Goal: Task Accomplishment & Management: Use online tool/utility

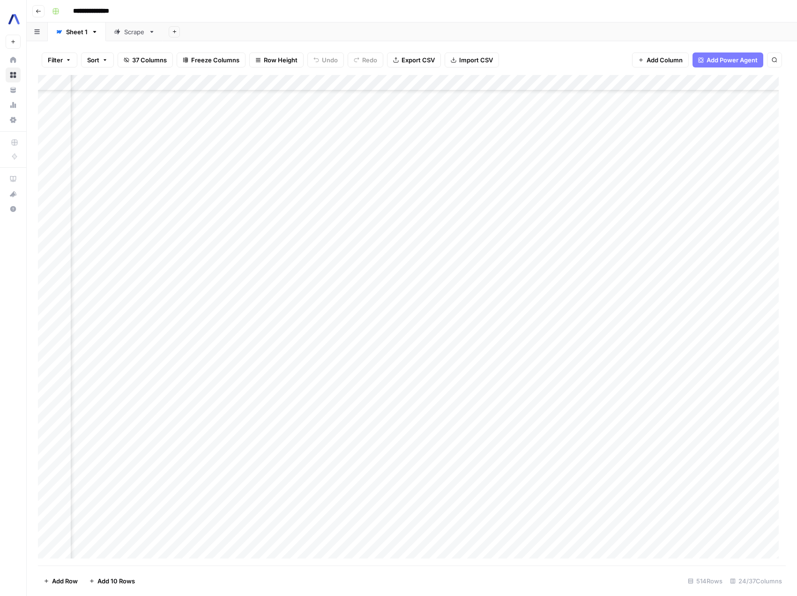
scroll to position [689, 1202]
click at [503, 300] on div "Add Column" at bounding box center [412, 320] width 748 height 490
click at [235, 300] on div "Add Column" at bounding box center [412, 320] width 748 height 490
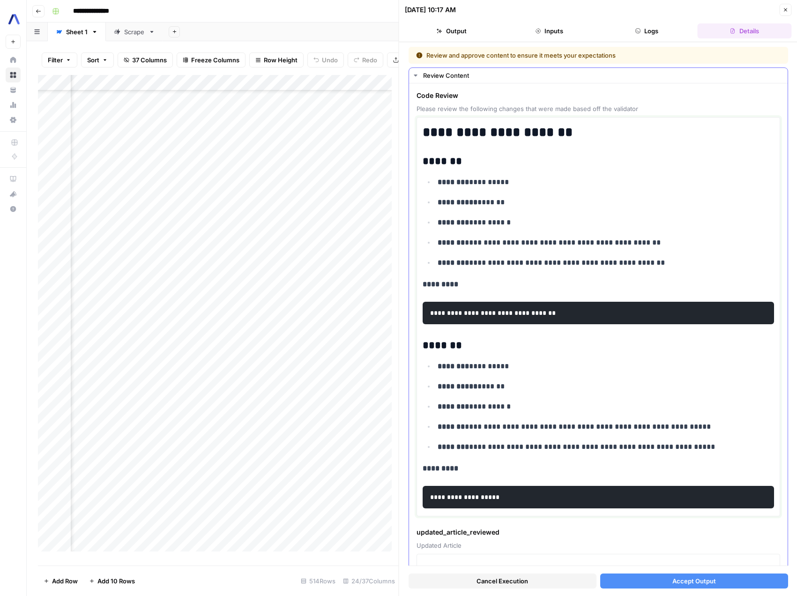
click at [584, 247] on p "**********" at bounding box center [601, 243] width 329 height 12
click at [551, 317] on pre "**********" at bounding box center [597, 313] width 351 height 22
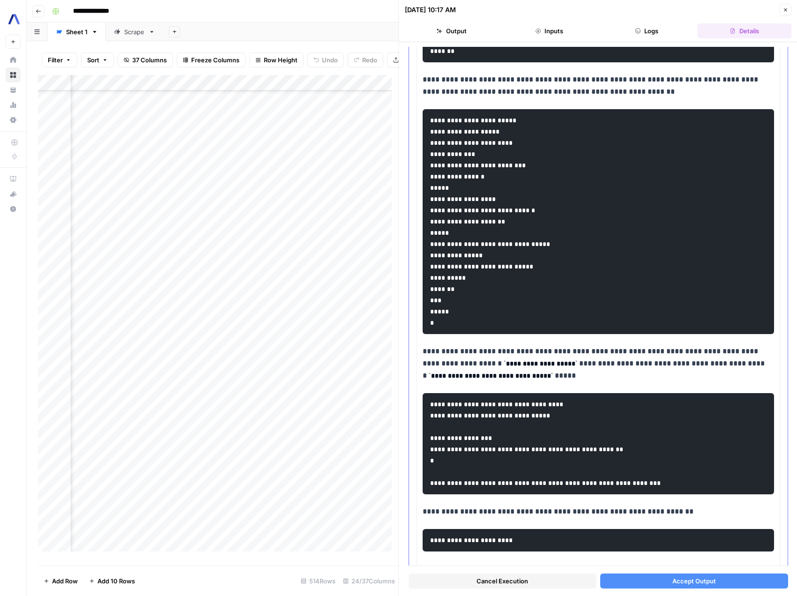
scroll to position [5125, 0]
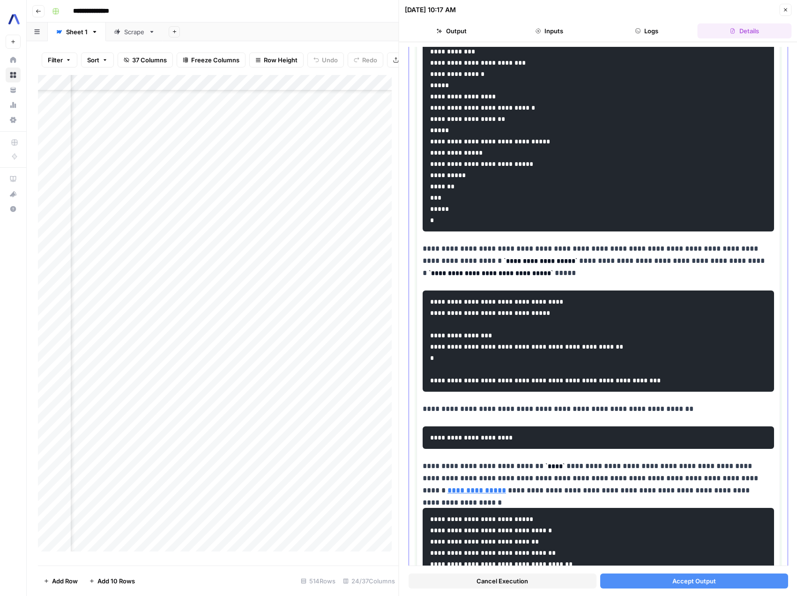
type input "sdk usage"
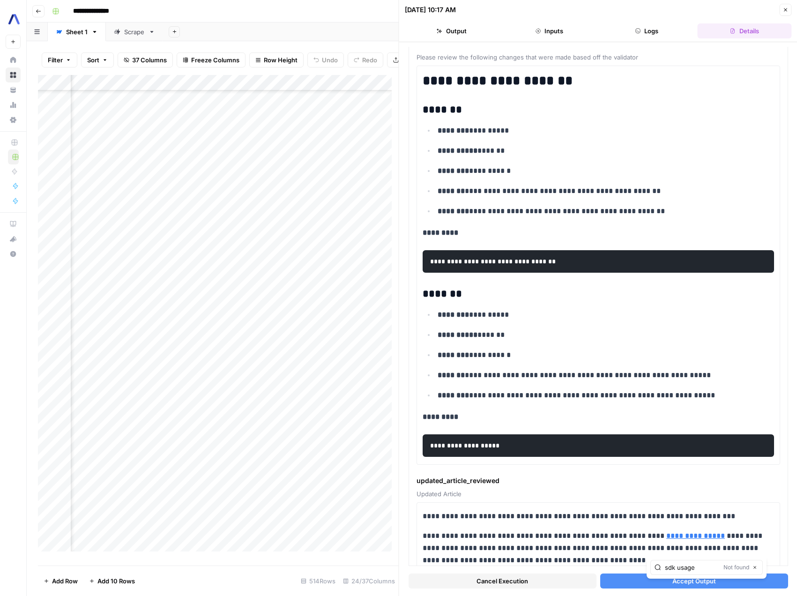
scroll to position [0, 0]
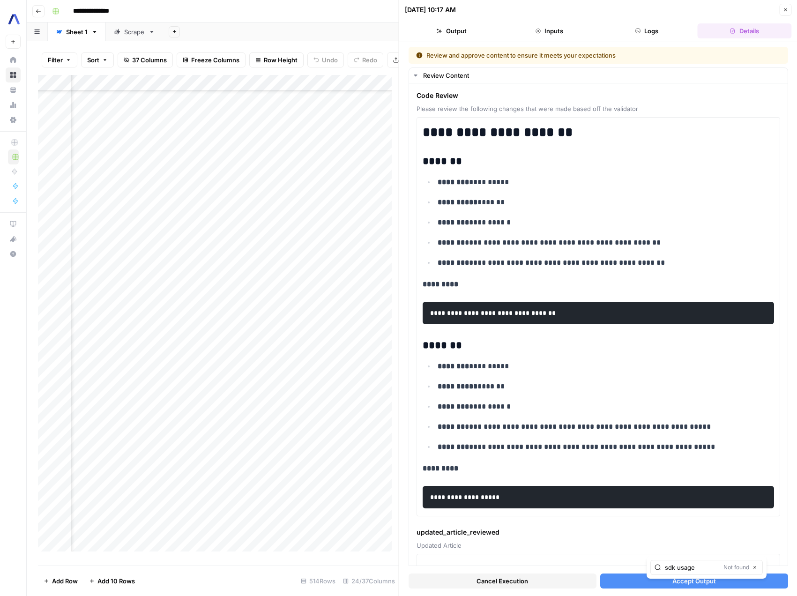
click at [788, 11] on button "Close" at bounding box center [785, 10] width 12 height 12
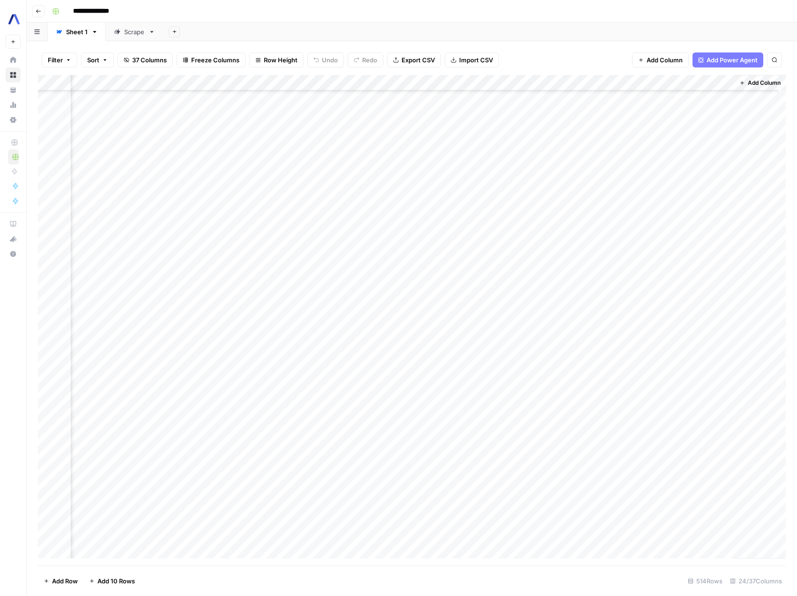
scroll to position [689, 1459]
click at [416, 85] on div "Add Column" at bounding box center [412, 320] width 748 height 490
type input "Code Validation Summary"
click at [416, 85] on div at bounding box center [380, 84] width 82 height 19
click at [244, 299] on div "Add Column" at bounding box center [412, 320] width 748 height 490
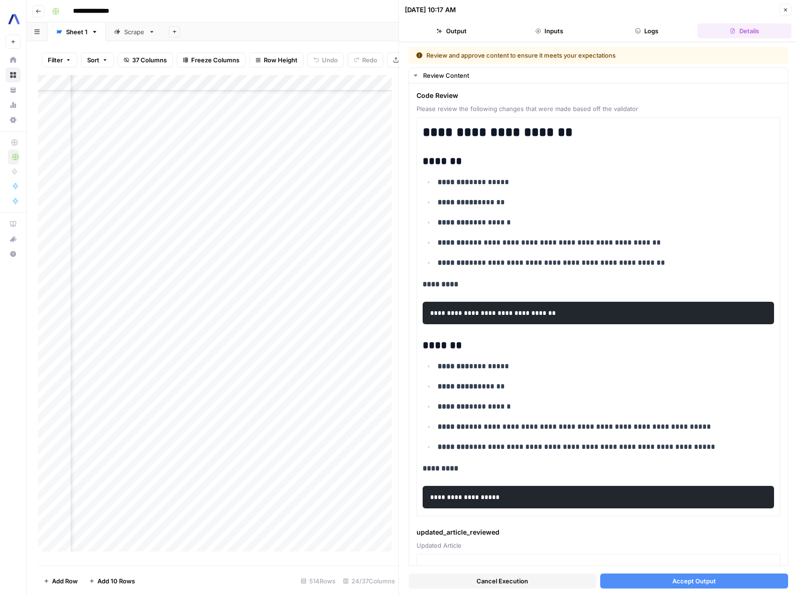
click at [640, 38] on button "Logs" at bounding box center [647, 30] width 94 height 15
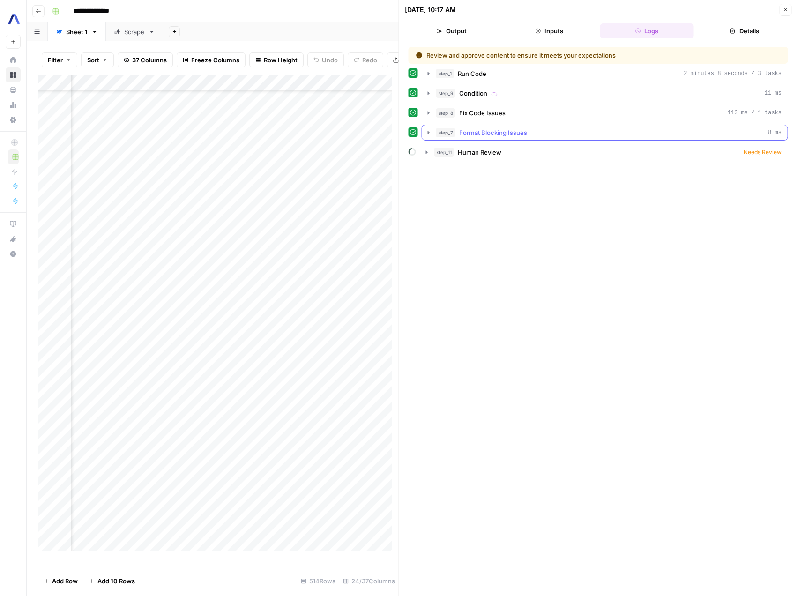
click at [430, 131] on icon "button" at bounding box center [428, 132] width 7 height 7
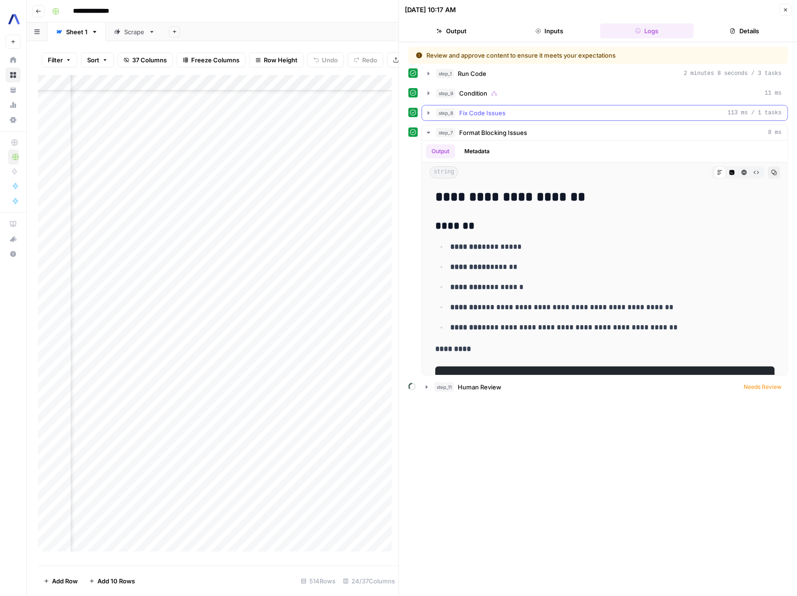
click at [425, 115] on icon "button" at bounding box center [428, 112] width 7 height 7
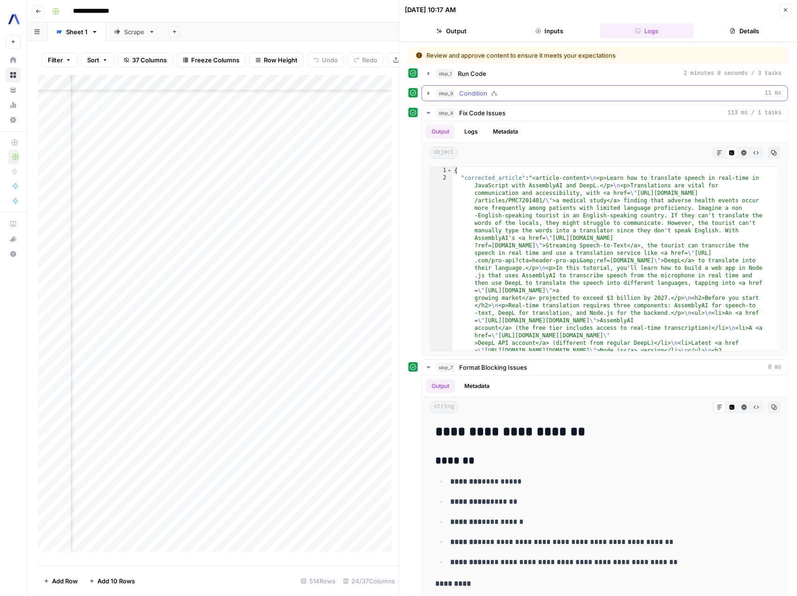
click at [426, 92] on icon "button" at bounding box center [428, 92] width 7 height 7
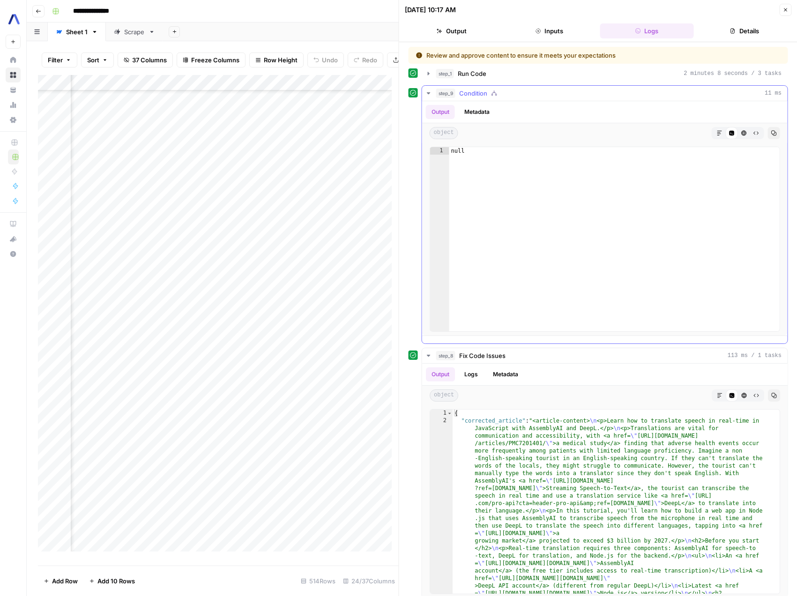
click at [426, 92] on icon "button" at bounding box center [428, 92] width 7 height 7
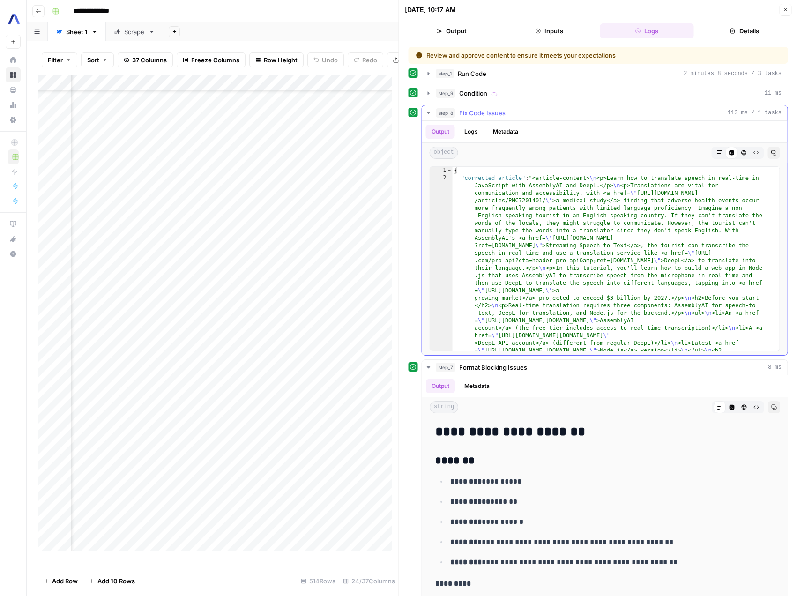
click at [428, 111] on icon "button" at bounding box center [428, 112] width 7 height 7
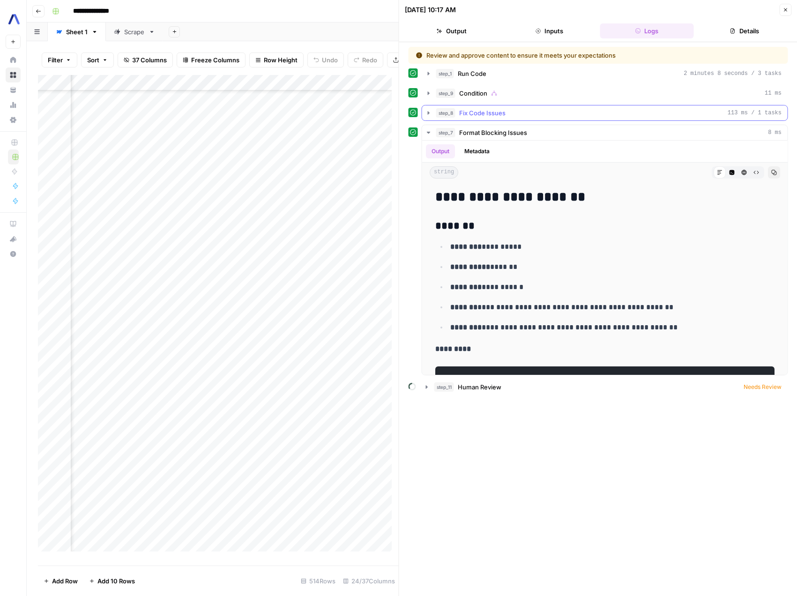
click at [428, 111] on icon "button" at bounding box center [428, 112] width 7 height 7
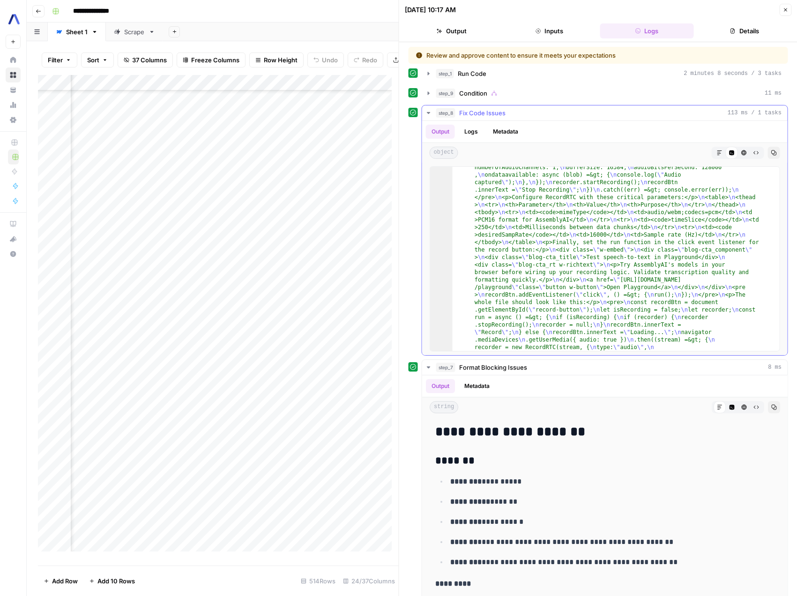
scroll to position [1037, 0]
click at [423, 112] on button "step_8 Fix Code Issues 113 ms / 1 tasks" at bounding box center [604, 112] width 365 height 15
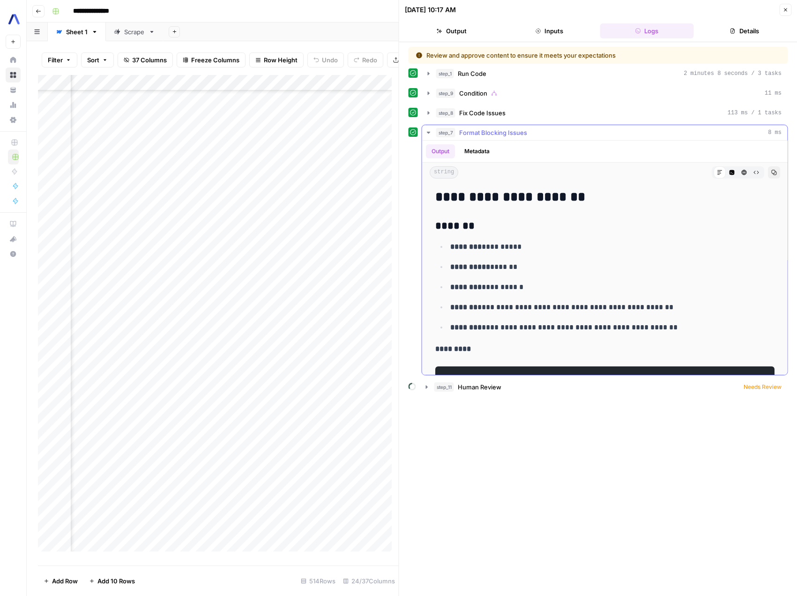
click at [426, 132] on icon "button" at bounding box center [428, 132] width 7 height 7
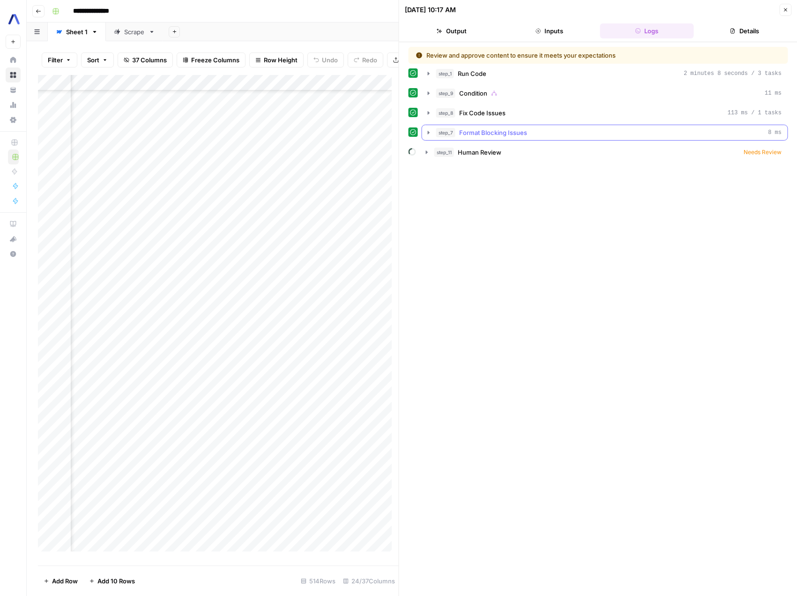
click at [426, 132] on icon "button" at bounding box center [427, 132] width 7 height 7
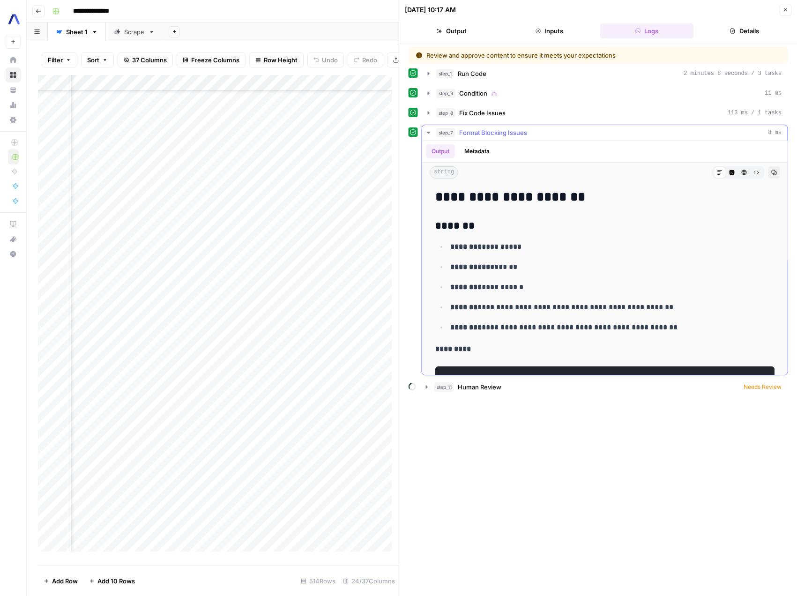
click at [426, 132] on icon "button" at bounding box center [428, 132] width 7 height 7
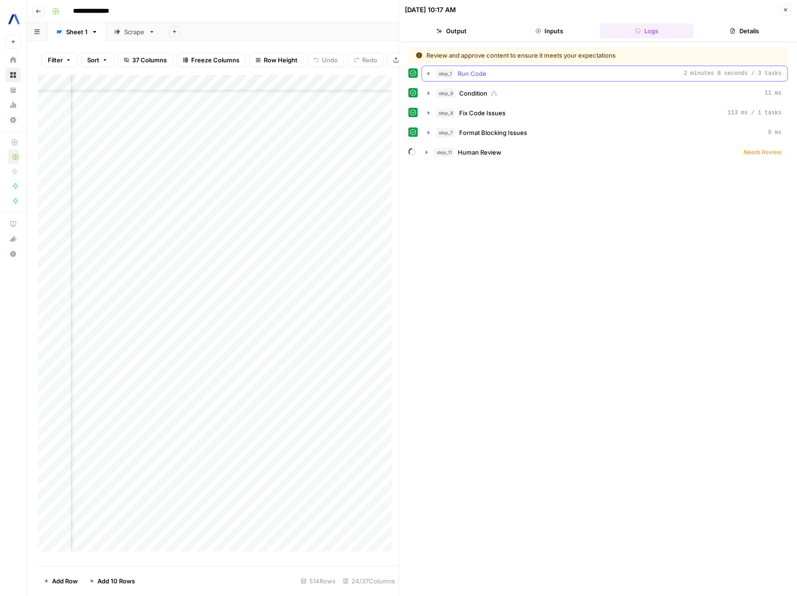
click at [427, 71] on icon "button" at bounding box center [428, 73] width 7 height 7
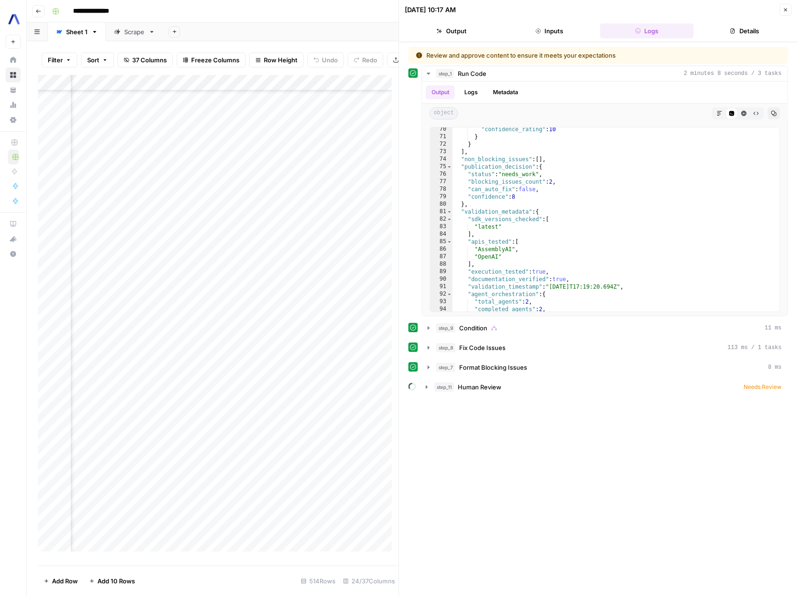
scroll to position [580, 0]
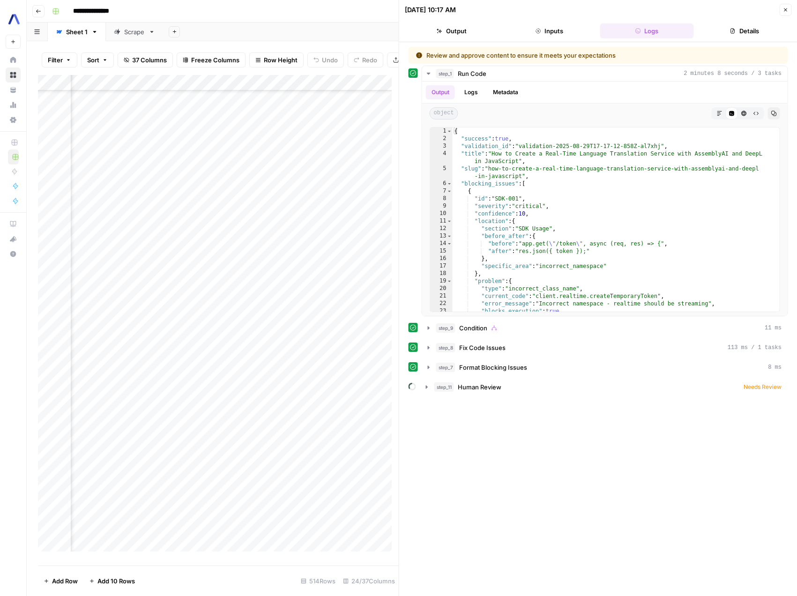
scroll to position [689, 1459]
click at [206, 310] on div "Add Column" at bounding box center [218, 316] width 361 height 483
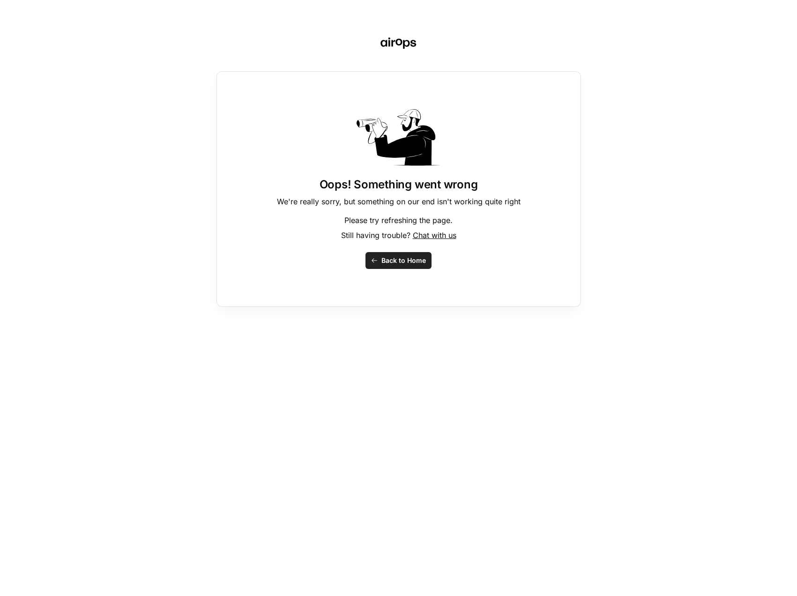
click at [391, 267] on button "Back to Home" at bounding box center [398, 260] width 66 height 17
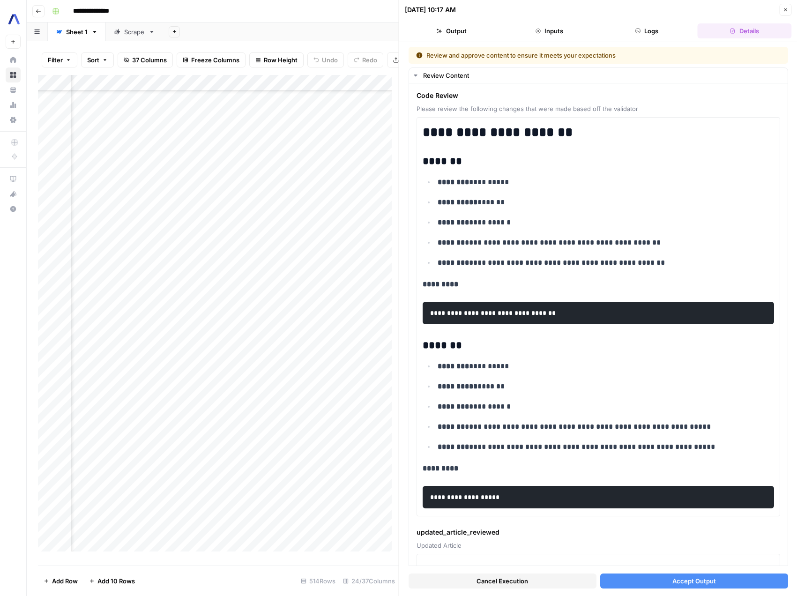
click at [546, 579] on button "Cancel Execution" at bounding box center [502, 580] width 188 height 15
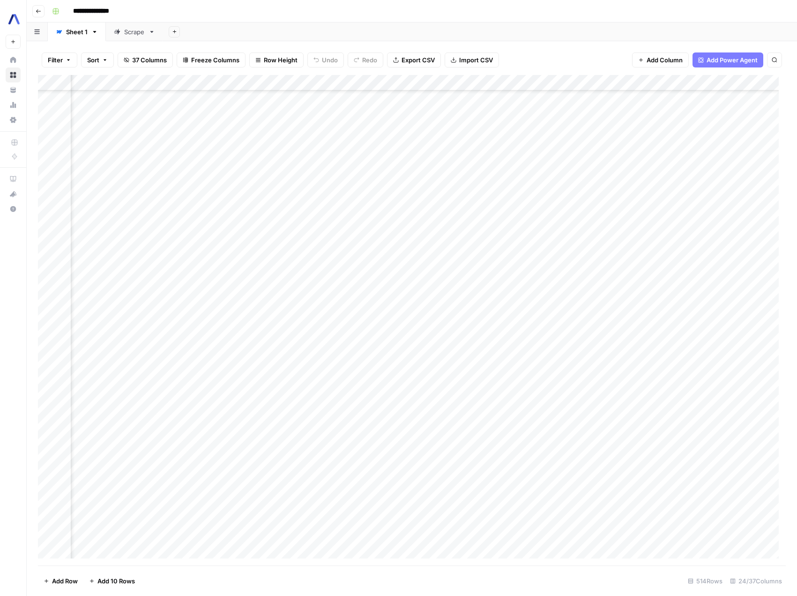
scroll to position [577, 1356]
click at [326, 416] on div "Add Column" at bounding box center [412, 320] width 748 height 490
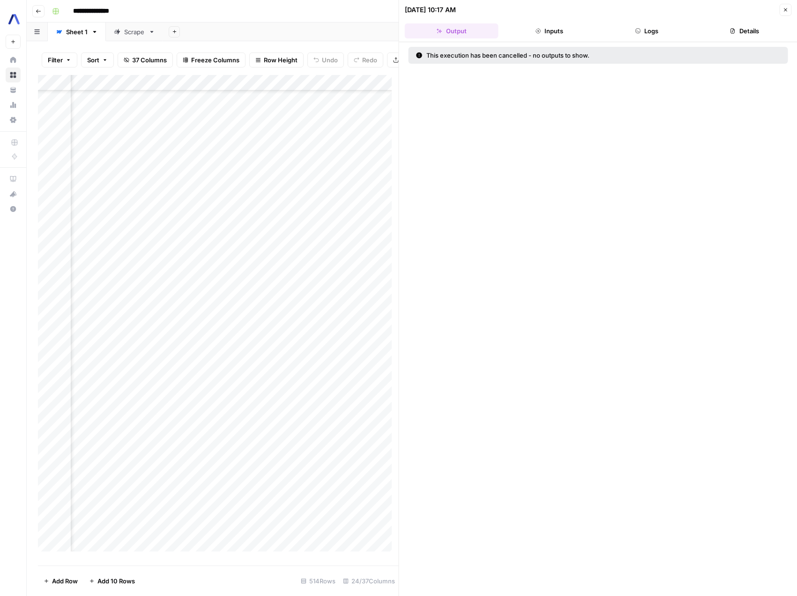
click at [346, 421] on div at bounding box center [315, 413] width 86 height 17
click at [348, 422] on div at bounding box center [315, 413] width 86 height 17
click at [347, 420] on div at bounding box center [315, 413] width 86 height 17
click at [784, 13] on button "Close" at bounding box center [785, 10] width 12 height 12
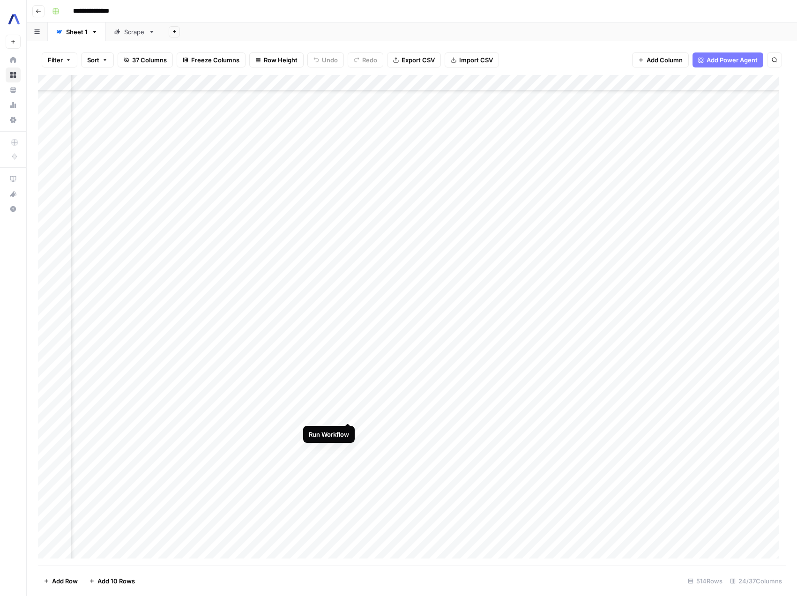
click at [346, 414] on div "Add Column" at bounding box center [412, 320] width 748 height 490
click at [348, 415] on div "Add Column" at bounding box center [412, 320] width 748 height 490
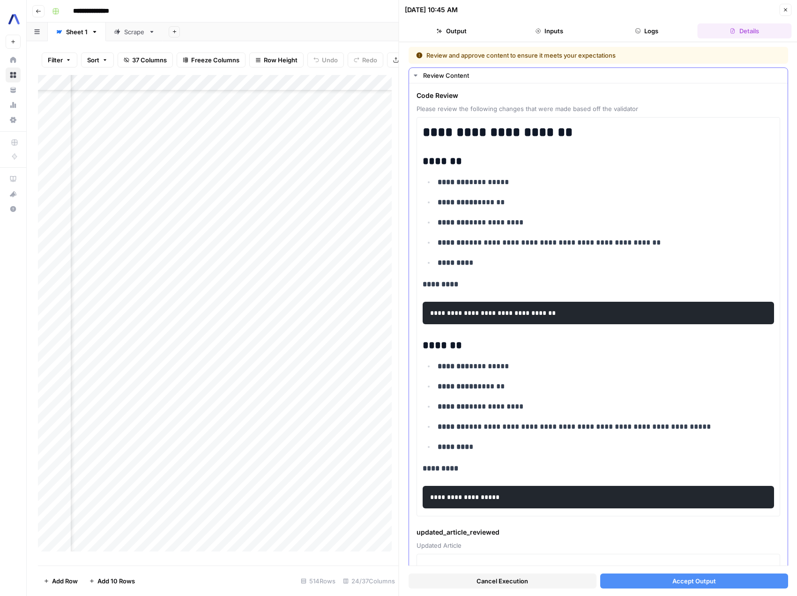
scroll to position [70, 0]
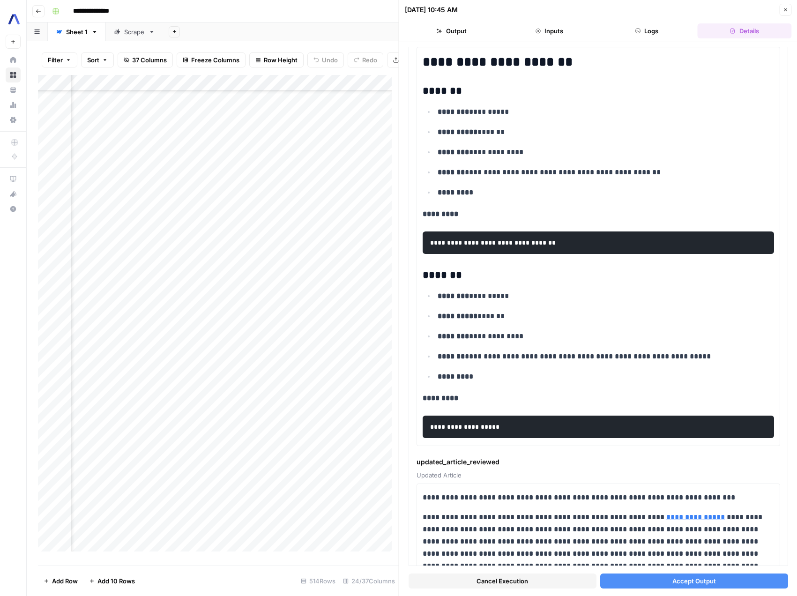
click at [335, 88] on div "Add Column" at bounding box center [218, 316] width 361 height 483
click at [331, 182] on span "Edit Workflow" at bounding box center [331, 181] width 82 height 9
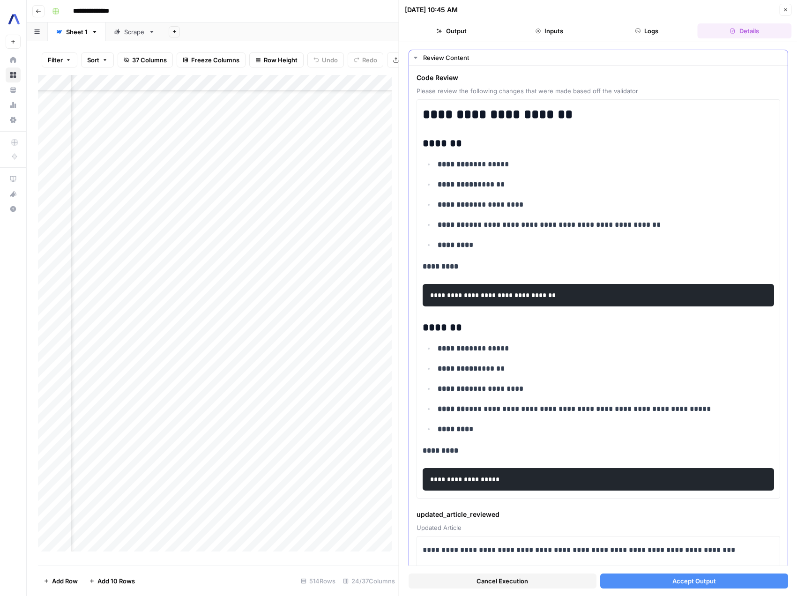
scroll to position [0, 0]
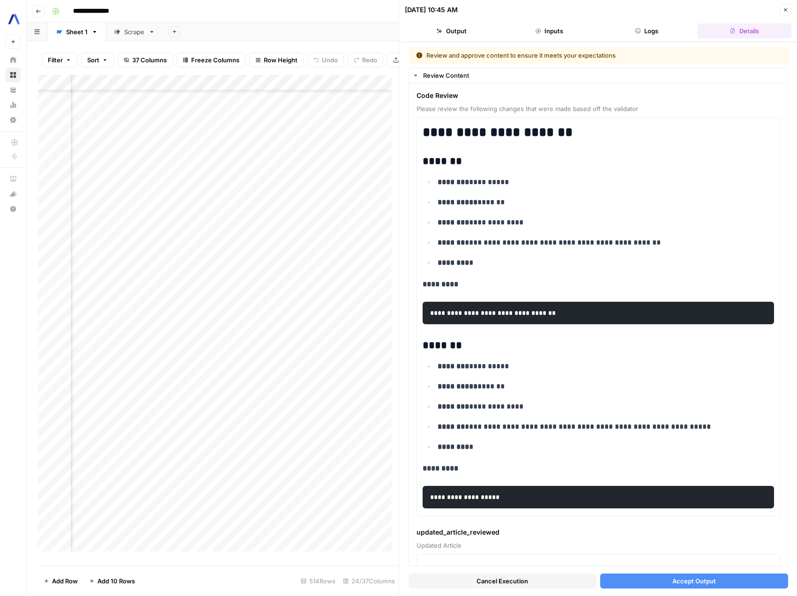
click at [639, 30] on icon "button" at bounding box center [638, 31] width 6 height 6
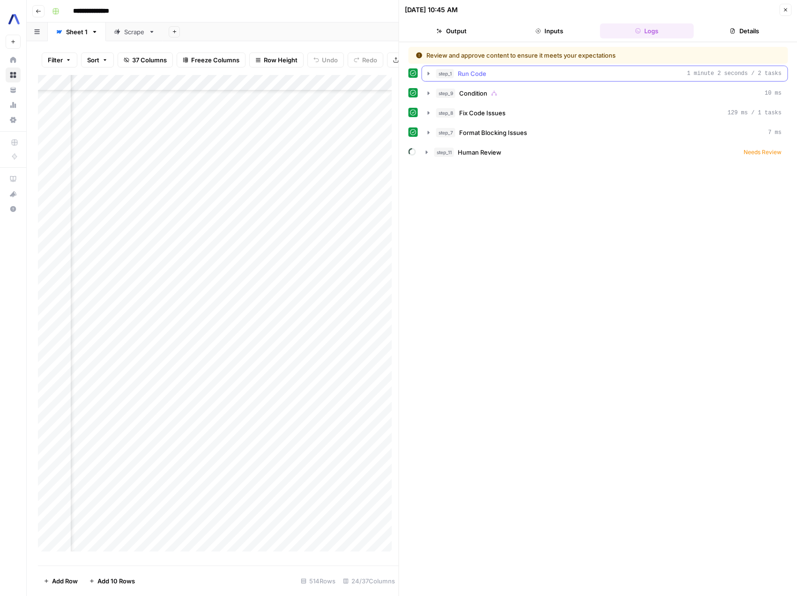
click at [534, 74] on div "step_1 Run Code 1 minute 2 seconds / 2 tasks" at bounding box center [609, 73] width 346 height 9
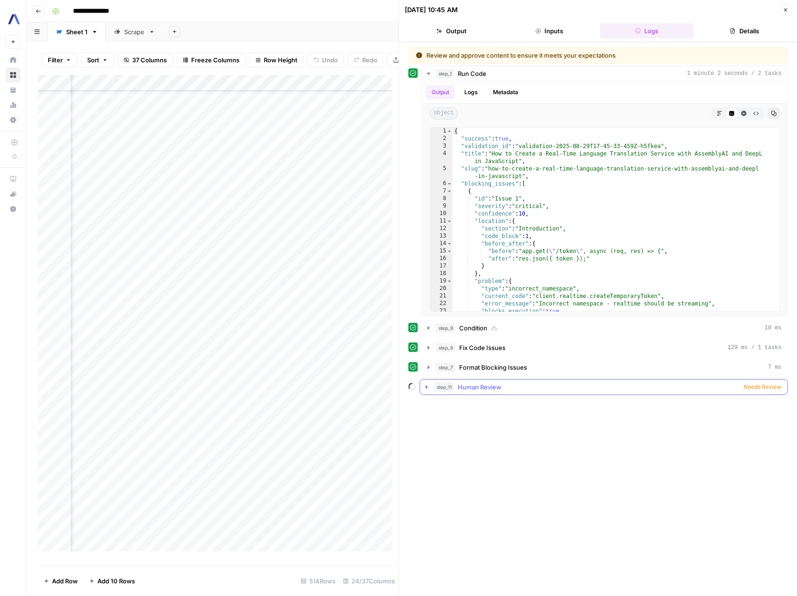
click at [492, 386] on span "Human Review" at bounding box center [480, 386] width 44 height 9
click at [428, 385] on icon "button" at bounding box center [426, 386] width 7 height 7
click at [447, 35] on button "Output" at bounding box center [452, 30] width 94 height 15
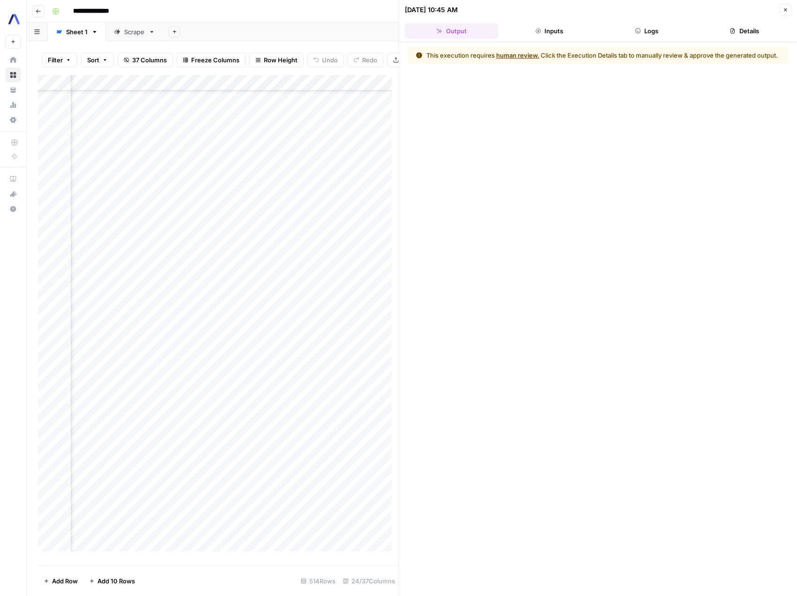
click at [553, 29] on button "Inputs" at bounding box center [549, 30] width 94 height 15
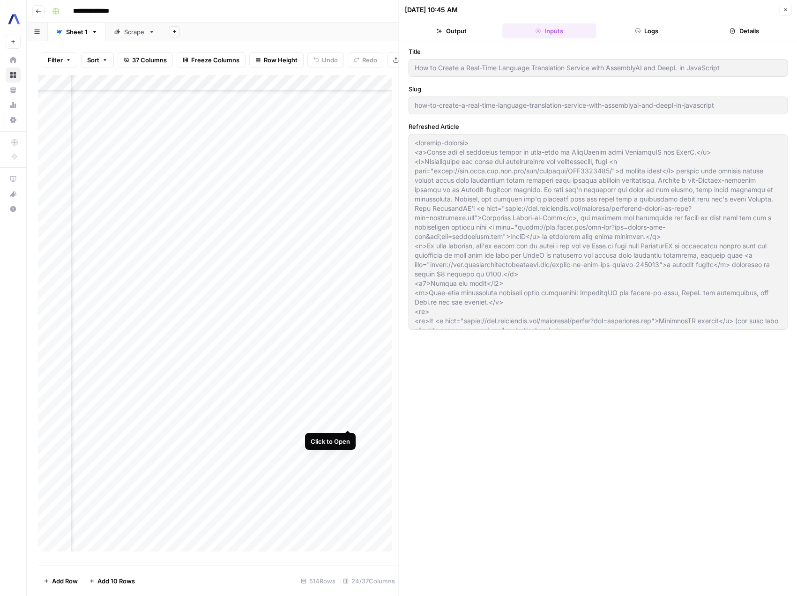
click at [345, 417] on div "Add Column" at bounding box center [218, 316] width 361 height 483
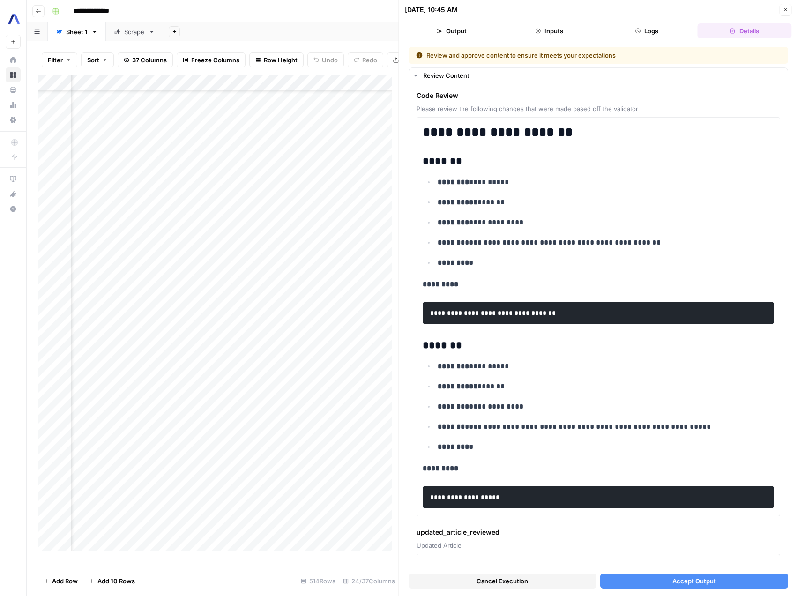
click at [563, 31] on button "Inputs" at bounding box center [549, 30] width 94 height 15
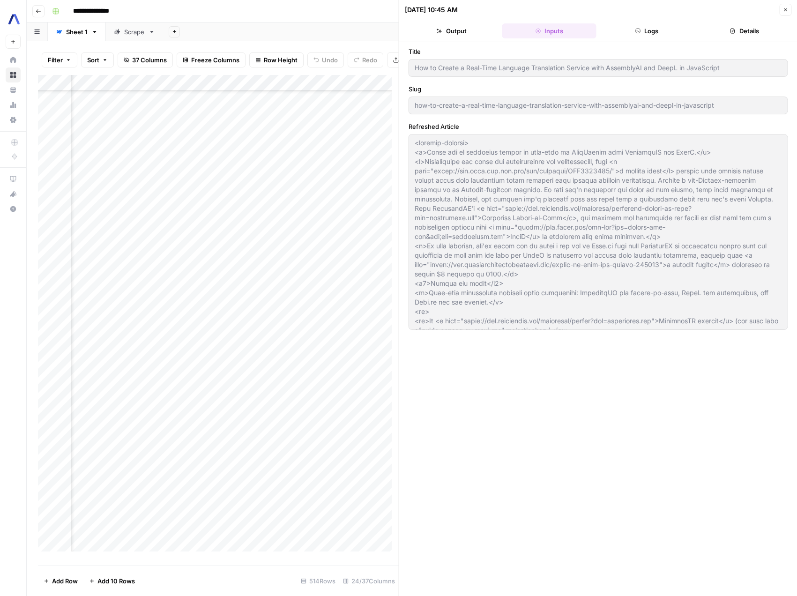
click at [648, 29] on button "Logs" at bounding box center [647, 30] width 94 height 15
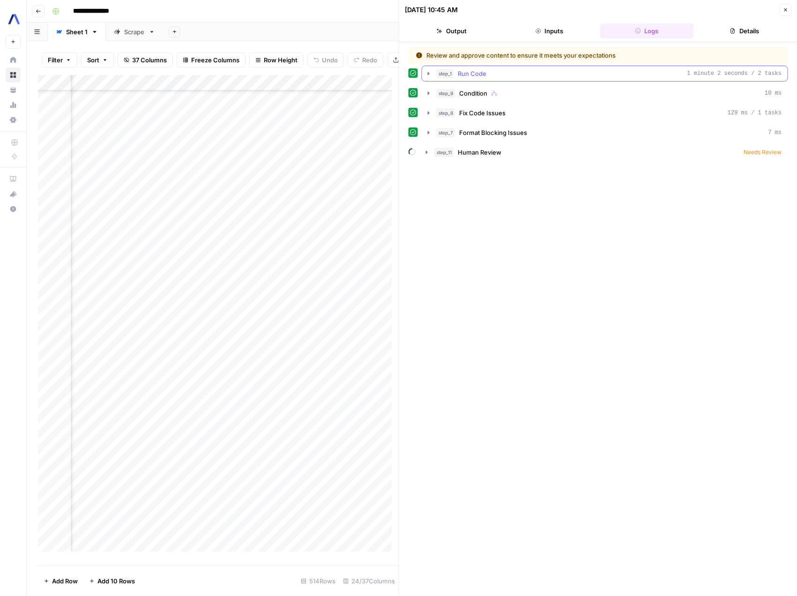
click at [489, 76] on div "step_1 Run Code 1 minute 2 seconds / 2 tasks" at bounding box center [609, 73] width 346 height 9
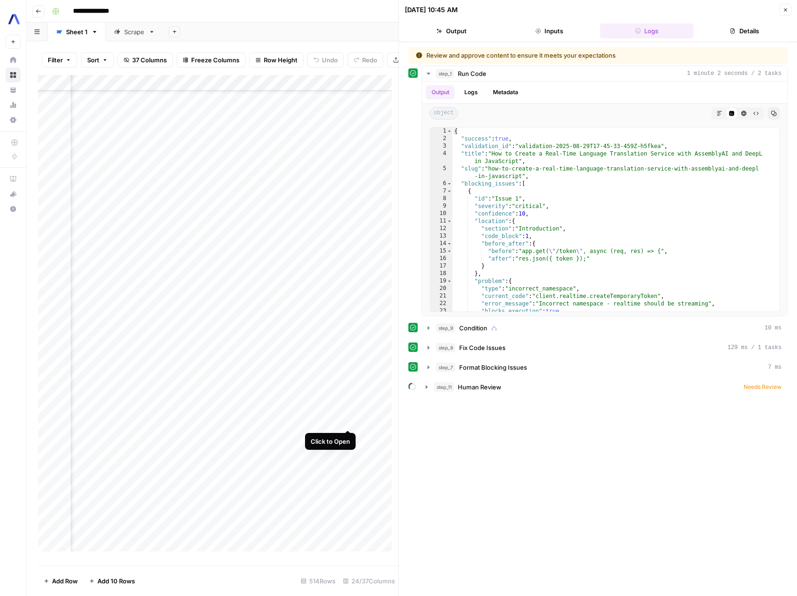
click at [346, 419] on div "Add Column" at bounding box center [218, 316] width 361 height 483
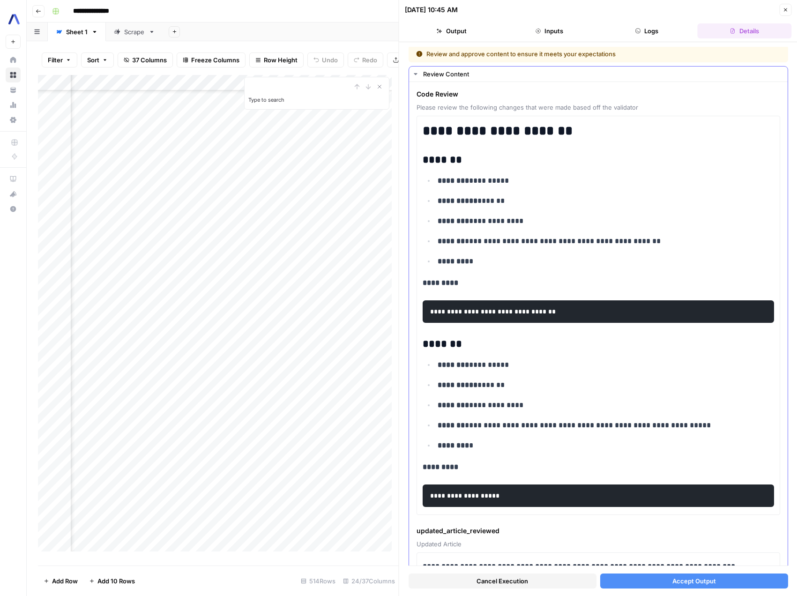
scroll to position [2, 0]
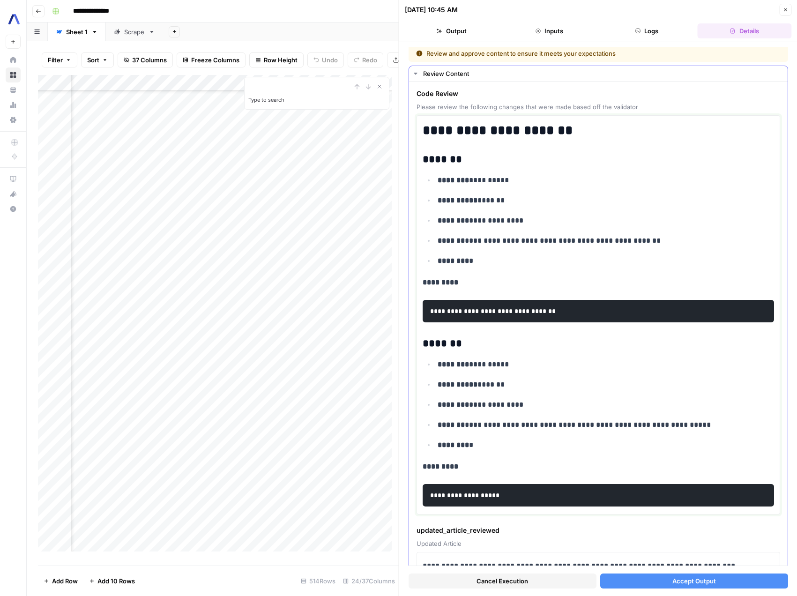
click at [466, 311] on code "**********" at bounding box center [493, 311] width 127 height 7
copy code "*********"
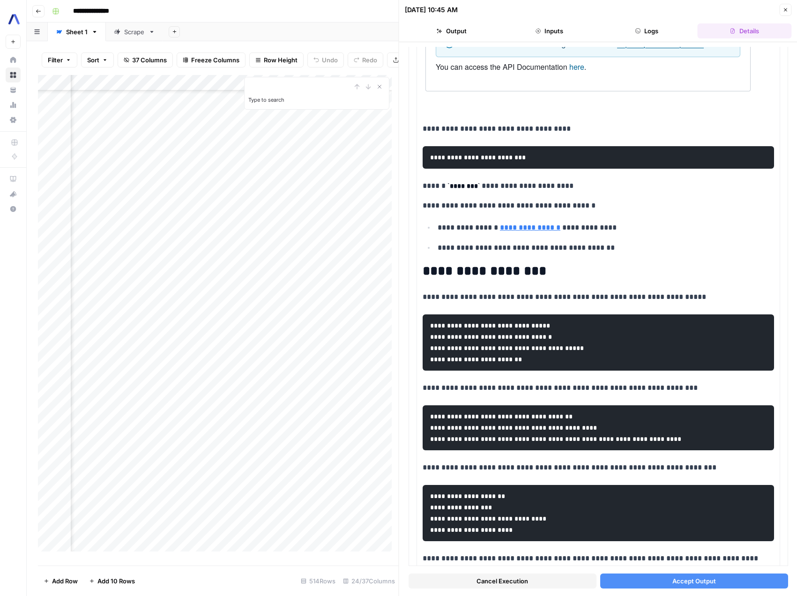
scroll to position [1173, 0]
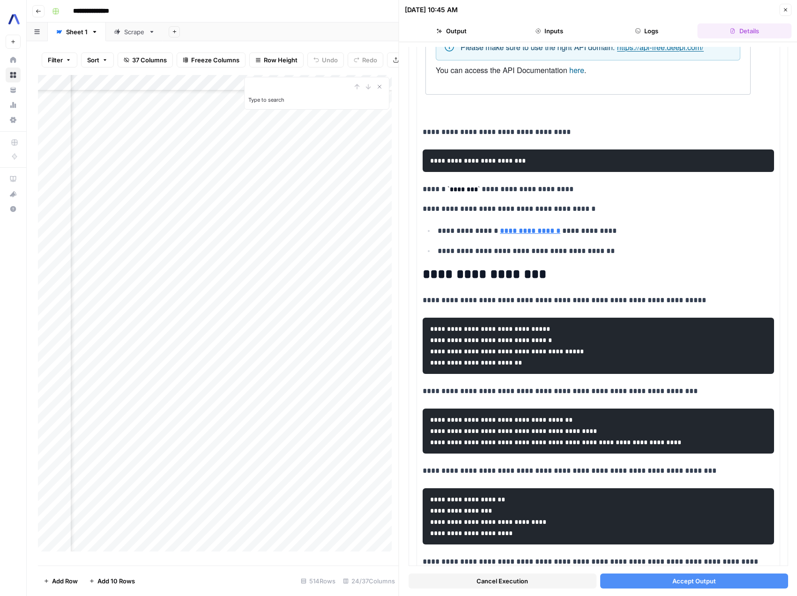
click at [555, 19] on header "08/29/25 at 10:45 AM Close Output Inputs Logs Details" at bounding box center [598, 21] width 398 height 42
click at [637, 31] on icon "button" at bounding box center [638, 31] width 6 height 6
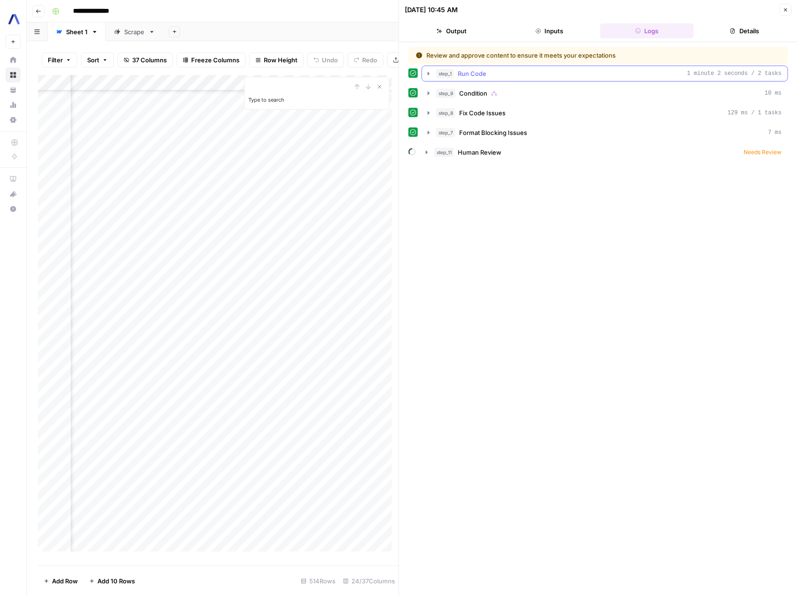
click at [482, 69] on span "Run Code" at bounding box center [472, 73] width 29 height 9
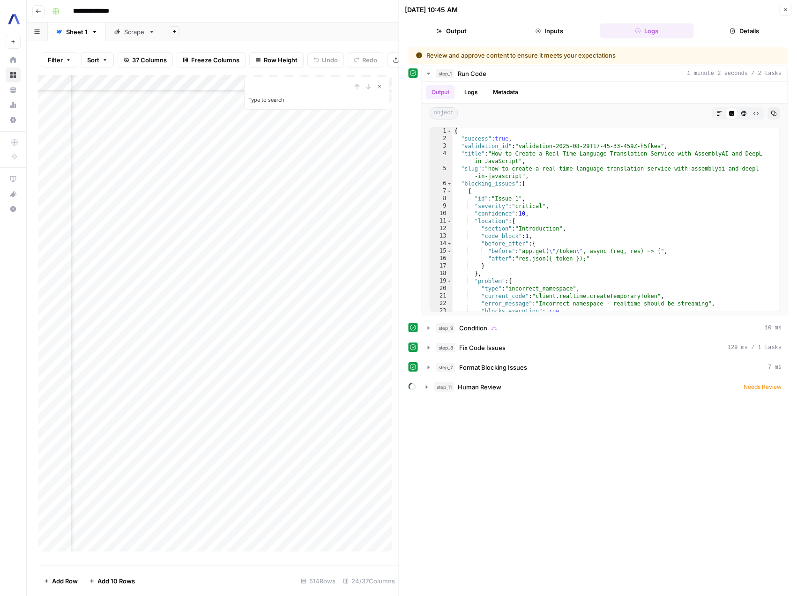
click at [446, 31] on button "Output" at bounding box center [452, 30] width 94 height 15
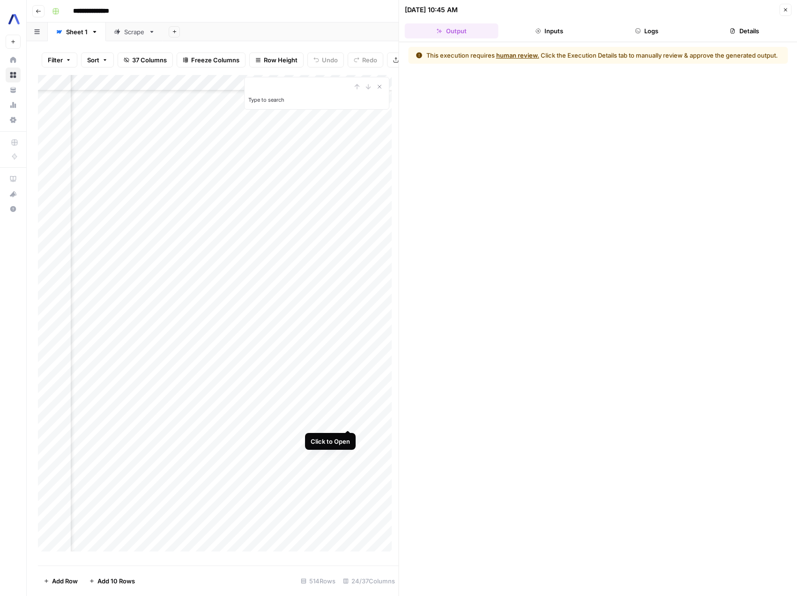
click at [345, 418] on div "Add Column" at bounding box center [218, 316] width 361 height 483
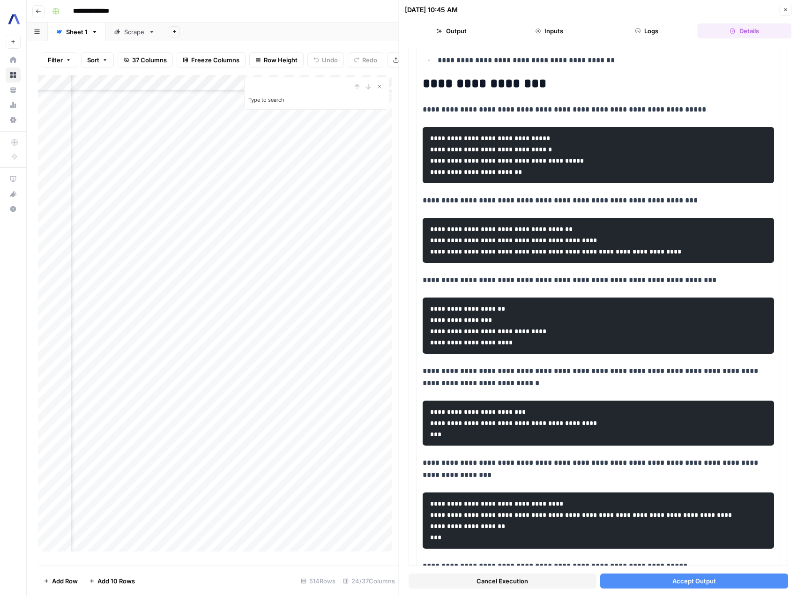
scroll to position [1556, 0]
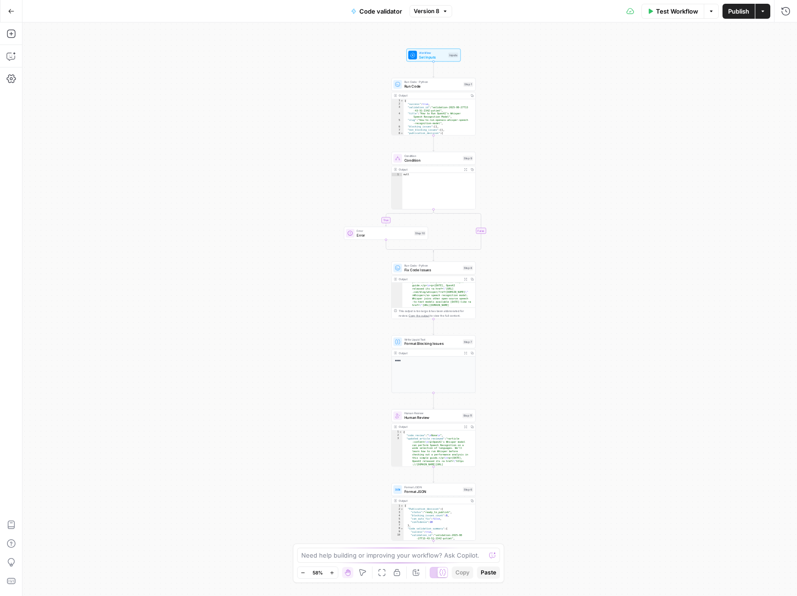
scroll to position [37, 0]
click at [431, 270] on span "Fix Code Issues" at bounding box center [432, 270] width 57 height 6
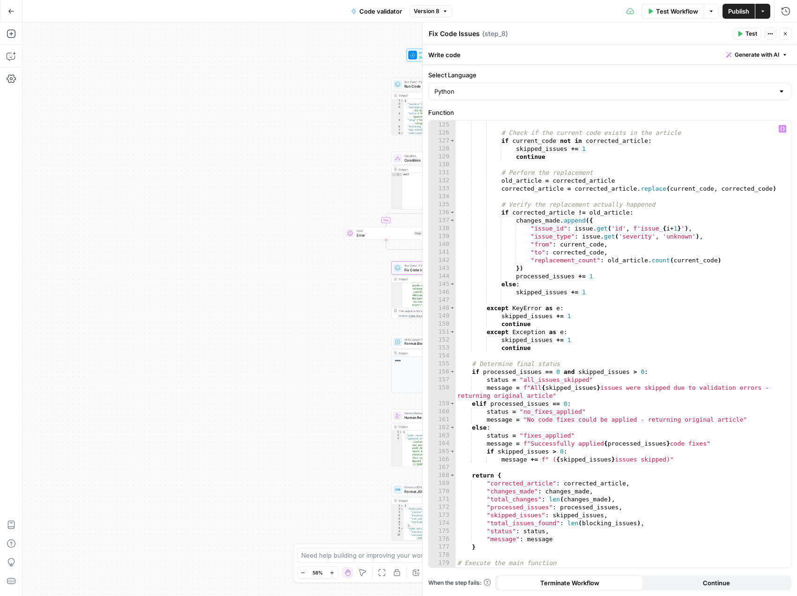
scroll to position [1098, 0]
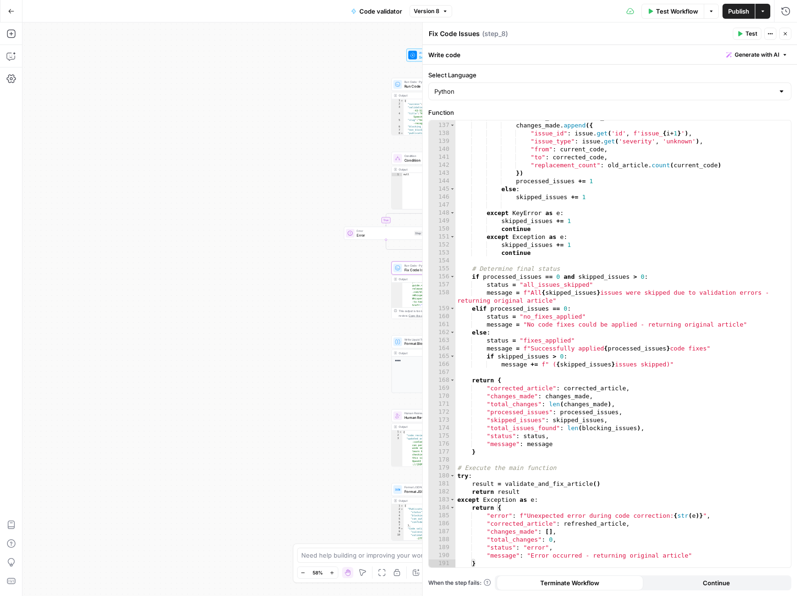
click at [788, 32] on button "Close" at bounding box center [785, 34] width 12 height 12
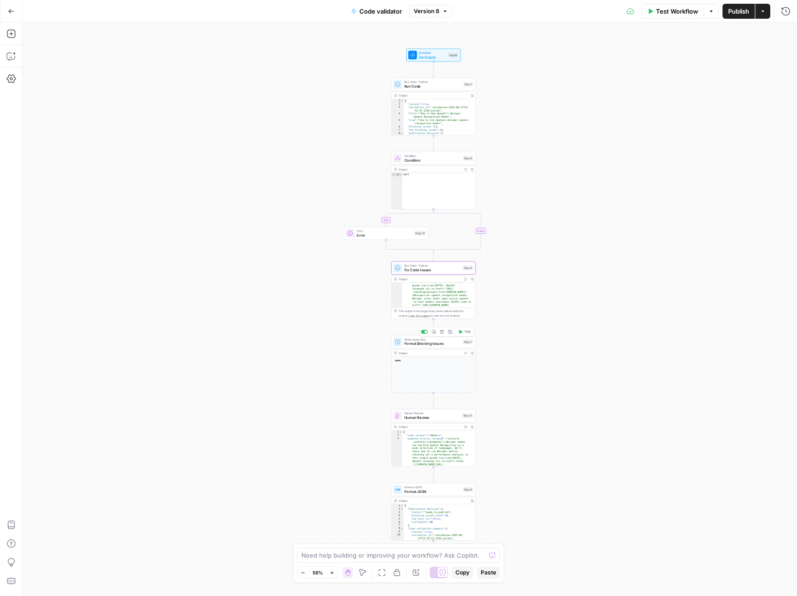
click at [415, 343] on span "Format Blocking Issues" at bounding box center [432, 344] width 57 height 6
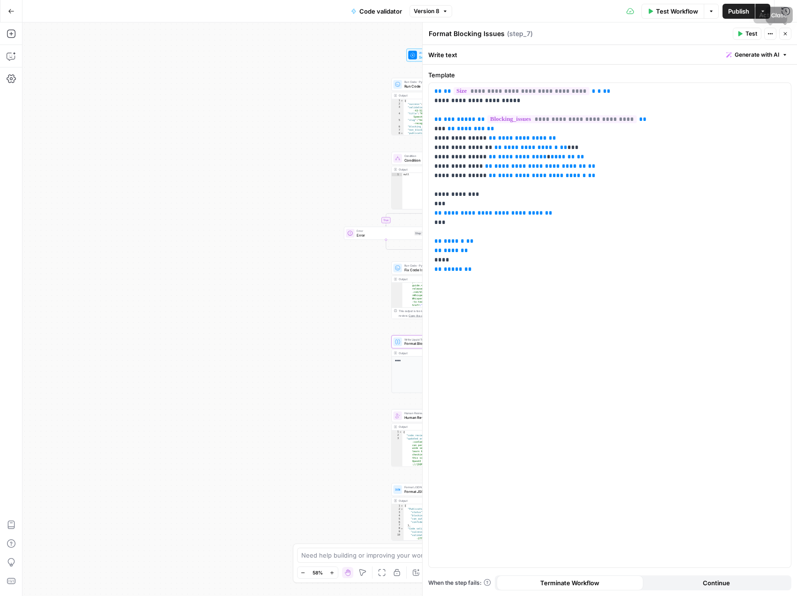
click at [783, 31] on icon "button" at bounding box center [785, 34] width 6 height 6
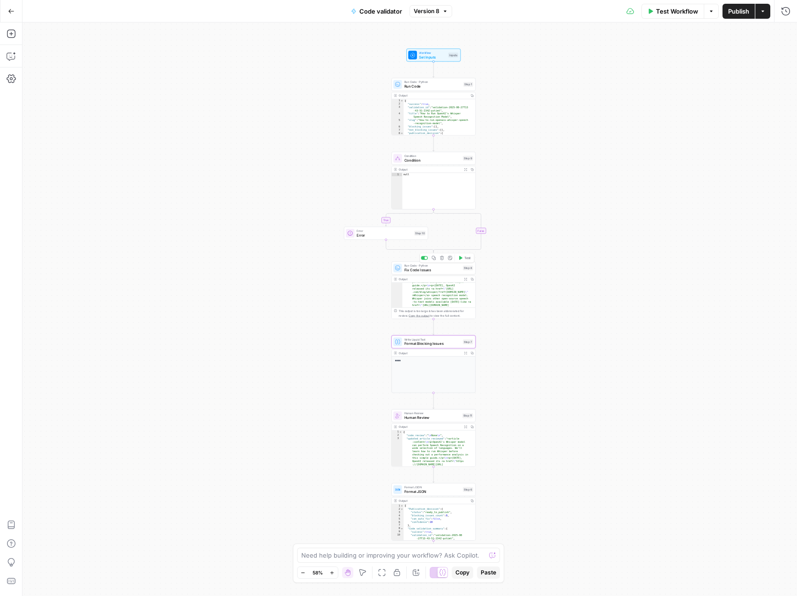
click at [417, 270] on span "Fix Code Issues" at bounding box center [432, 270] width 57 height 6
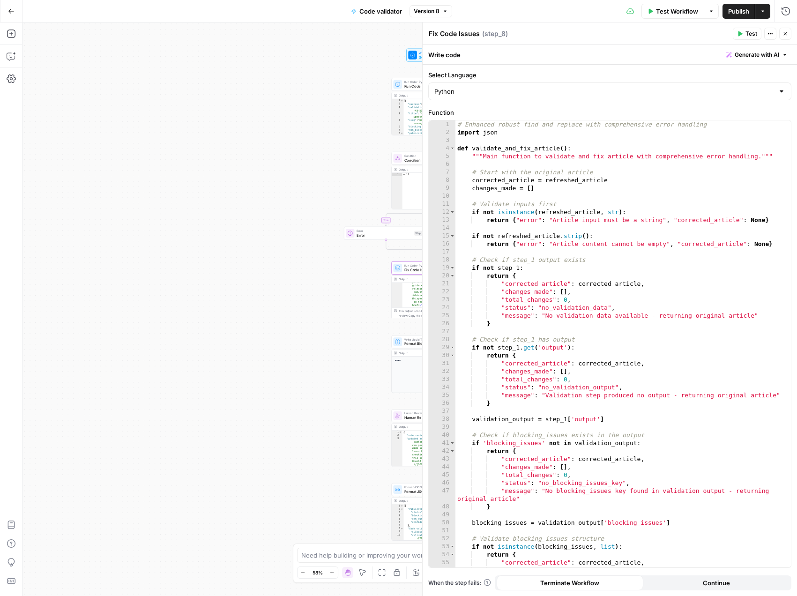
click at [786, 36] on icon "button" at bounding box center [785, 34] width 6 height 6
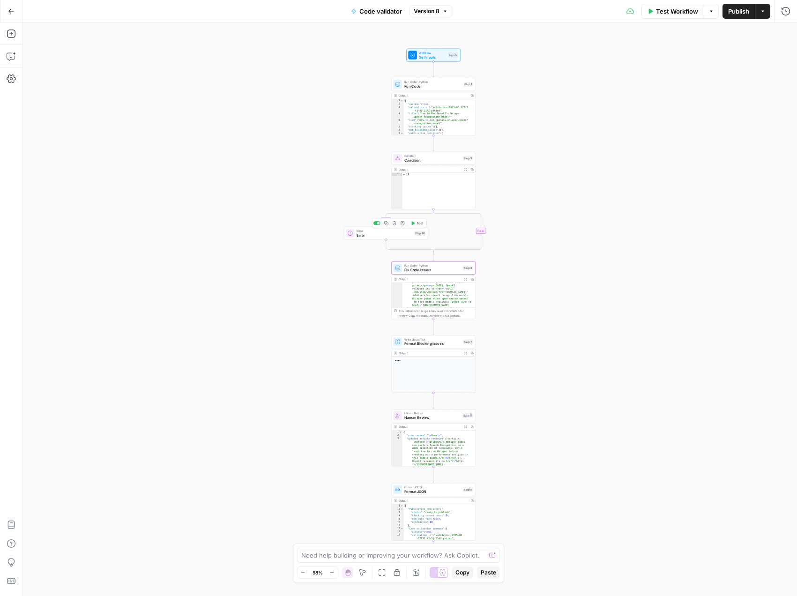
click at [371, 237] on span "Error" at bounding box center [383, 235] width 55 height 6
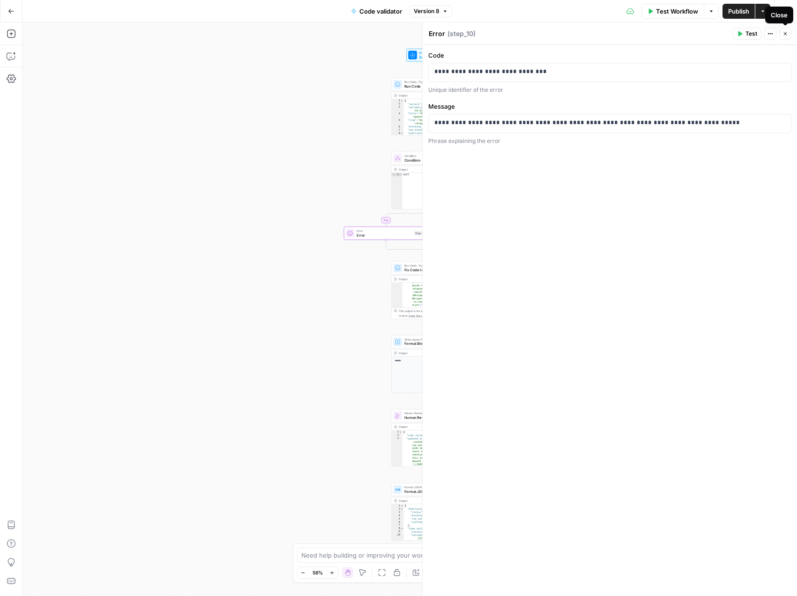
click at [782, 35] on icon "button" at bounding box center [785, 34] width 6 height 6
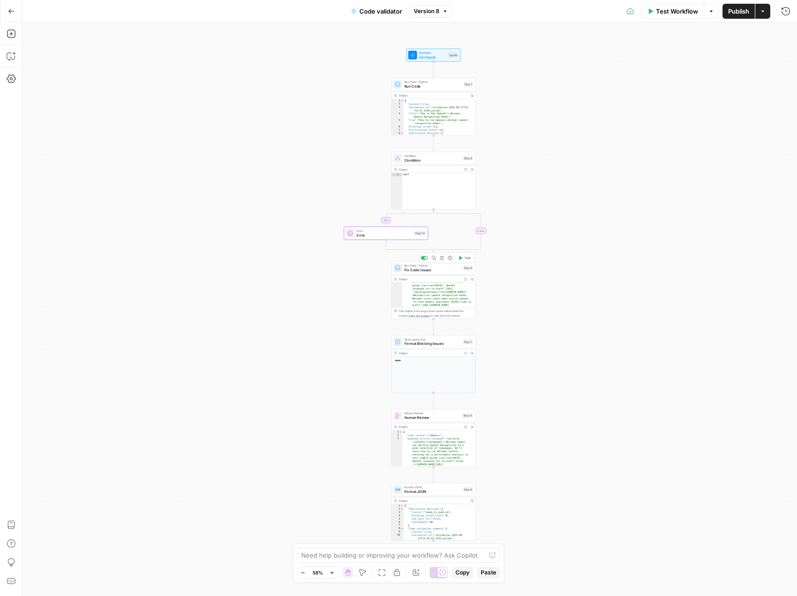
click at [428, 273] on div "Run Code · Python Fix Code Issues Step 8 Copy step Delete step Add Note Test" at bounding box center [433, 267] width 84 height 13
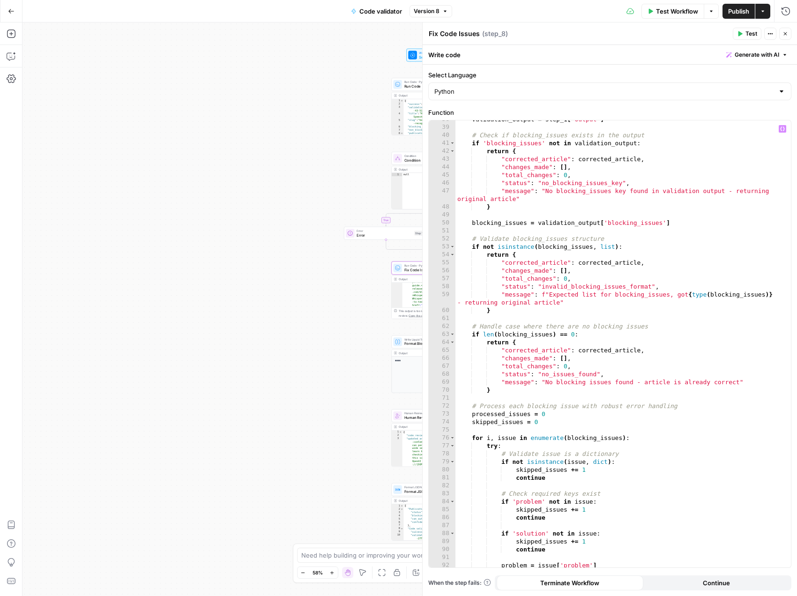
scroll to position [0, 0]
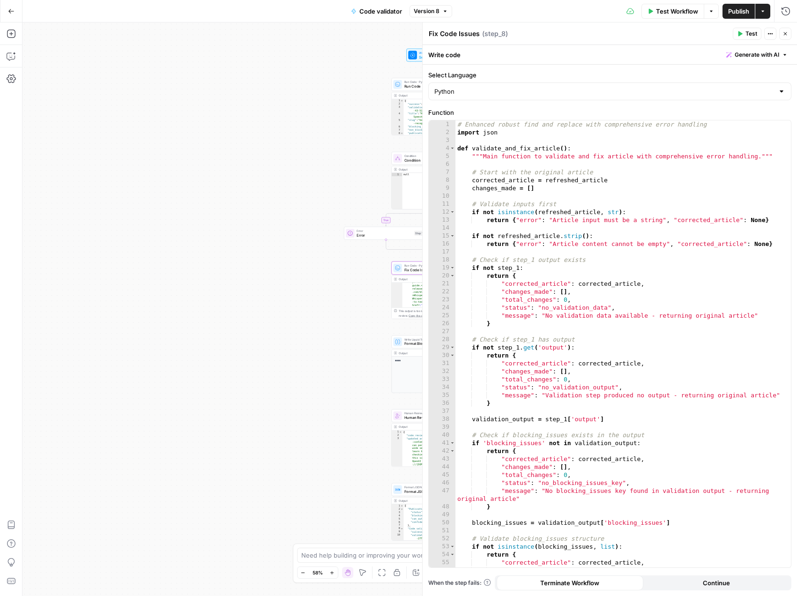
click at [745, 37] on span "Test" at bounding box center [751, 34] width 12 height 8
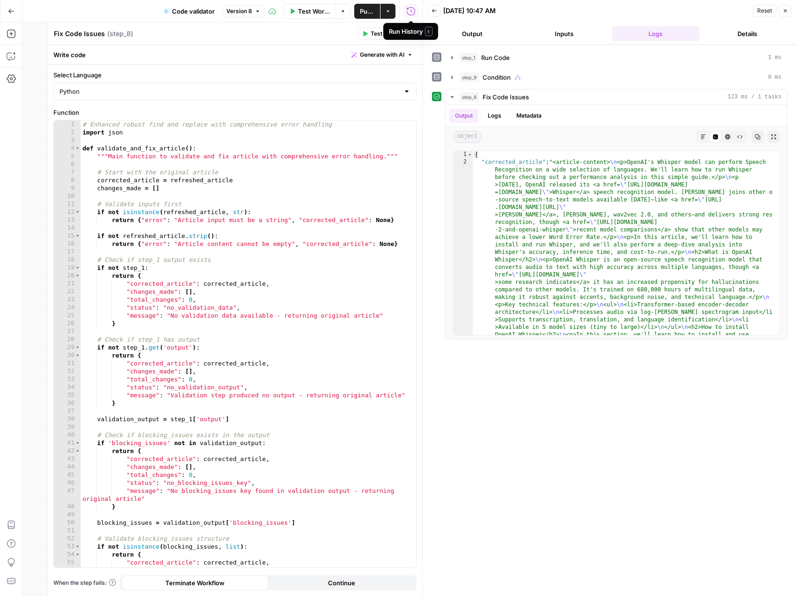
click at [785, 13] on icon "button" at bounding box center [785, 11] width 6 height 6
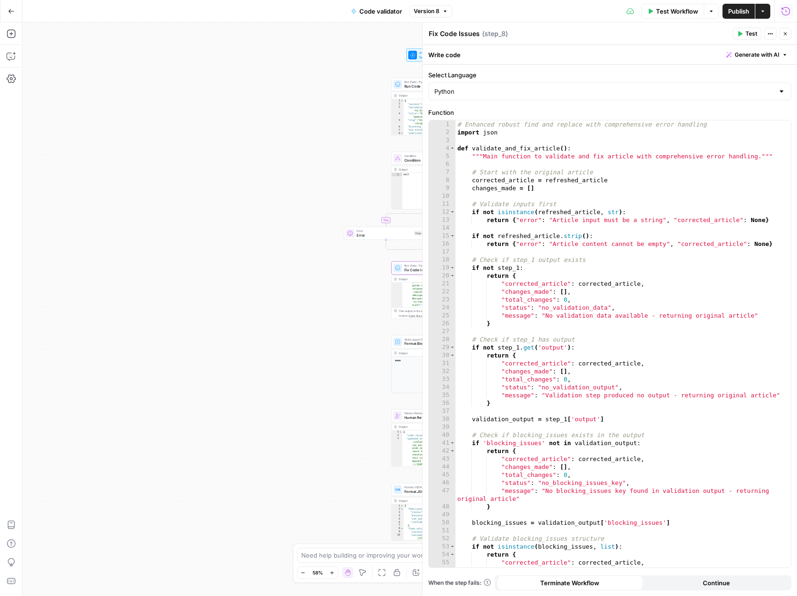
click at [320, 336] on div "true false Workflow Set Inputs Inputs Run Code · Python Run Code Step 1 Output …" at bounding box center [409, 308] width 774 height 573
click at [787, 34] on span "Close" at bounding box center [787, 34] width 0 height 0
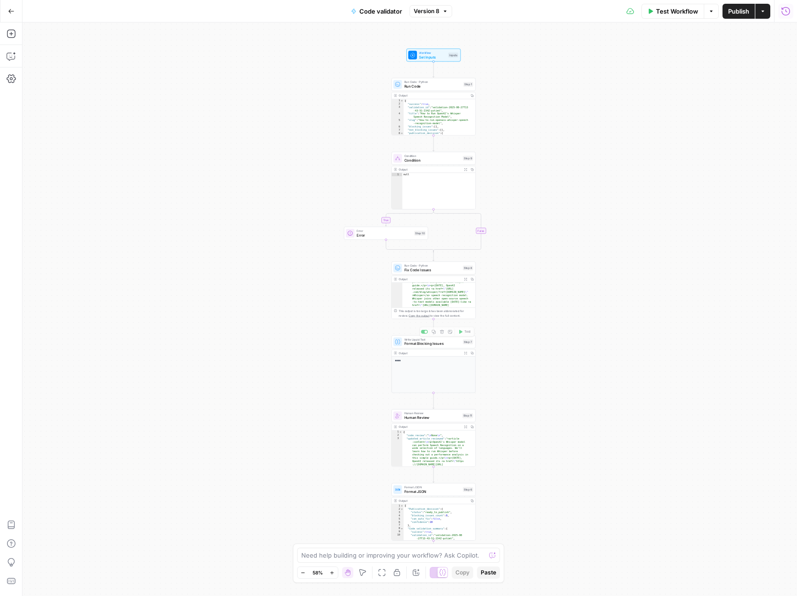
click at [415, 348] on div "Write Liquid Text Format Blocking Issues Step 7 Copy step Delete step Add Note …" at bounding box center [433, 364] width 84 height 58
click at [416, 341] on span "Format Blocking Issues" at bounding box center [432, 344] width 57 height 6
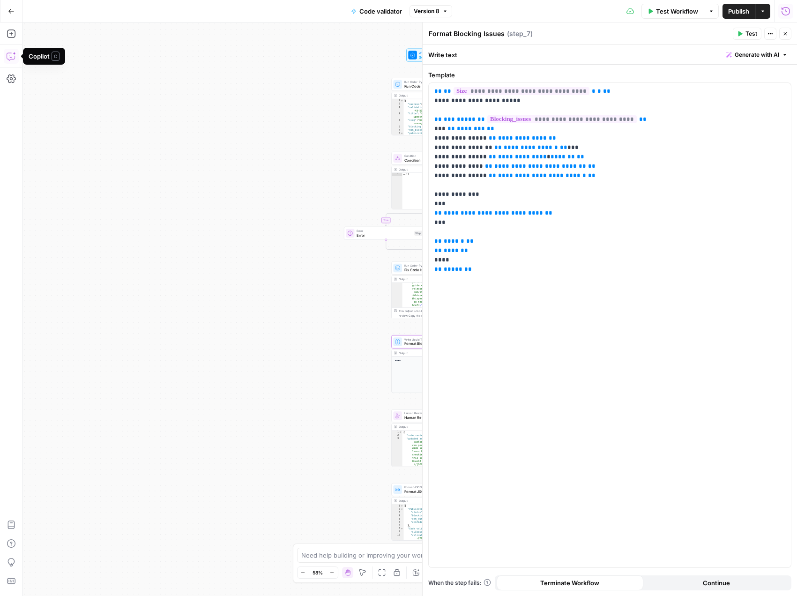
click at [11, 56] on icon "button" at bounding box center [11, 56] width 9 height 9
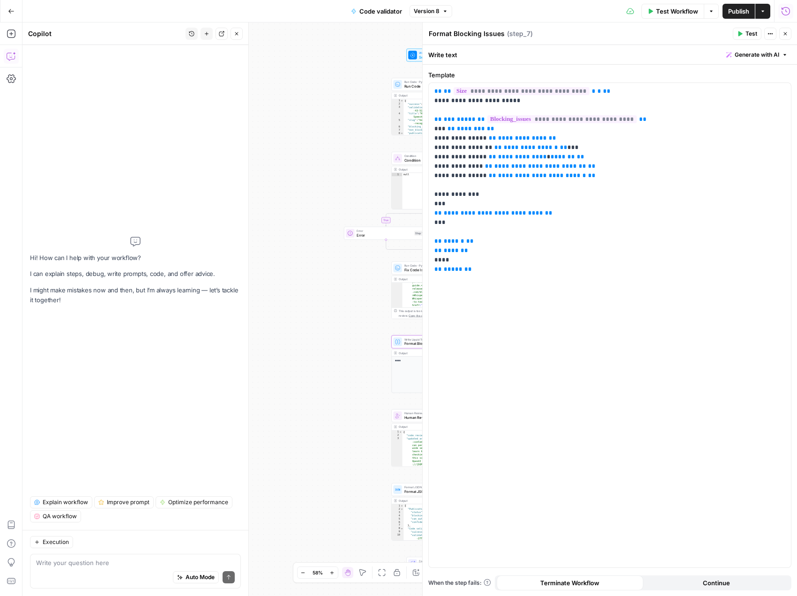
click at [132, 574] on div "Auto Mode Send" at bounding box center [135, 577] width 199 height 21
click at [569, 158] on p "**********" at bounding box center [609, 180] width 351 height 187
click at [126, 563] on textarea "Can you take a look at the" at bounding box center [135, 562] width 199 height 9
type textarea "Can you take a look at the fro"
type textarea "**********"
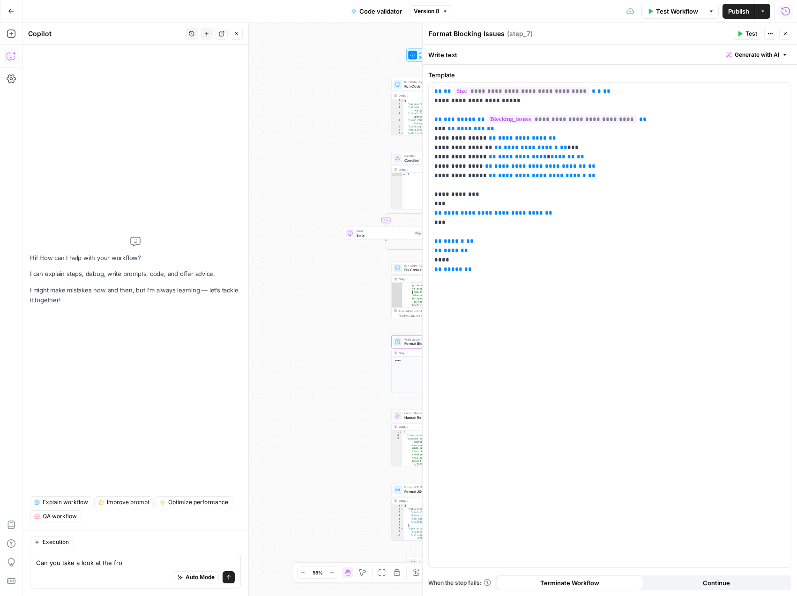
click at [784, 33] on icon "button" at bounding box center [785, 34] width 6 height 6
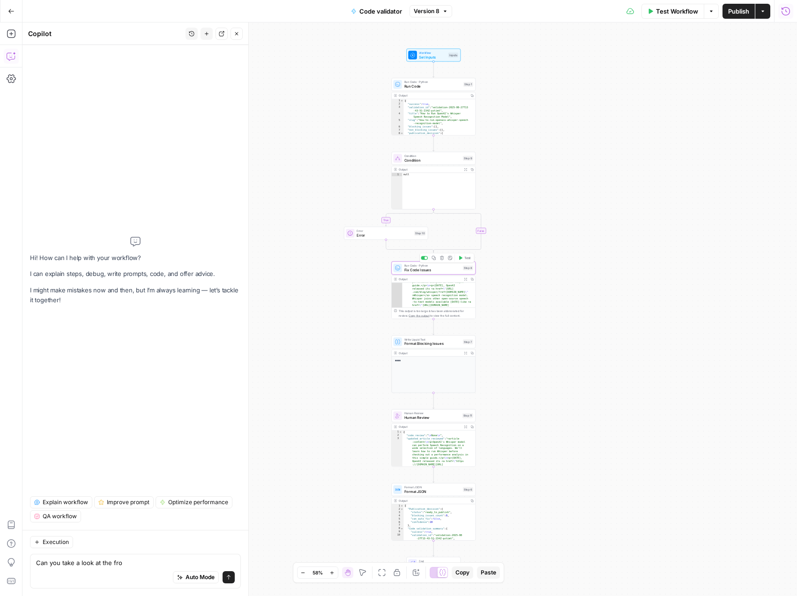
click at [443, 271] on span "Fix Code Issues" at bounding box center [432, 270] width 57 height 6
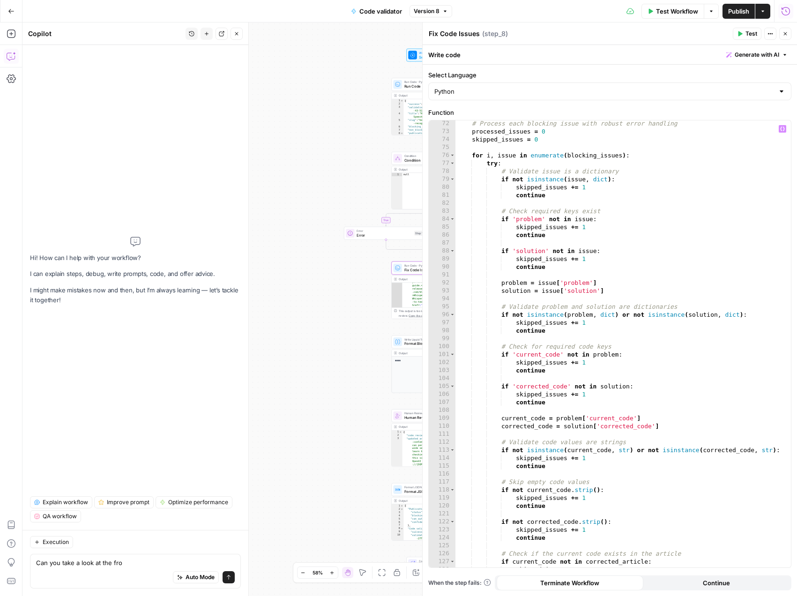
scroll to position [1098, 0]
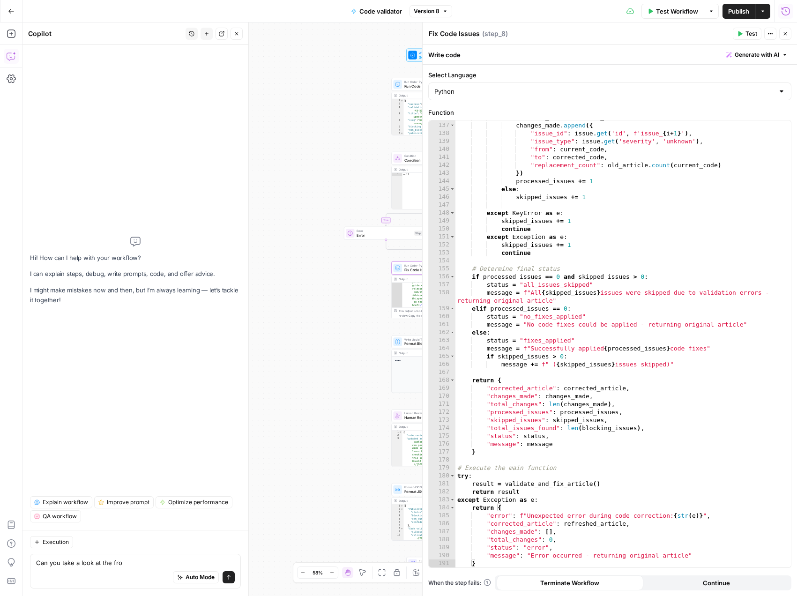
click at [785, 30] on button "Close" at bounding box center [785, 34] width 12 height 12
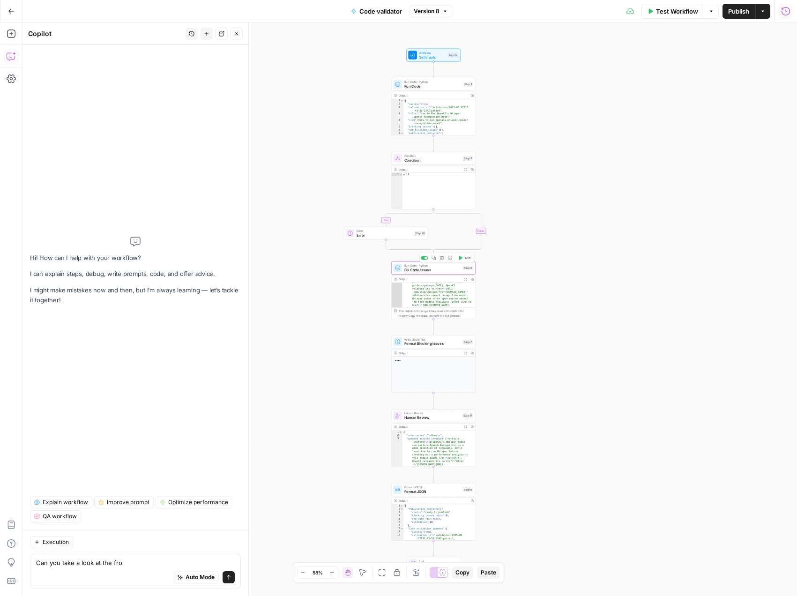
click at [420, 274] on div "**********" at bounding box center [433, 290] width 84 height 58
click at [438, 271] on span "Fix Code Issues" at bounding box center [432, 270] width 57 height 6
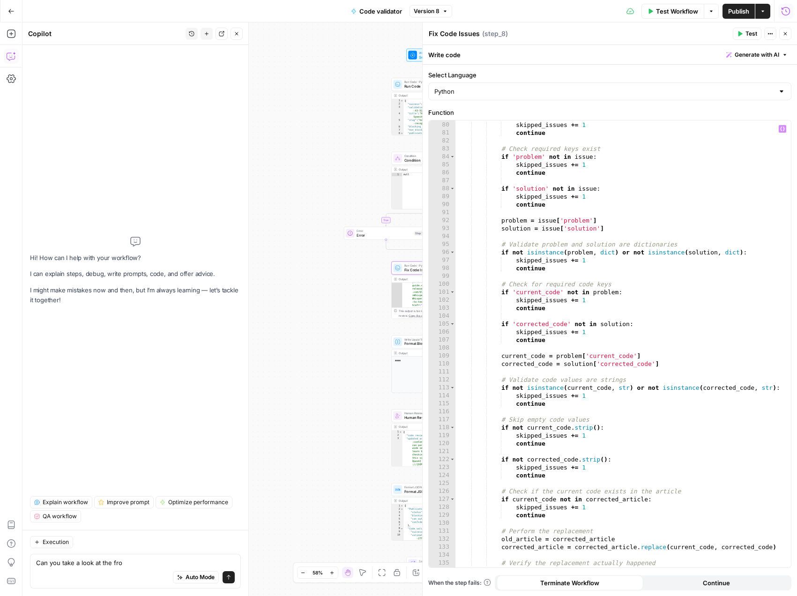
scroll to position [184, 0]
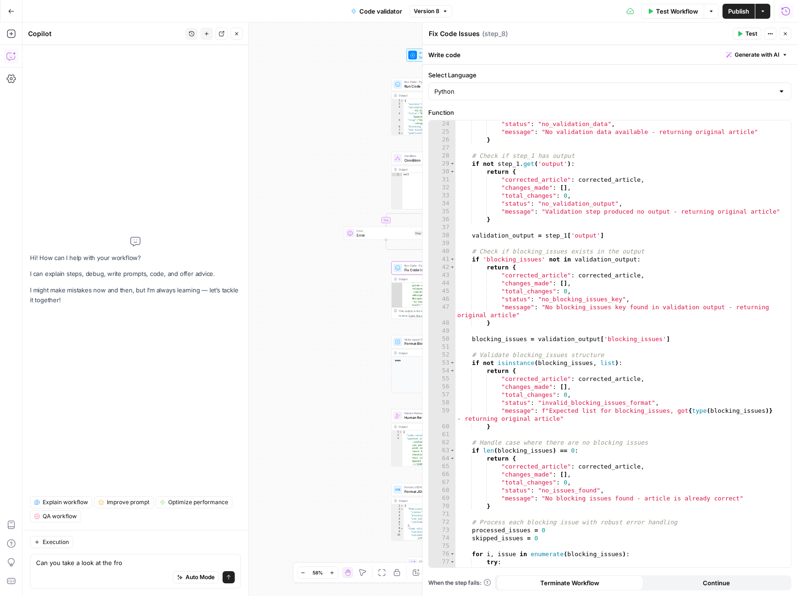
click at [785, 35] on icon "button" at bounding box center [785, 34] width 6 height 6
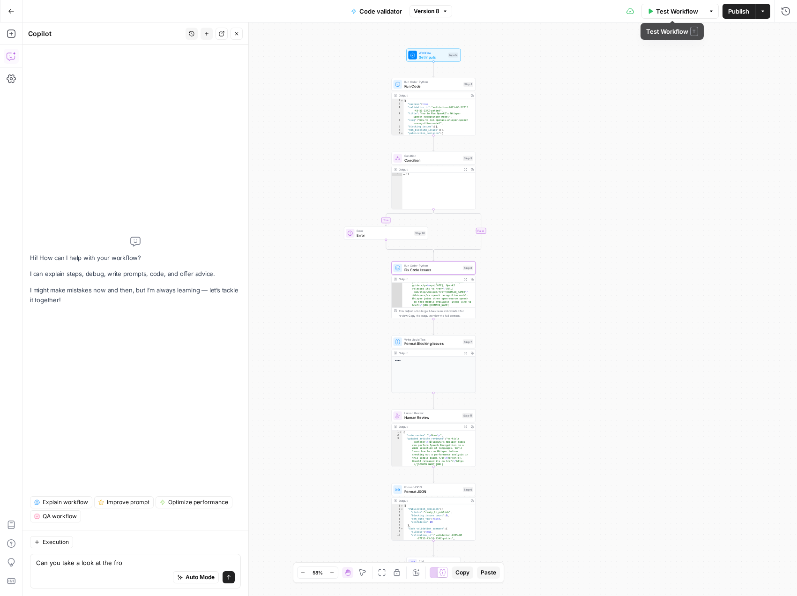
click at [675, 15] on span "Test Workflow" at bounding box center [677, 11] width 42 height 9
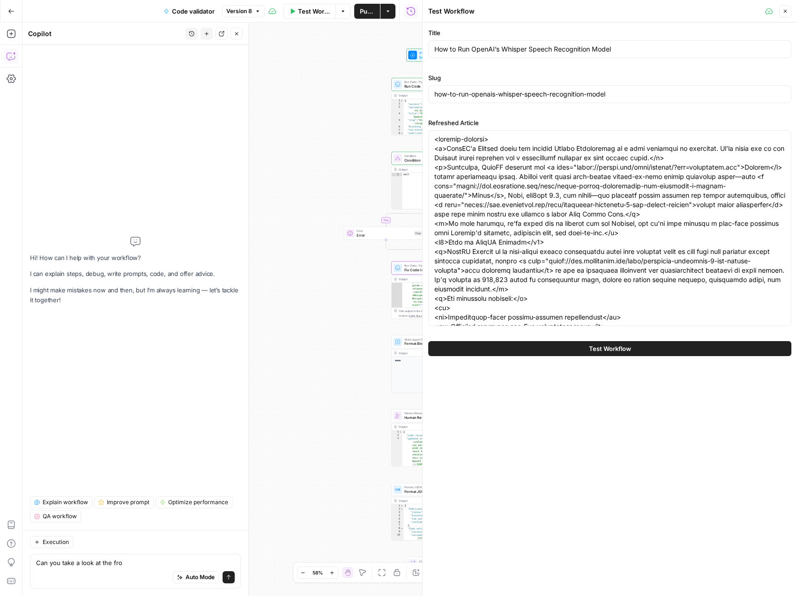
click at [630, 348] on span "Test Workflow" at bounding box center [610, 348] width 42 height 9
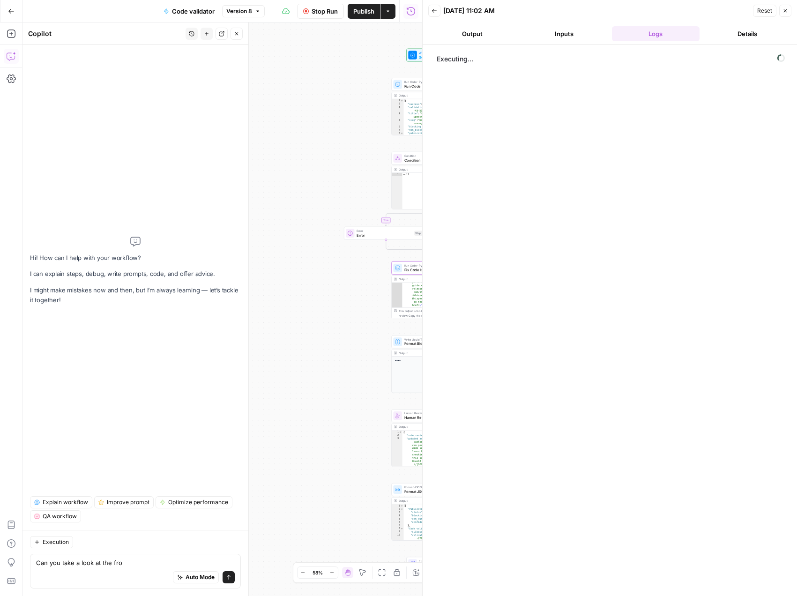
click at [472, 32] on button "Output" at bounding box center [472, 33] width 88 height 15
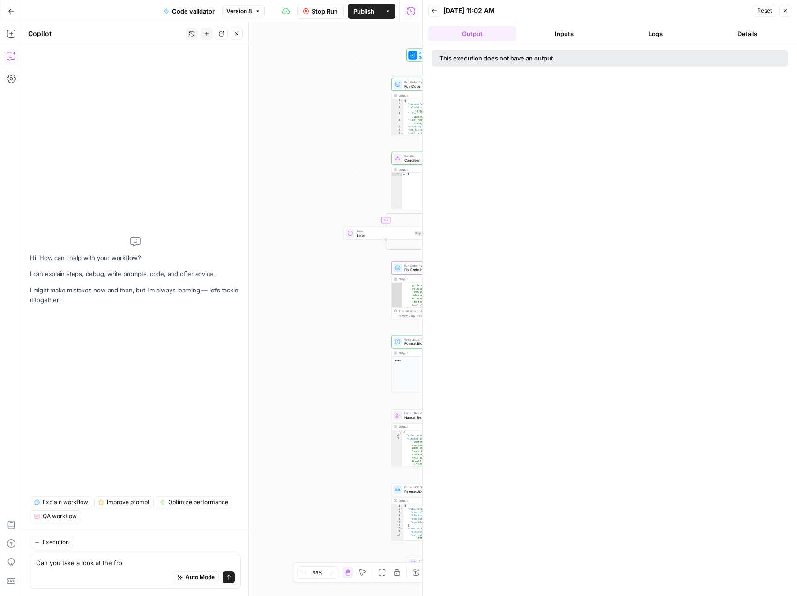
click at [661, 37] on button "Logs" at bounding box center [656, 33] width 88 height 15
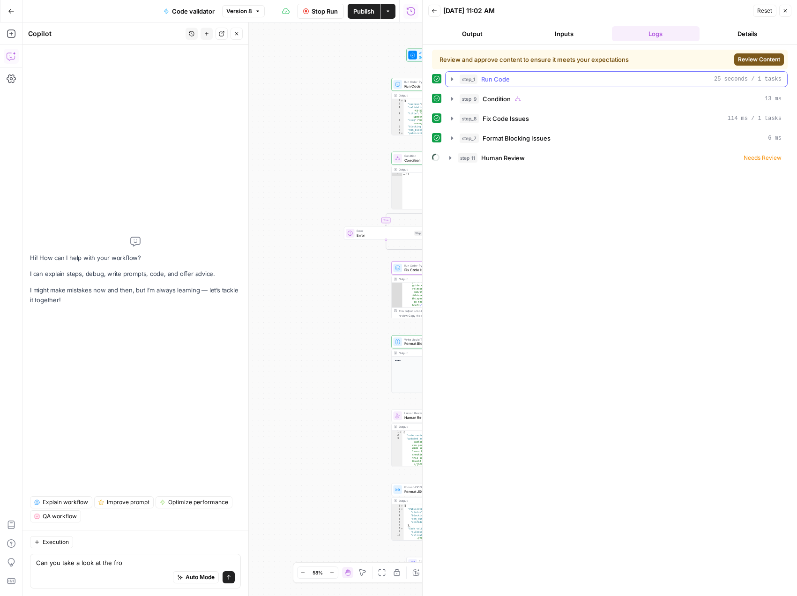
click at [453, 78] on icon "button" at bounding box center [451, 78] width 7 height 7
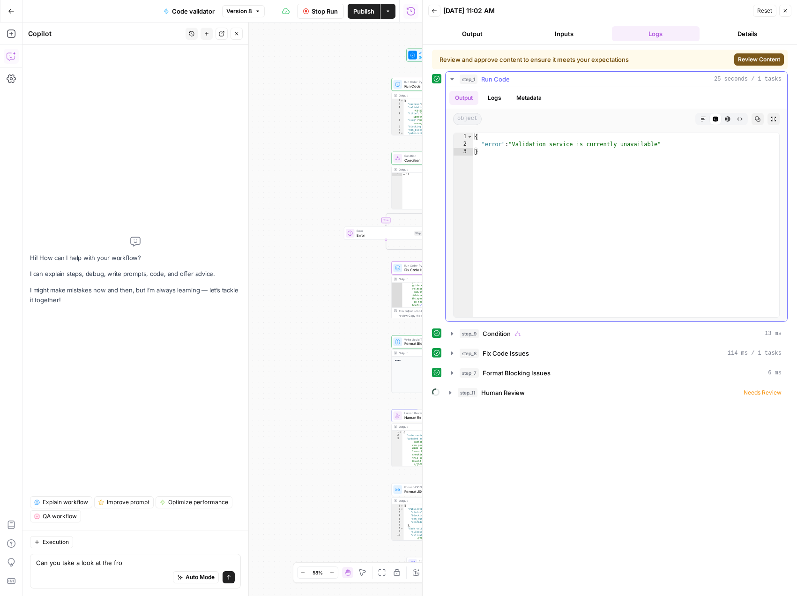
click at [453, 78] on icon "button" at bounding box center [451, 79] width 3 height 2
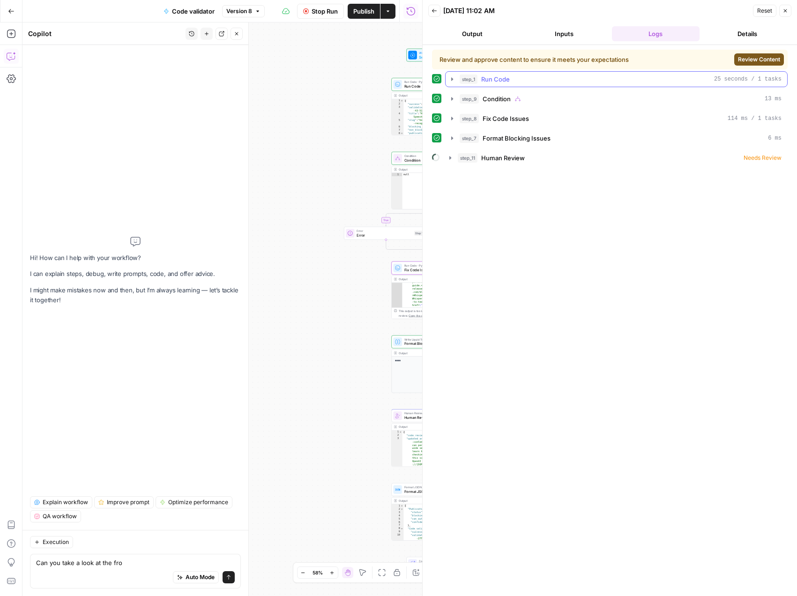
click at [453, 78] on icon "button" at bounding box center [451, 78] width 7 height 7
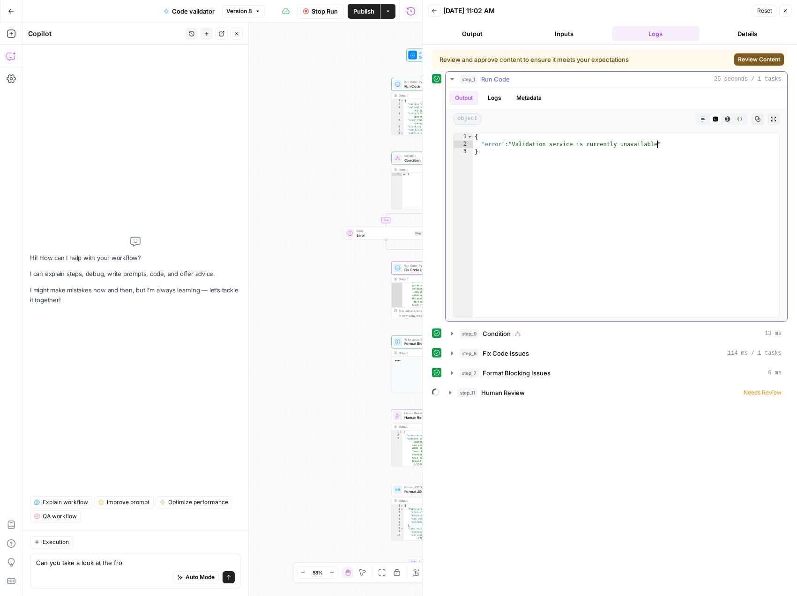
click at [656, 145] on div "{ "error" : "Validation service is currently unavailable" }" at bounding box center [626, 232] width 306 height 199
drag, startPoint x: 491, startPoint y: 155, endPoint x: 472, endPoint y: 138, distance: 25.2
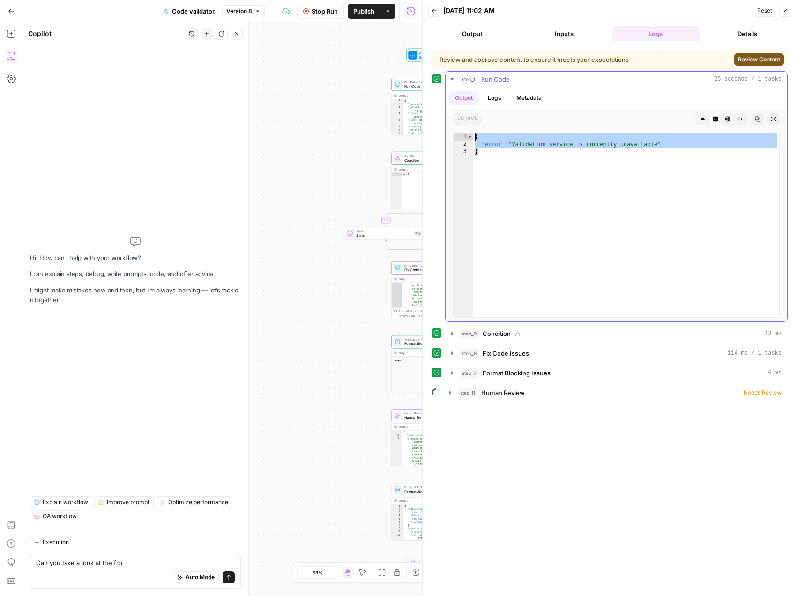
click at [472, 138] on div "* 1 2 3 { "error" : "Validation service is currently unavailable" } XXXXXXXXXXX…" at bounding box center [616, 225] width 326 height 185
type textarea "**********"
click at [430, 14] on button "Back" at bounding box center [434, 11] width 12 height 12
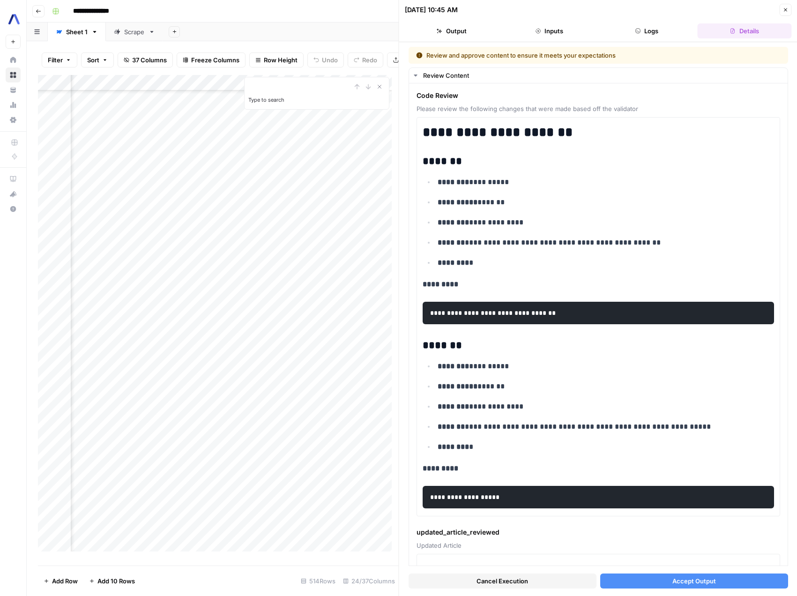
scroll to position [1556, 0]
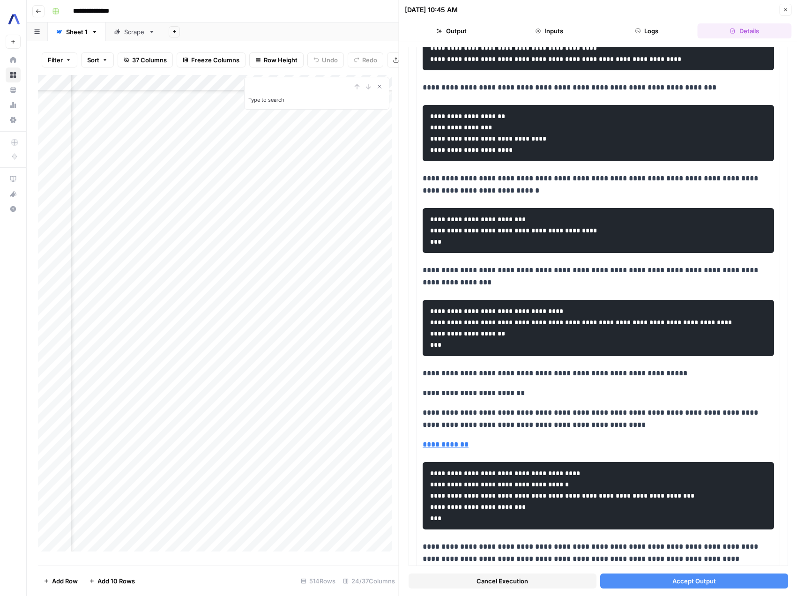
click at [526, 579] on button "Cancel Execution" at bounding box center [502, 580] width 188 height 15
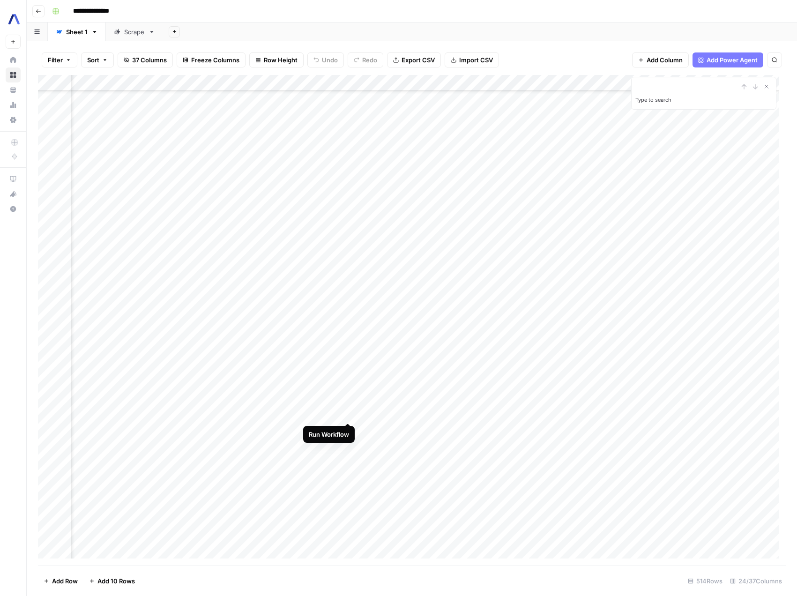
click at [348, 414] on div "Add Column" at bounding box center [412, 320] width 748 height 490
click at [343, 412] on div "Add Column" at bounding box center [412, 320] width 748 height 490
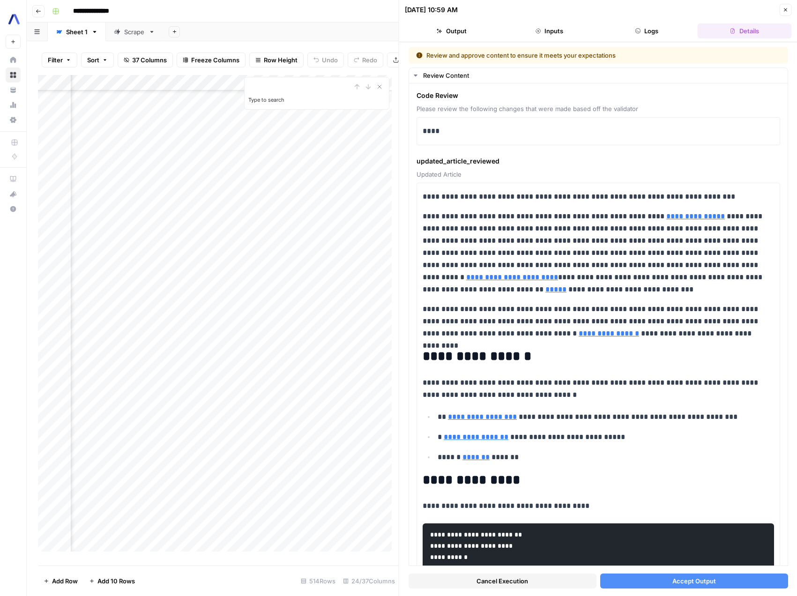
click at [502, 580] on span "Cancel Execution" at bounding box center [502, 580] width 52 height 9
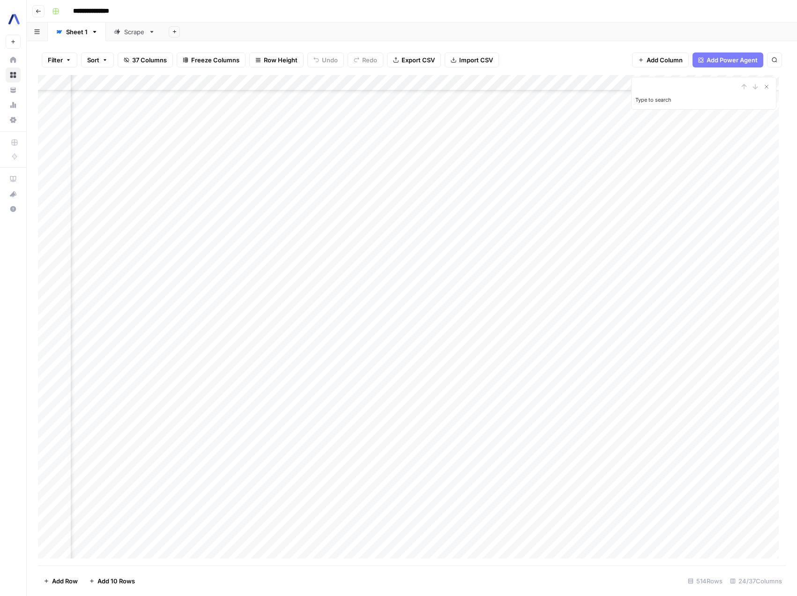
scroll to position [577, 1143]
click at [558, 416] on div "Add Column" at bounding box center [412, 320] width 748 height 490
click at [551, 412] on div "Add Column" at bounding box center [412, 320] width 748 height 490
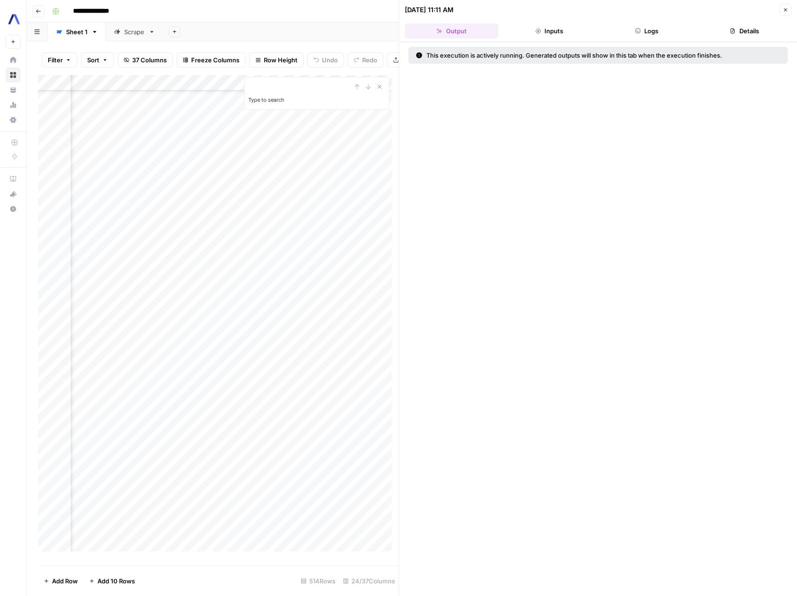
click at [639, 30] on icon "button" at bounding box center [638, 31] width 6 height 6
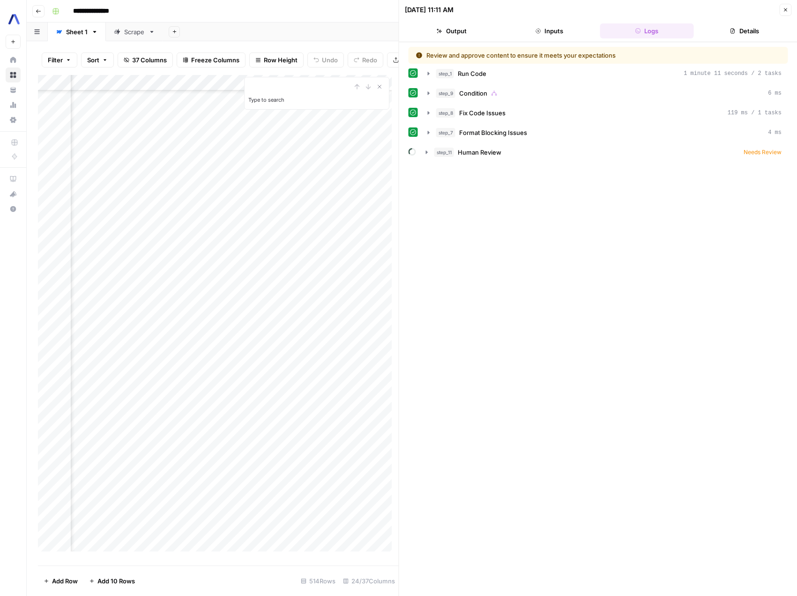
click at [451, 31] on button "Output" at bounding box center [452, 30] width 94 height 15
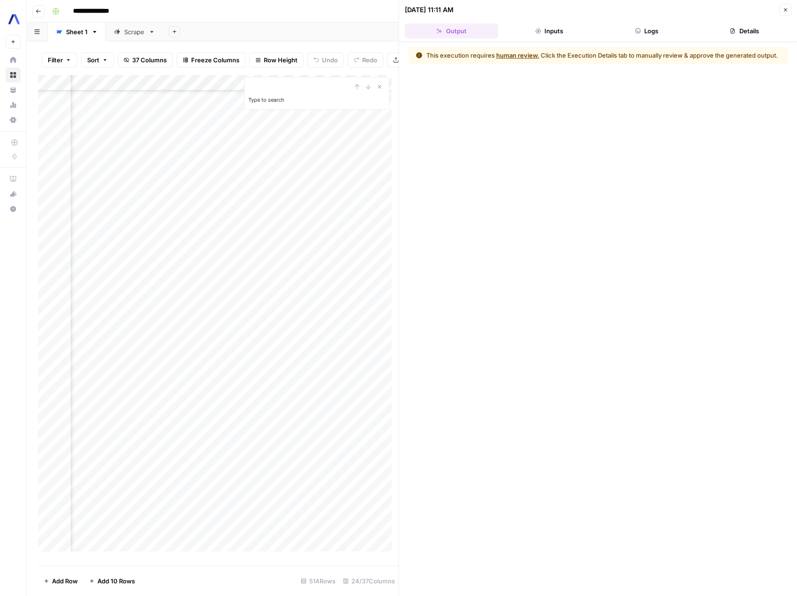
click at [786, 12] on icon "button" at bounding box center [785, 10] width 6 height 6
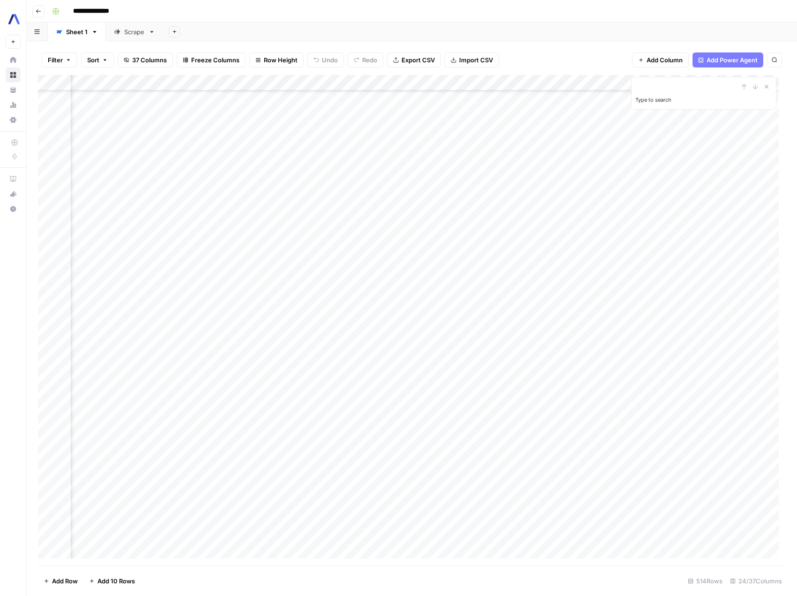
click at [558, 412] on div "Add Column" at bounding box center [412, 320] width 748 height 490
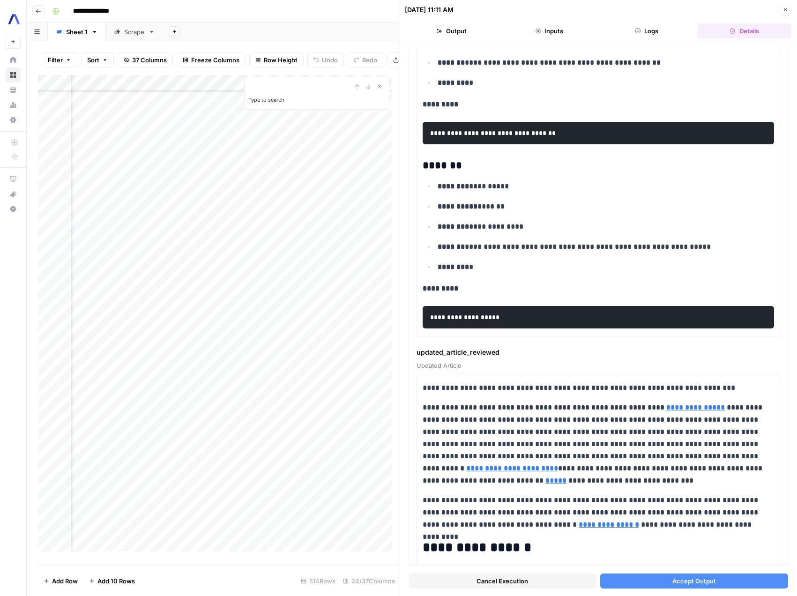
scroll to position [170, 0]
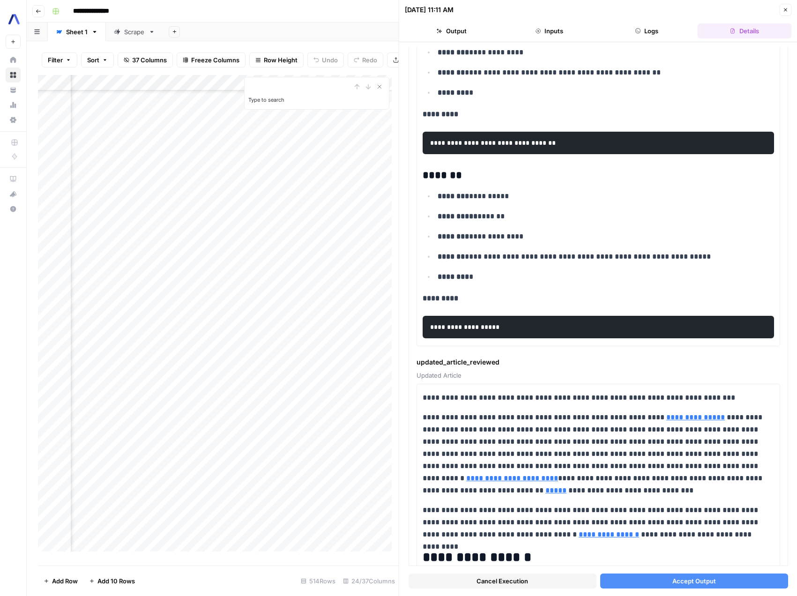
click at [652, 35] on button "Logs" at bounding box center [647, 30] width 94 height 15
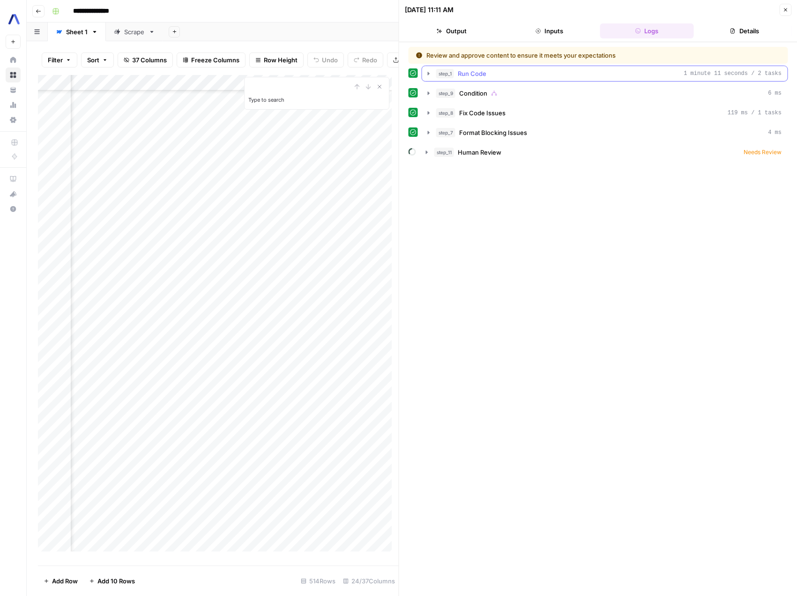
click at [513, 73] on div "step_1 Run Code 1 minute 11 seconds / 2 tasks" at bounding box center [609, 73] width 346 height 9
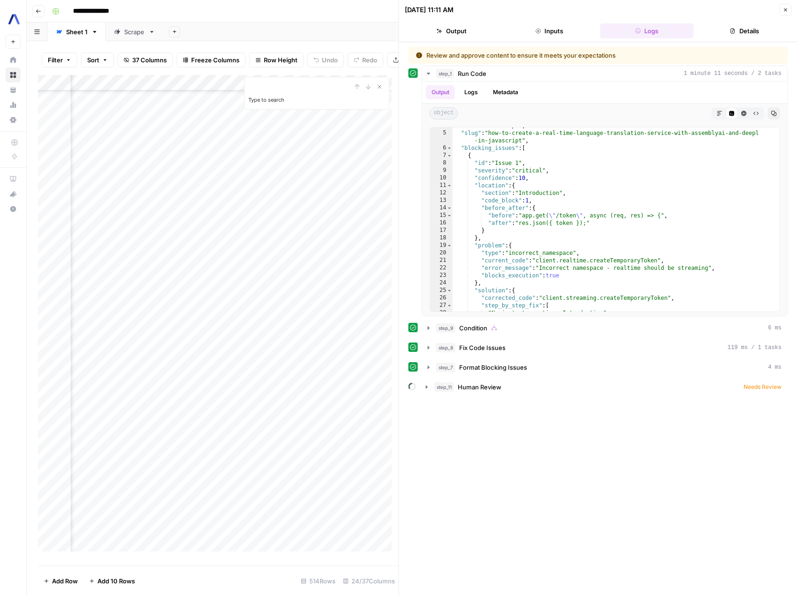
scroll to position [37, 0]
click at [785, 13] on button "Close" at bounding box center [785, 10] width 12 height 12
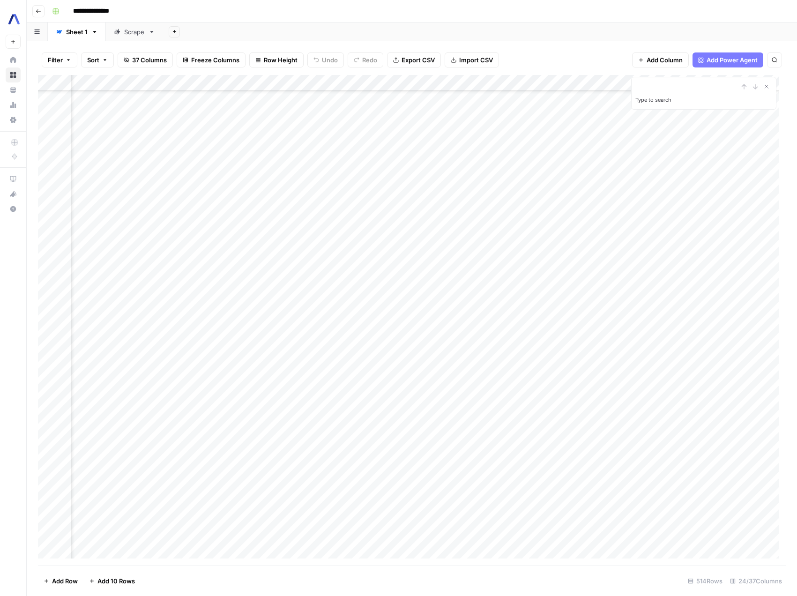
click at [559, 412] on div "Add Column" at bounding box center [412, 320] width 748 height 490
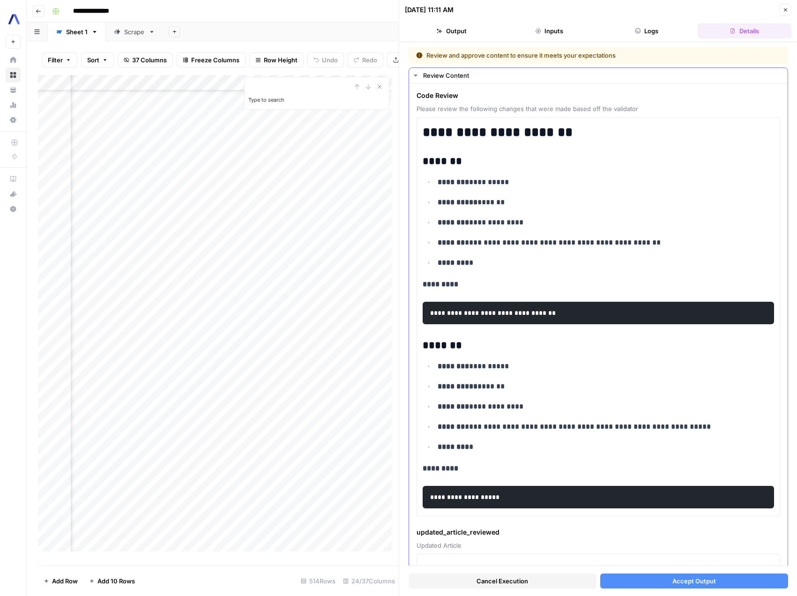
scroll to position [2, 0]
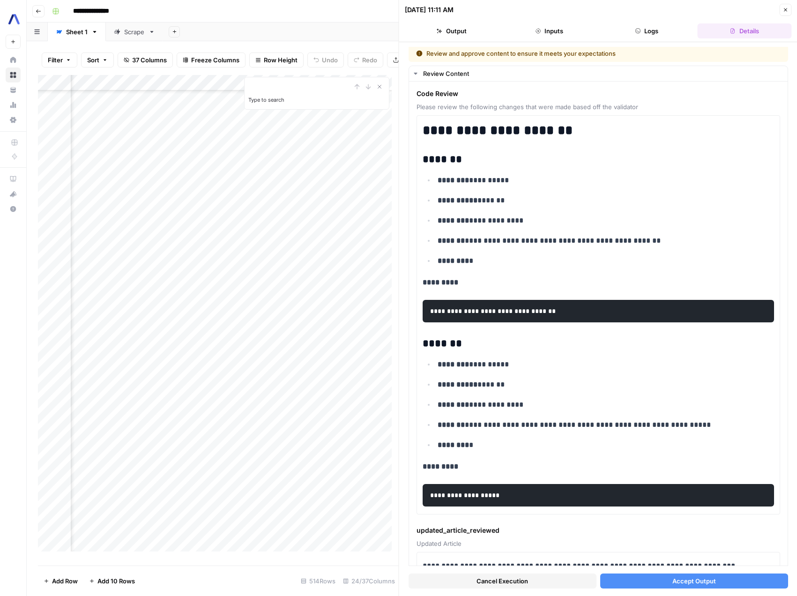
click at [524, 585] on span "Cancel Execution" at bounding box center [502, 580] width 52 height 9
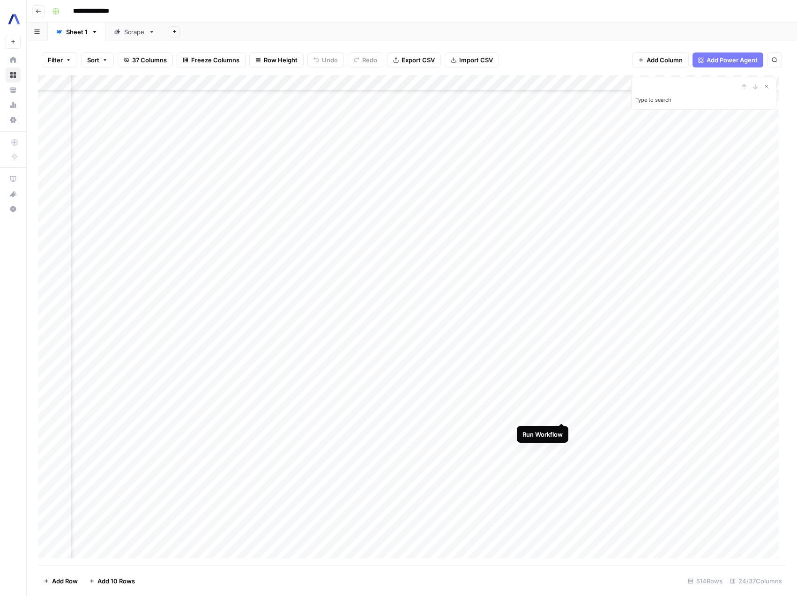
click at [561, 413] on div "Add Column" at bounding box center [412, 320] width 748 height 490
click at [546, 268] on div "Add Column" at bounding box center [412, 320] width 748 height 490
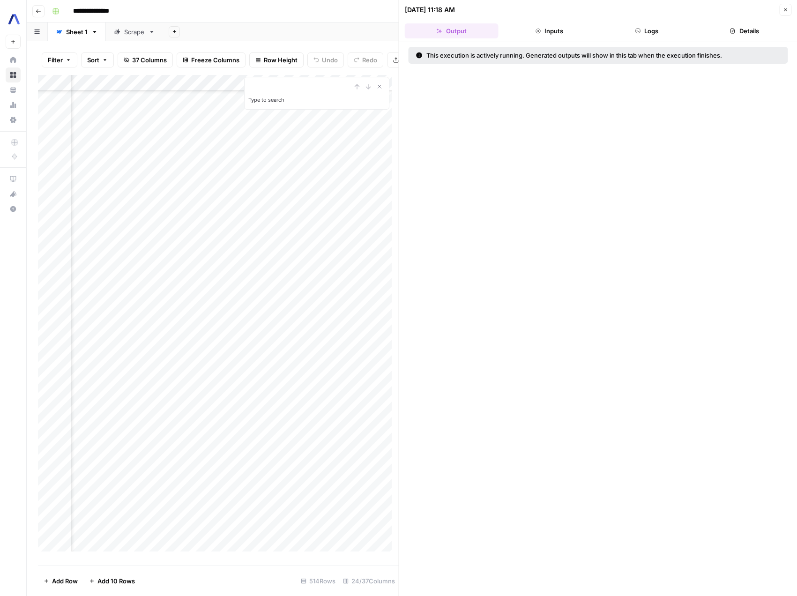
click at [548, 30] on button "Inputs" at bounding box center [549, 30] width 94 height 15
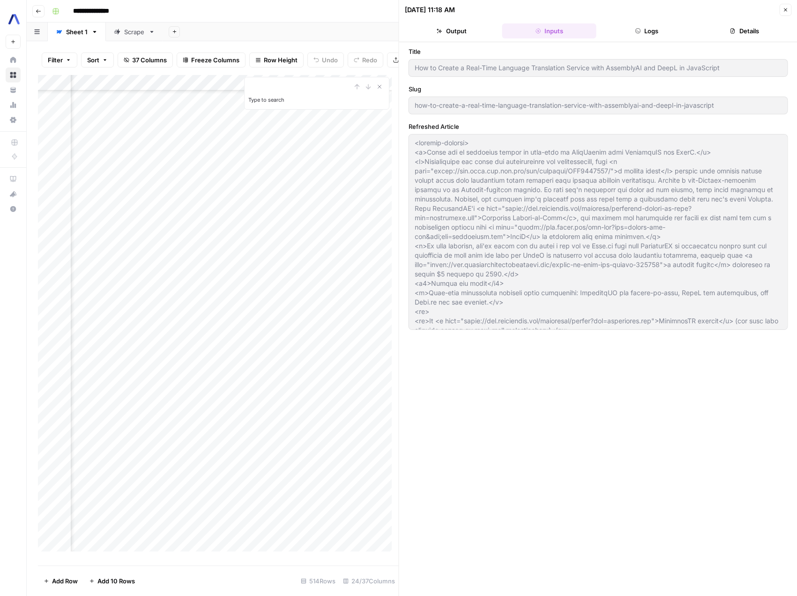
click at [627, 28] on button "Logs" at bounding box center [647, 30] width 94 height 15
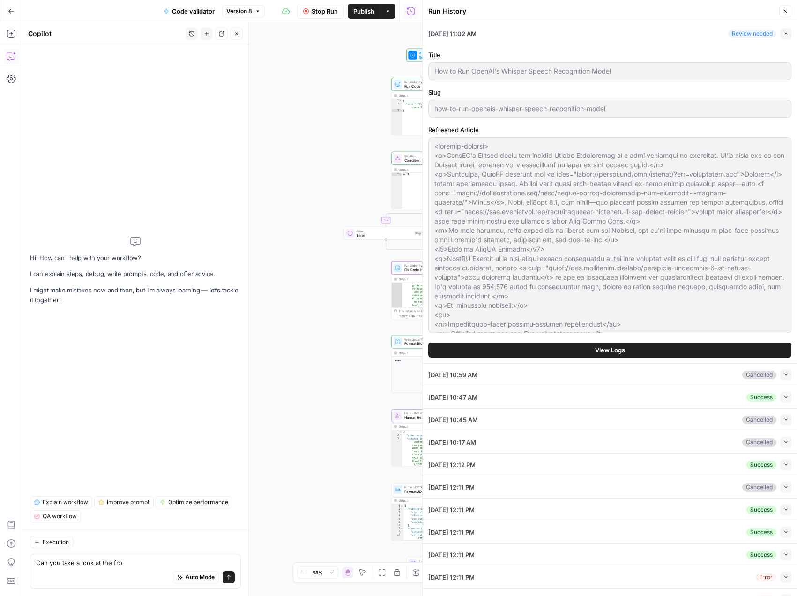
click at [784, 14] on icon "button" at bounding box center [785, 11] width 6 height 6
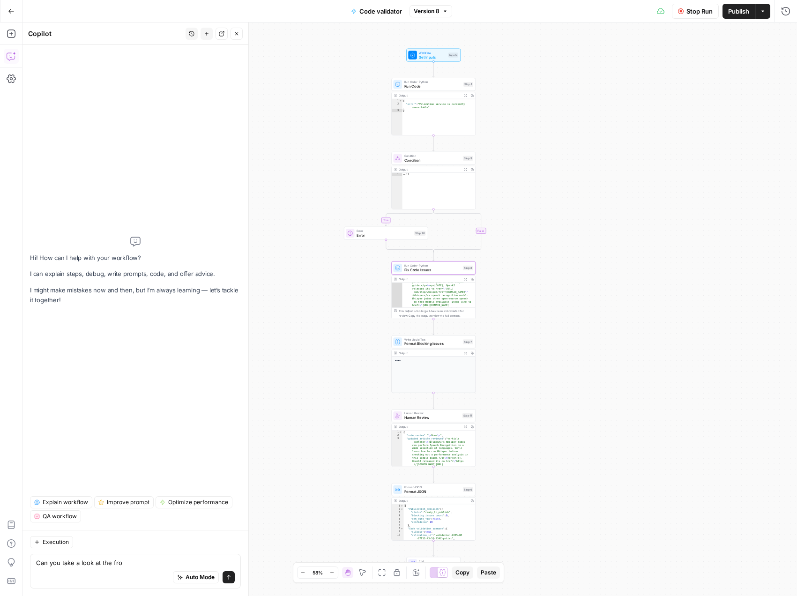
click at [692, 10] on span "Stop Run" at bounding box center [699, 11] width 26 height 9
click at [659, 13] on span "Test Workflow" at bounding box center [677, 11] width 42 height 9
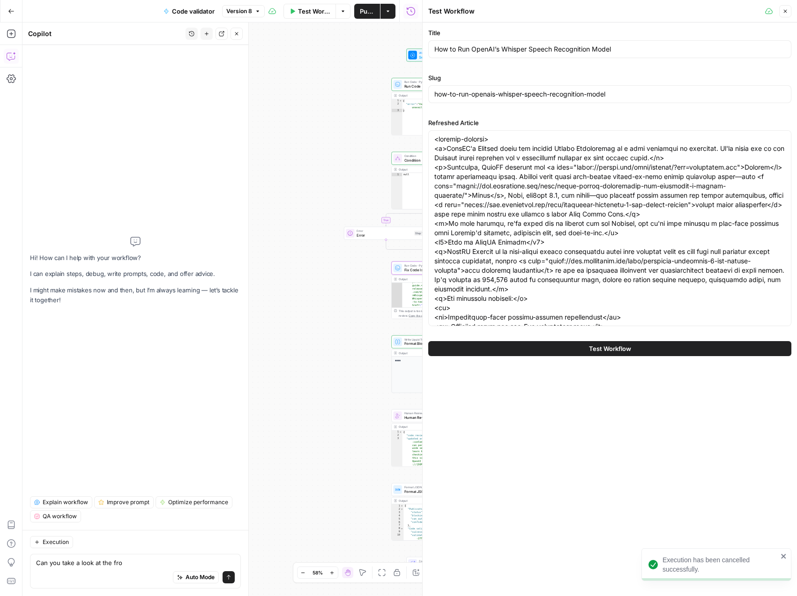
click at [617, 349] on span "Test Workflow" at bounding box center [610, 348] width 42 height 9
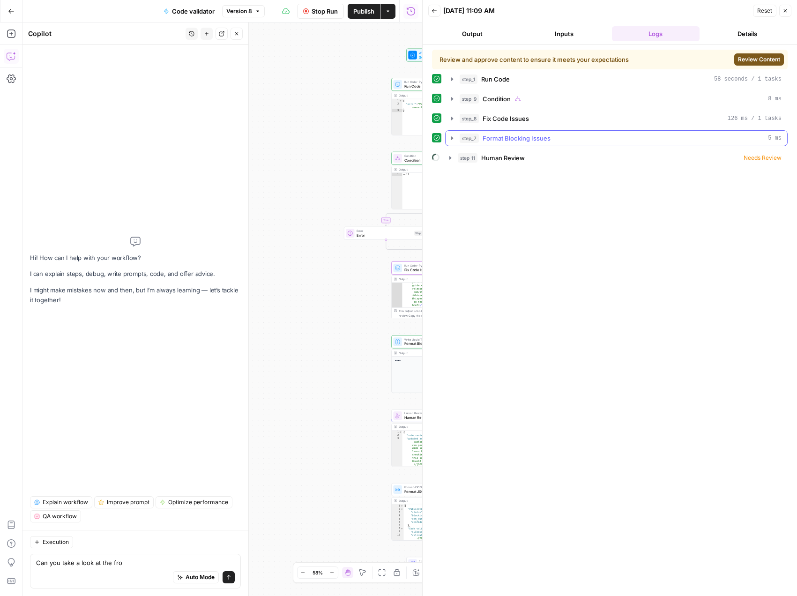
click at [450, 137] on icon "button" at bounding box center [451, 137] width 7 height 7
click at [450, 121] on icon "button" at bounding box center [451, 118] width 7 height 7
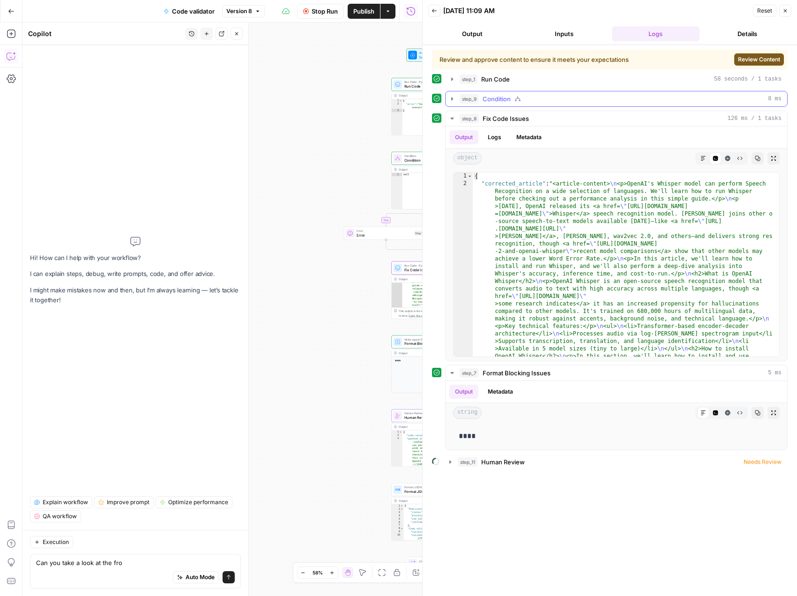
click at [452, 99] on icon "button" at bounding box center [452, 98] width 2 height 3
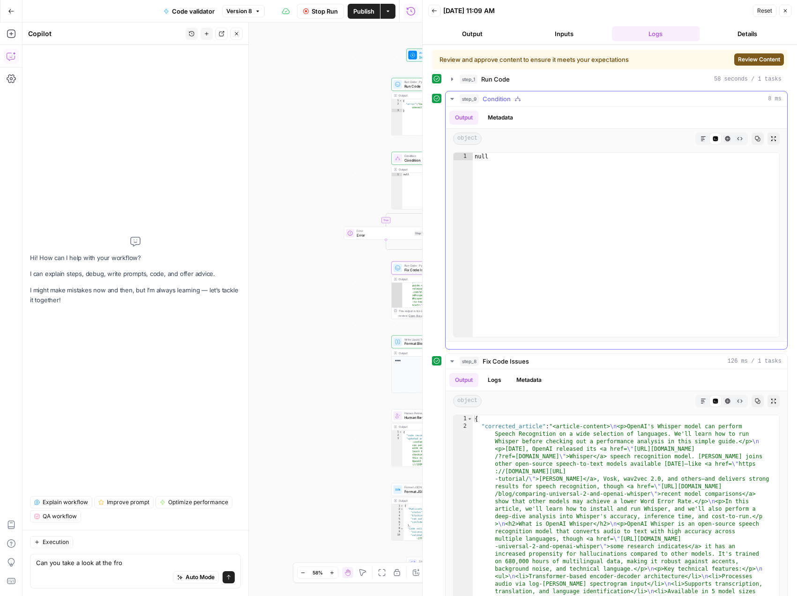
click at [452, 99] on icon "button" at bounding box center [451, 99] width 3 height 2
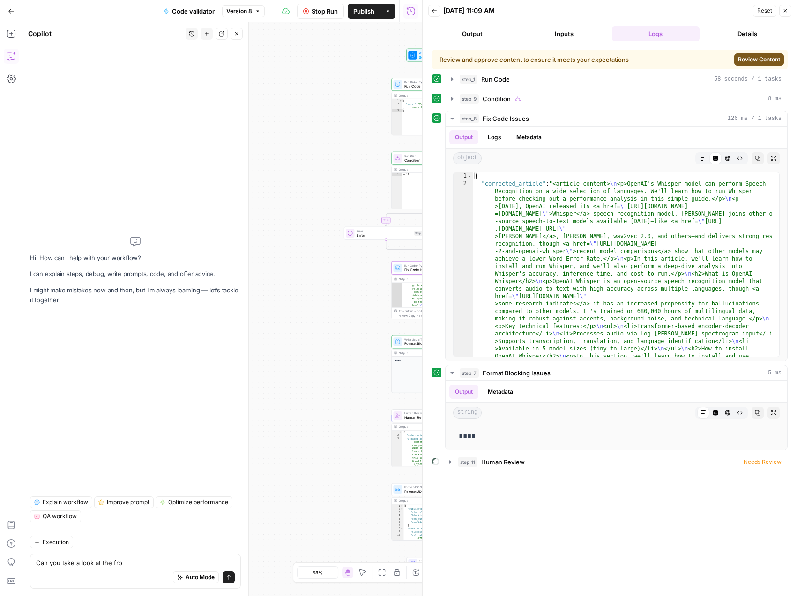
click at [645, 58] on div "Review and approve content to ensure it meets your expectations" at bounding box center [559, 59] width 240 height 9
click at [751, 59] on span "Review Content" at bounding box center [759, 59] width 42 height 8
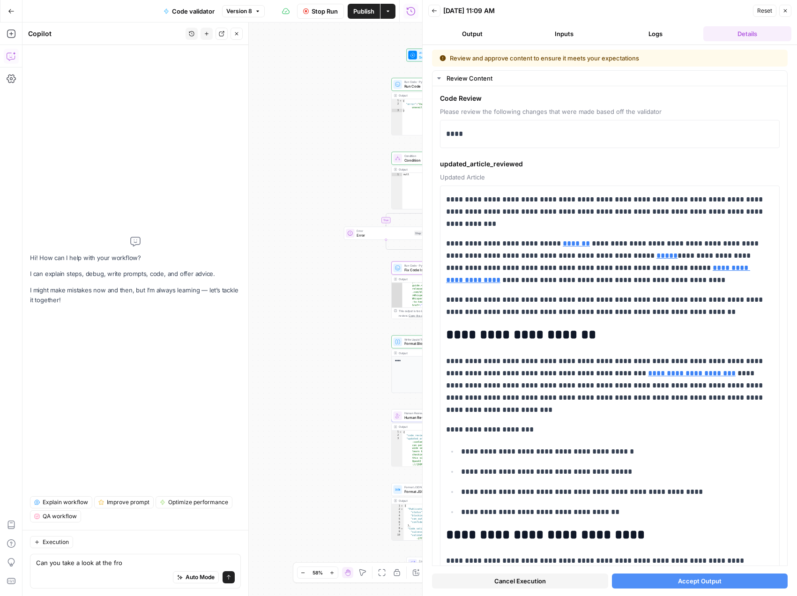
click at [788, 14] on button "Close" at bounding box center [785, 11] width 12 height 12
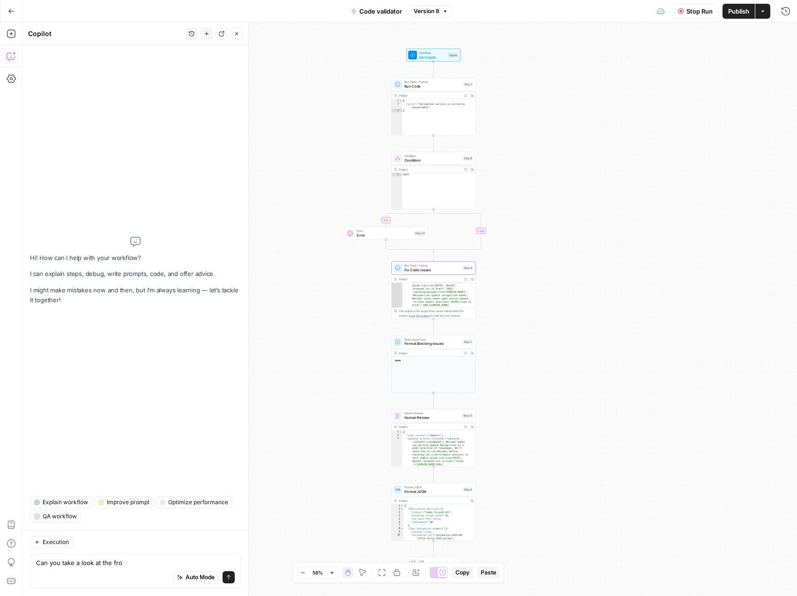
click at [425, 271] on span "Fix Code Issues" at bounding box center [432, 270] width 57 height 6
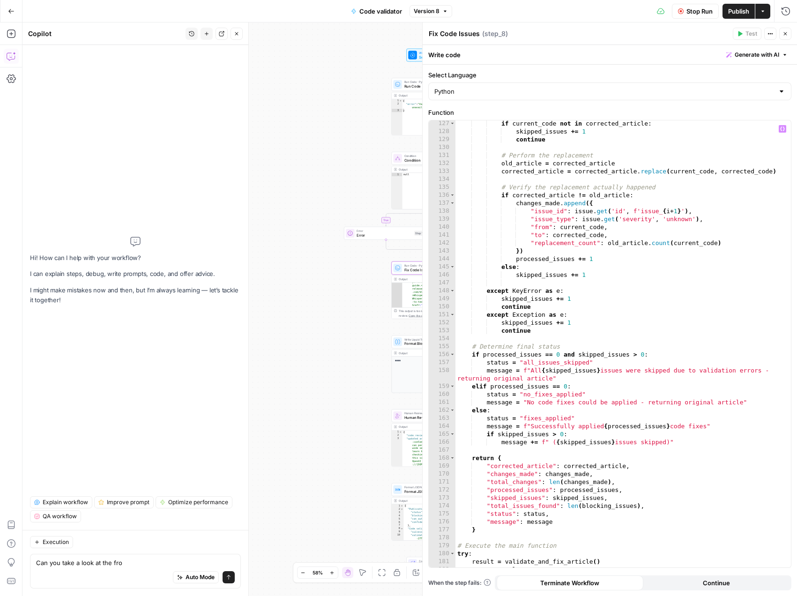
scroll to position [1020, 0]
click at [400, 86] on icon at bounding box center [398, 84] width 6 height 6
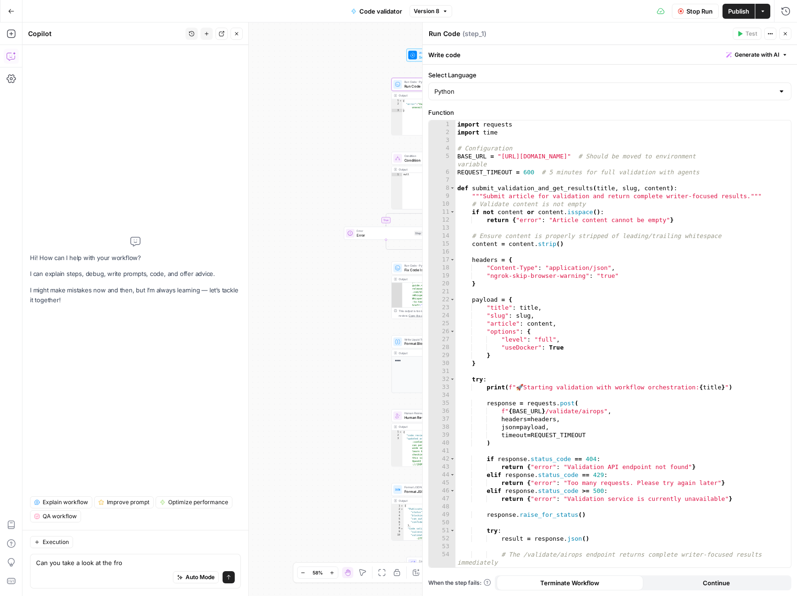
click at [700, 12] on span "Stop Run" at bounding box center [699, 11] width 26 height 9
click at [692, 11] on span "Test Workflow" at bounding box center [677, 11] width 42 height 9
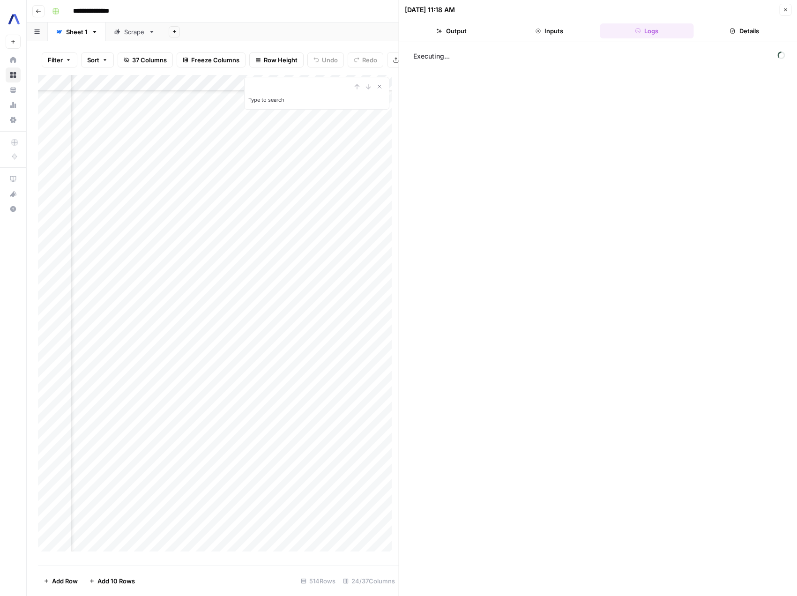
scroll to position [719, 1143]
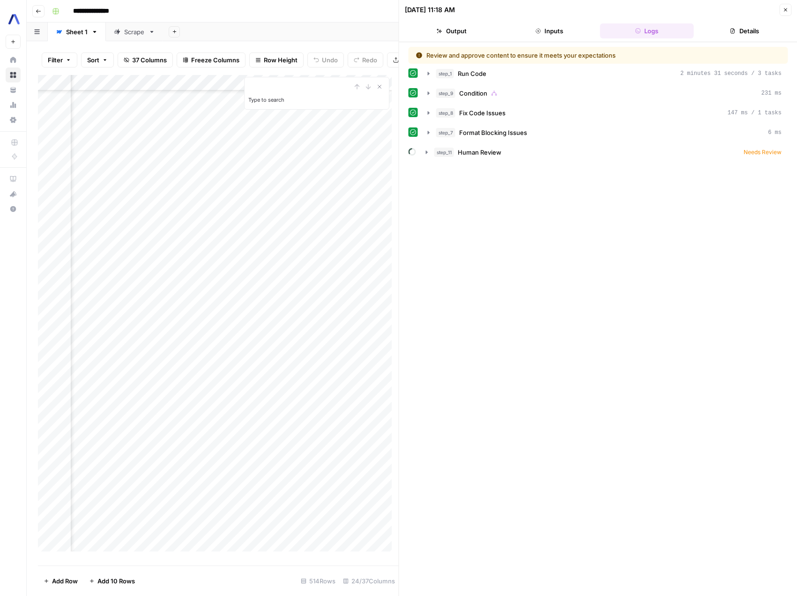
click at [788, 8] on button "Close" at bounding box center [785, 10] width 12 height 12
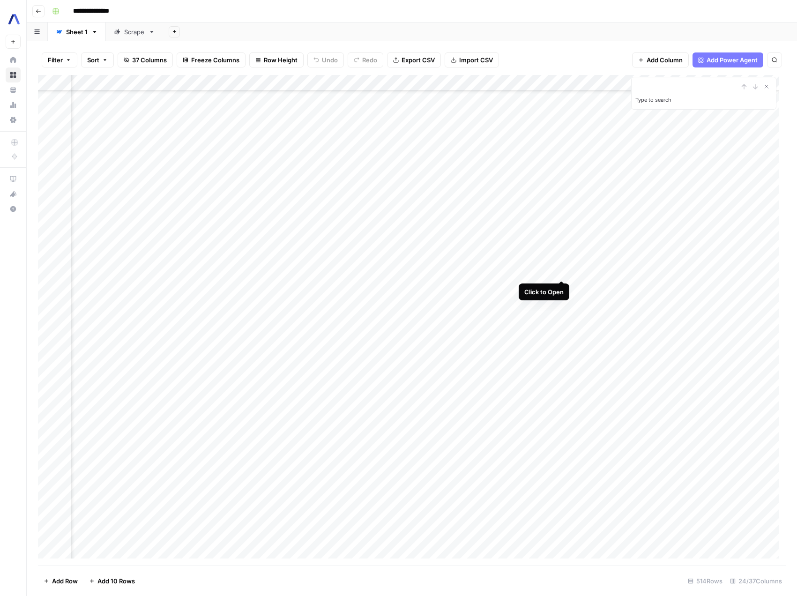
click at [563, 269] on div "Add Column" at bounding box center [412, 320] width 748 height 490
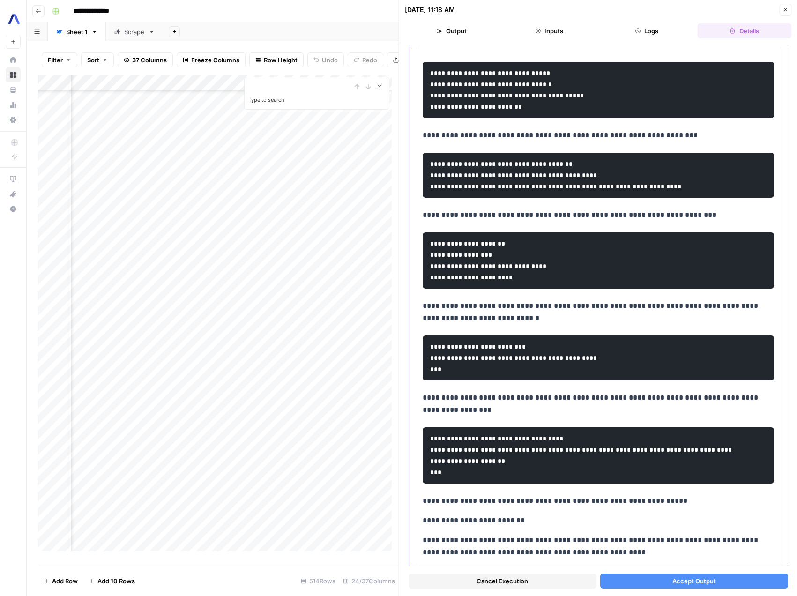
scroll to position [2181, 0]
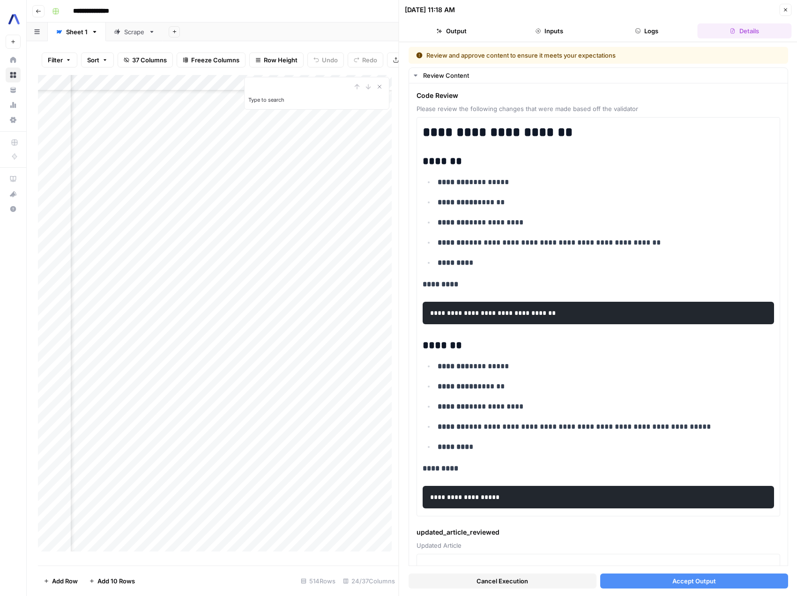
click at [550, 580] on button "Cancel Execution" at bounding box center [502, 580] width 188 height 15
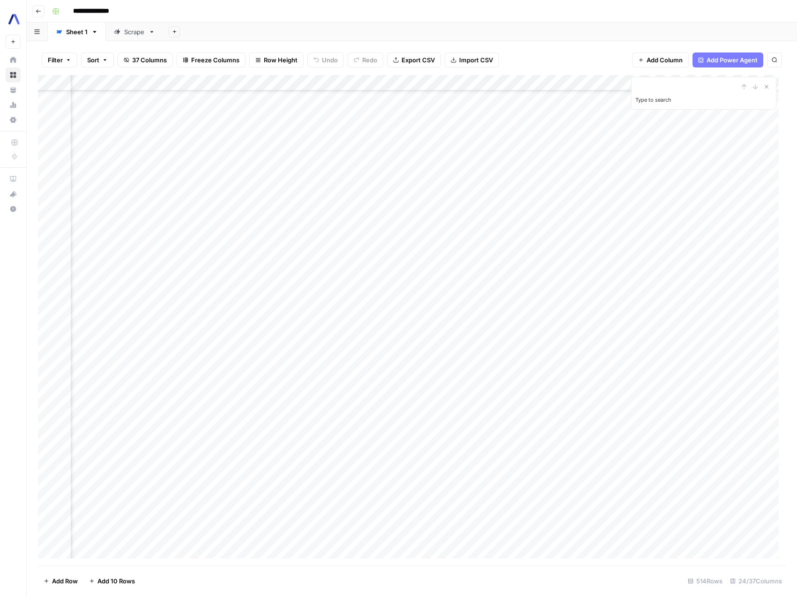
click at [560, 270] on div "Add Column" at bounding box center [412, 320] width 748 height 490
click at [547, 272] on div "Add Column" at bounding box center [412, 320] width 748 height 490
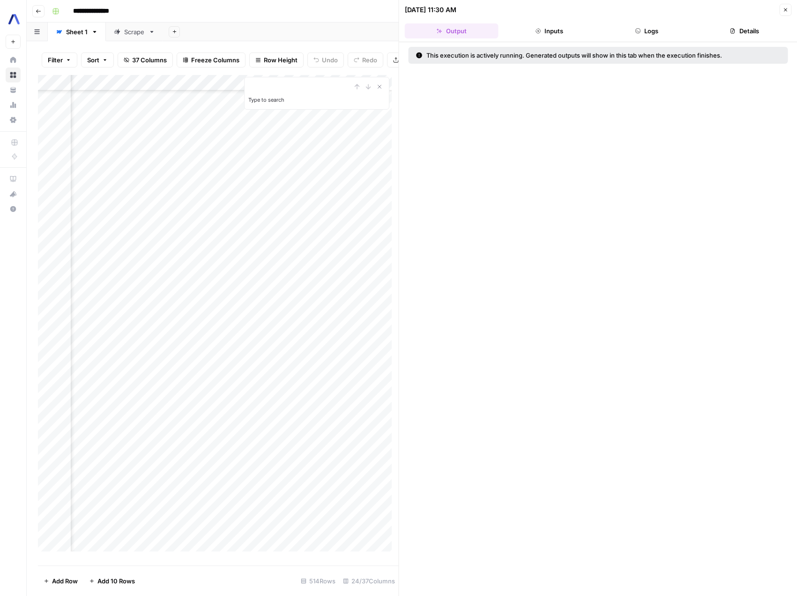
click at [654, 30] on button "Logs" at bounding box center [647, 30] width 94 height 15
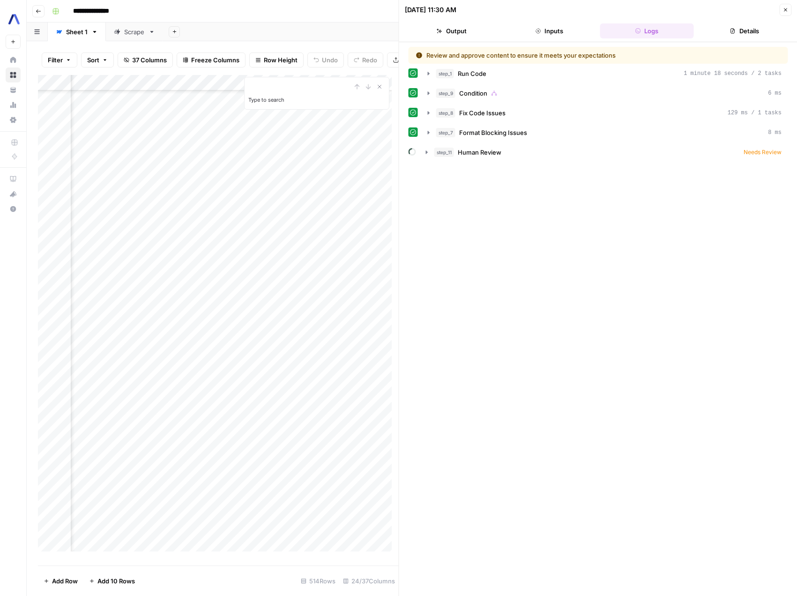
click at [783, 11] on icon "button" at bounding box center [785, 10] width 6 height 6
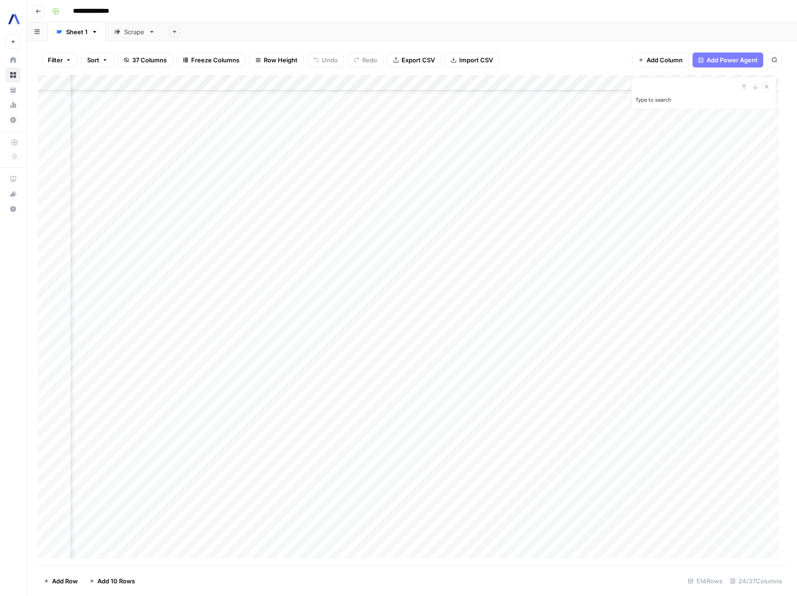
click at [562, 272] on div "Add Column" at bounding box center [412, 320] width 748 height 490
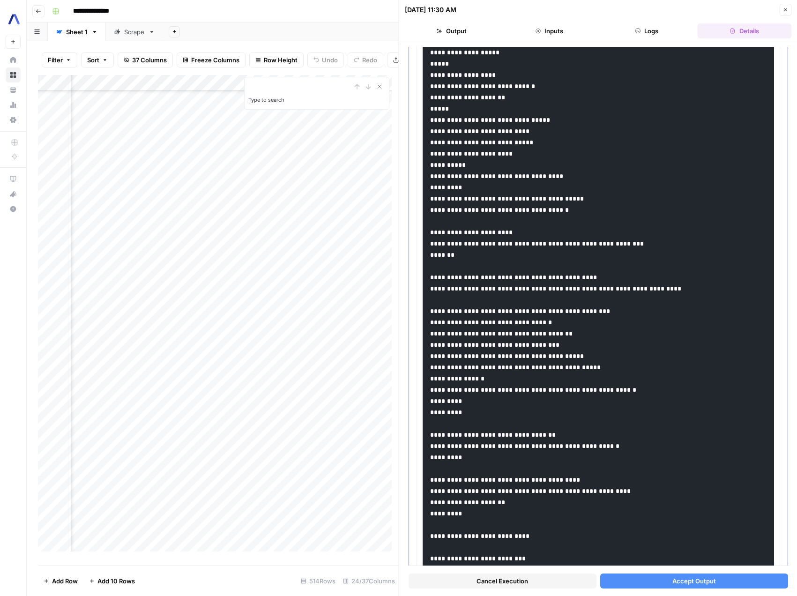
scroll to position [6089, 0]
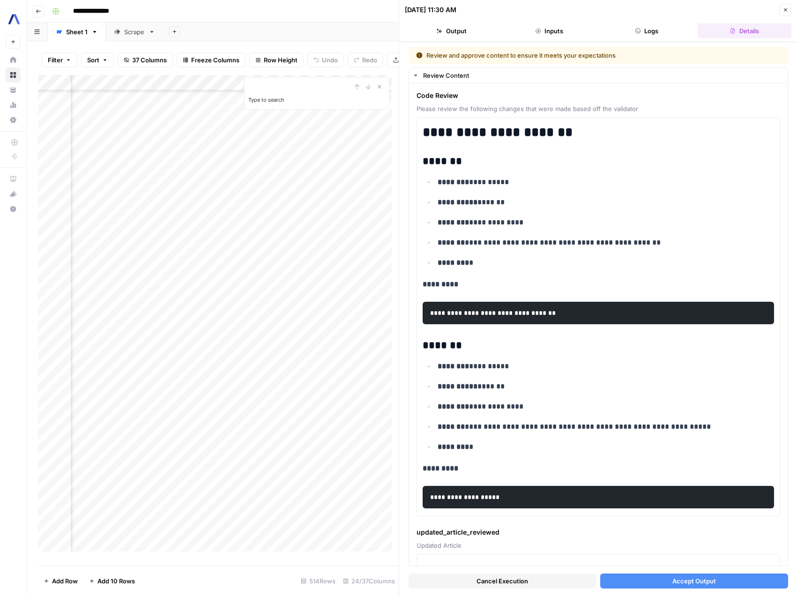
scroll to position [6089, 0]
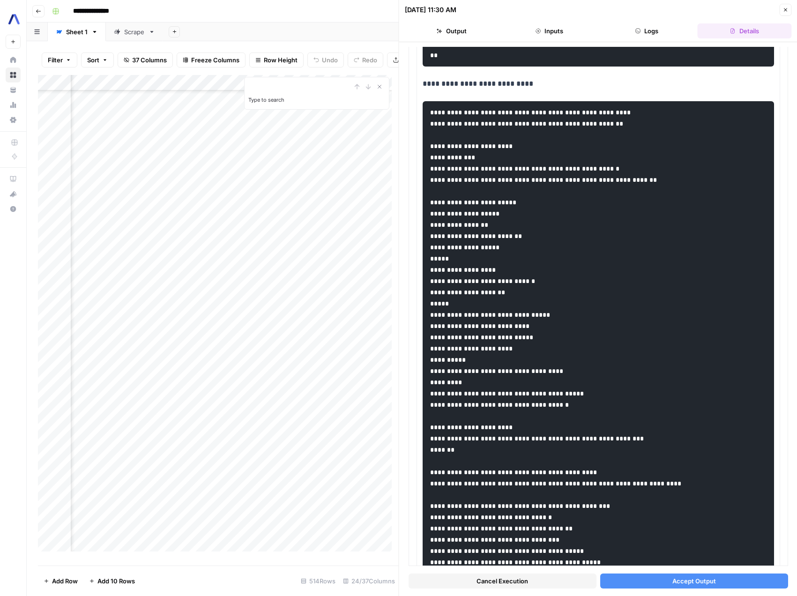
click at [548, 579] on button "Cancel Execution" at bounding box center [502, 580] width 188 height 15
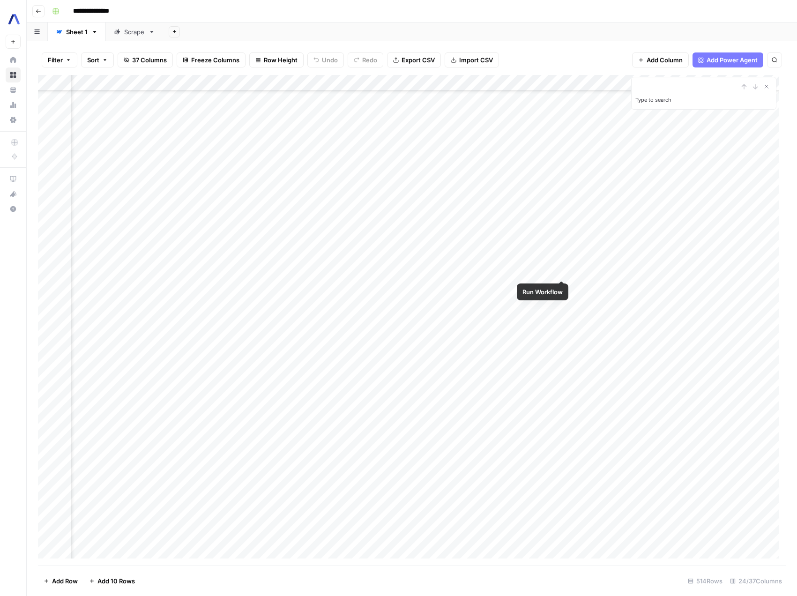
click at [558, 269] on div "Add Column" at bounding box center [412, 320] width 748 height 490
click at [561, 271] on div "Add Column" at bounding box center [412, 320] width 748 height 490
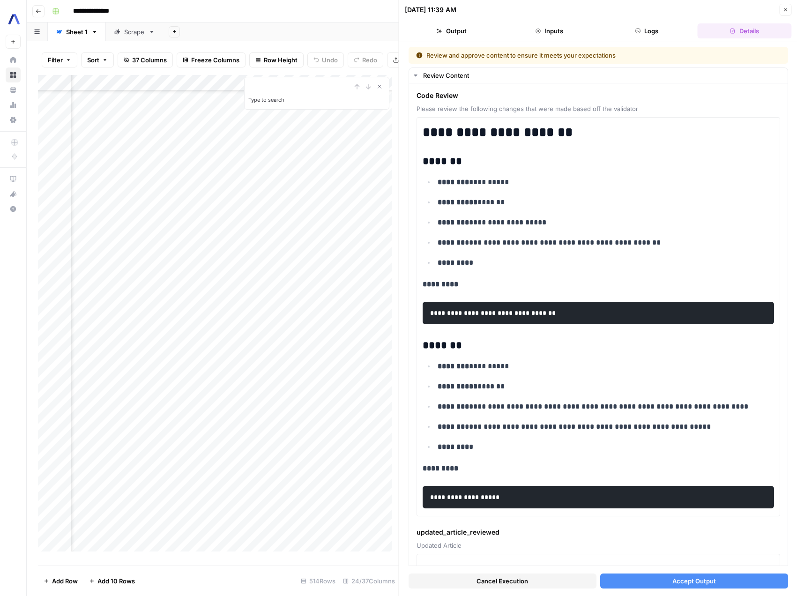
click at [546, 30] on button "Inputs" at bounding box center [549, 30] width 94 height 15
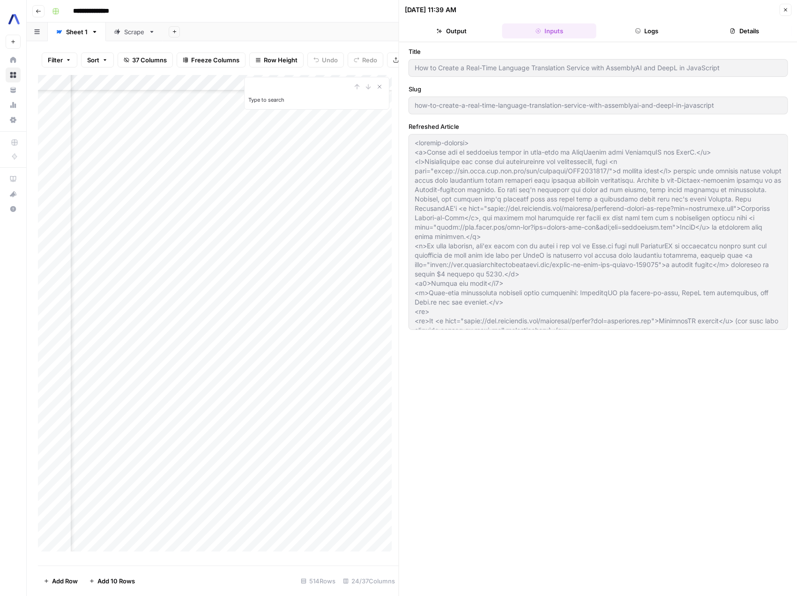
click at [459, 34] on button "Output" at bounding box center [452, 30] width 94 height 15
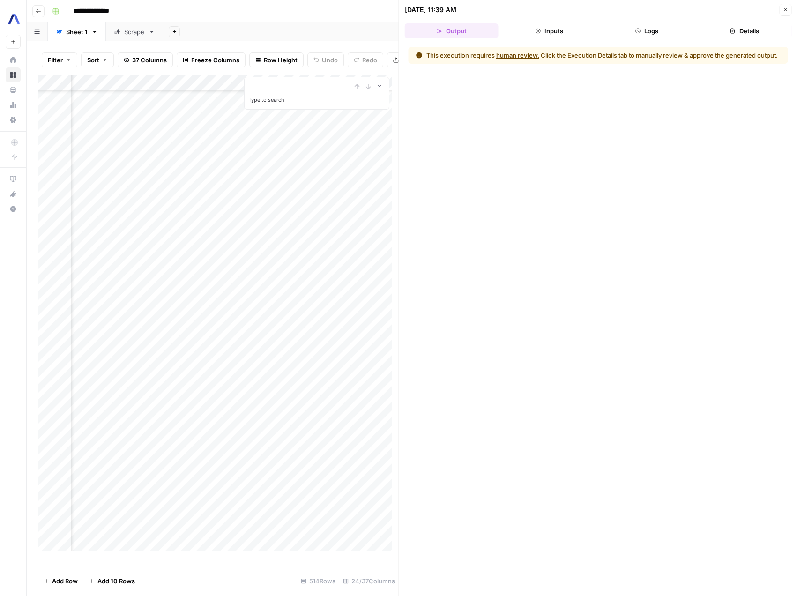
click at [649, 34] on button "Logs" at bounding box center [647, 30] width 94 height 15
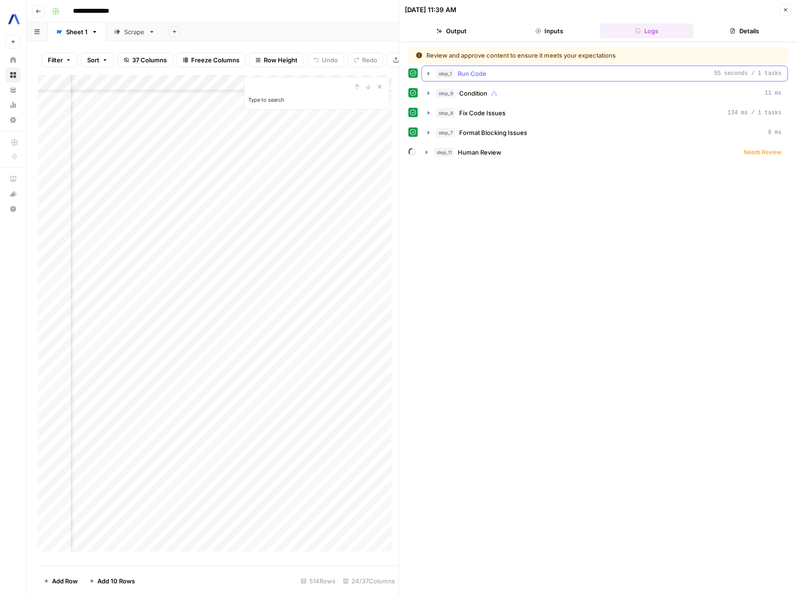
click at [430, 72] on icon "button" at bounding box center [428, 73] width 7 height 7
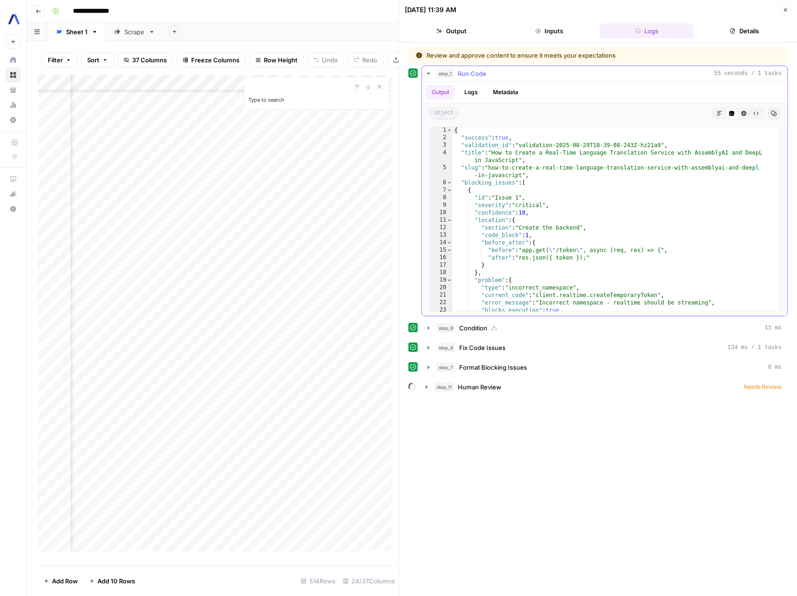
scroll to position [24, 0]
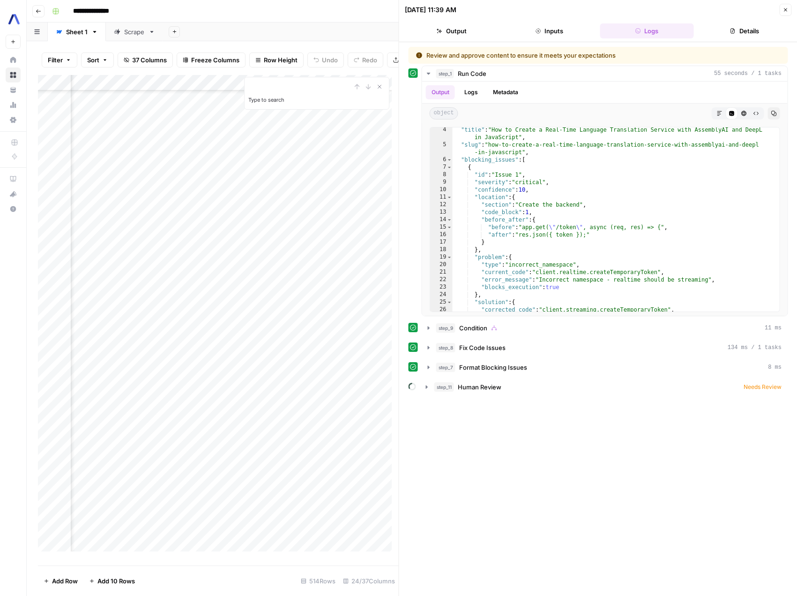
click at [786, 12] on icon "button" at bounding box center [785, 10] width 6 height 6
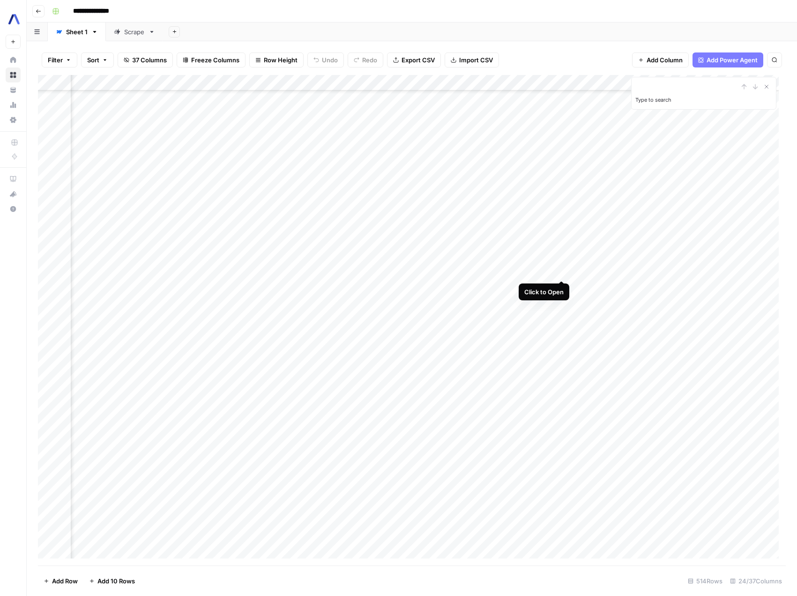
click at [560, 268] on div "Add Column" at bounding box center [412, 320] width 748 height 490
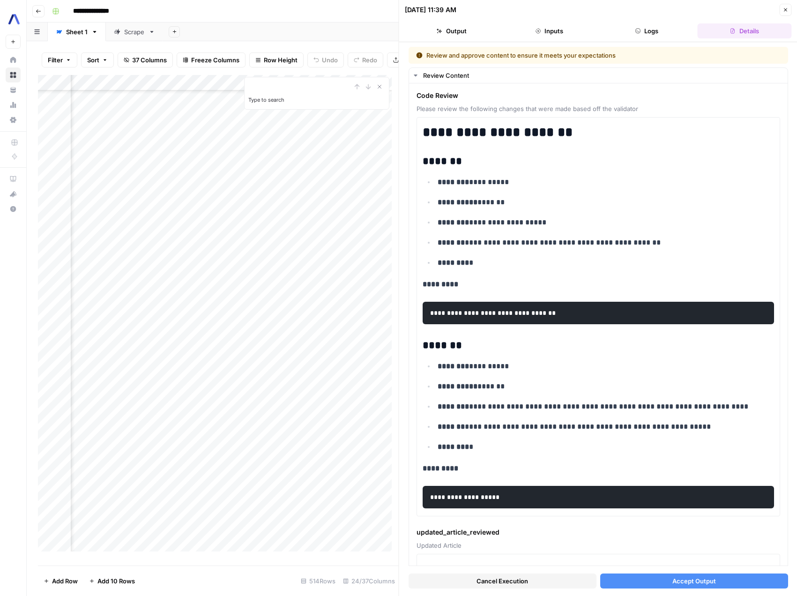
click at [544, 34] on button "Inputs" at bounding box center [549, 30] width 94 height 15
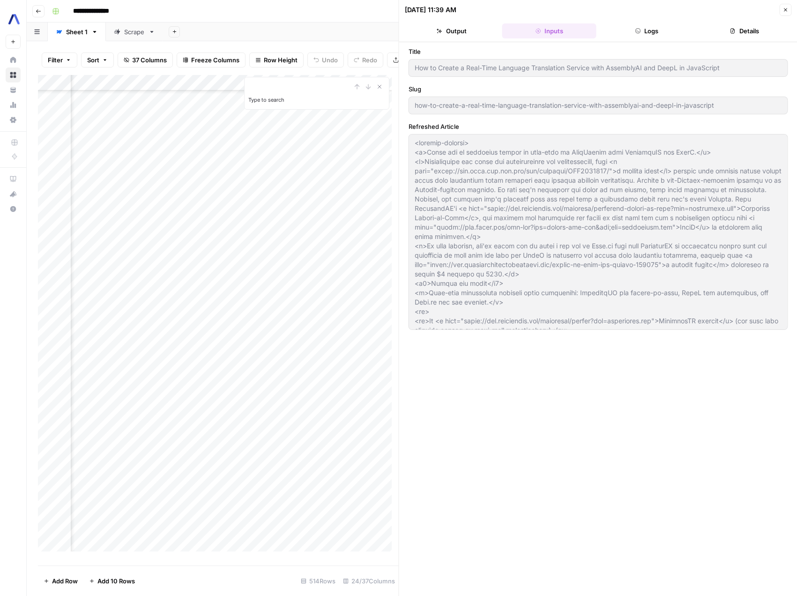
click at [648, 26] on button "Logs" at bounding box center [647, 30] width 94 height 15
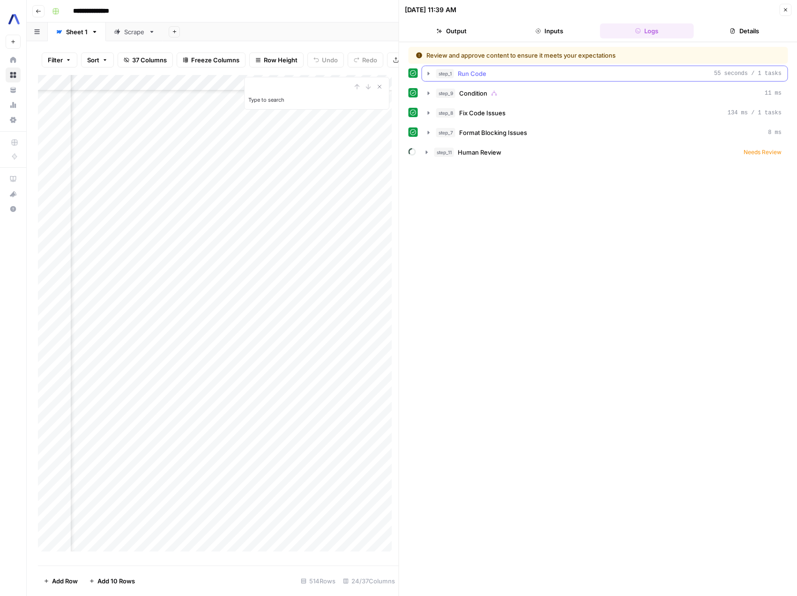
click at [429, 73] on icon "button" at bounding box center [428, 73] width 7 height 7
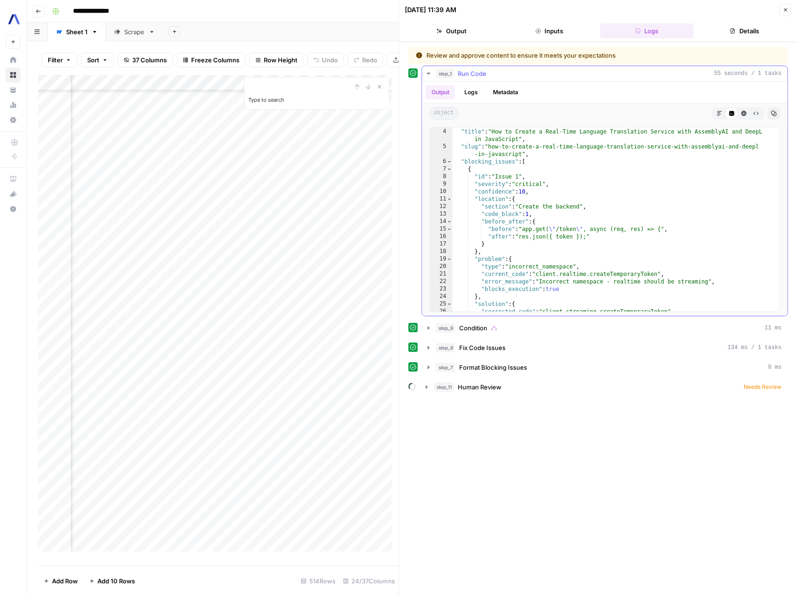
scroll to position [23, 0]
click at [785, 10] on icon "button" at bounding box center [785, 10] width 6 height 6
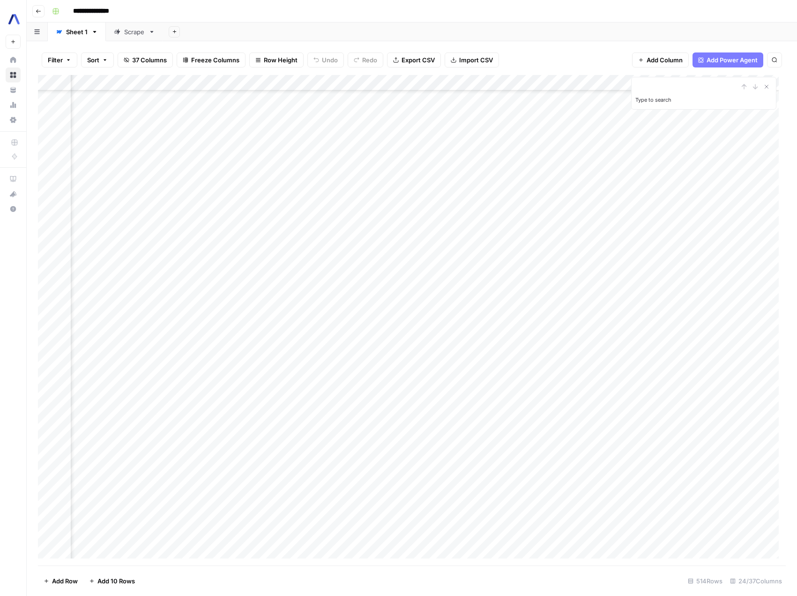
click at [554, 81] on div "Add Column" at bounding box center [412, 320] width 748 height 490
click at [557, 271] on div "Add Column" at bounding box center [412, 320] width 748 height 490
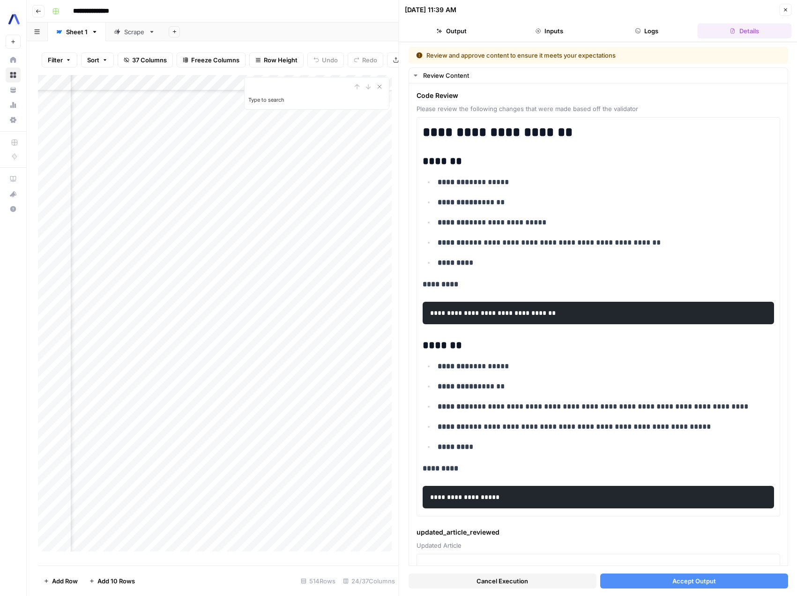
click at [787, 13] on button "Close" at bounding box center [785, 10] width 12 height 12
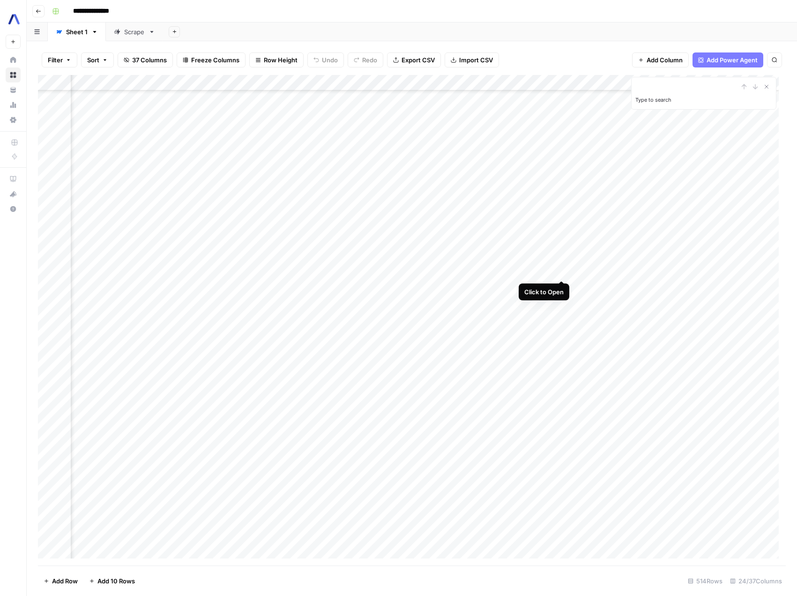
click at [560, 271] on div "Add Column" at bounding box center [412, 320] width 748 height 490
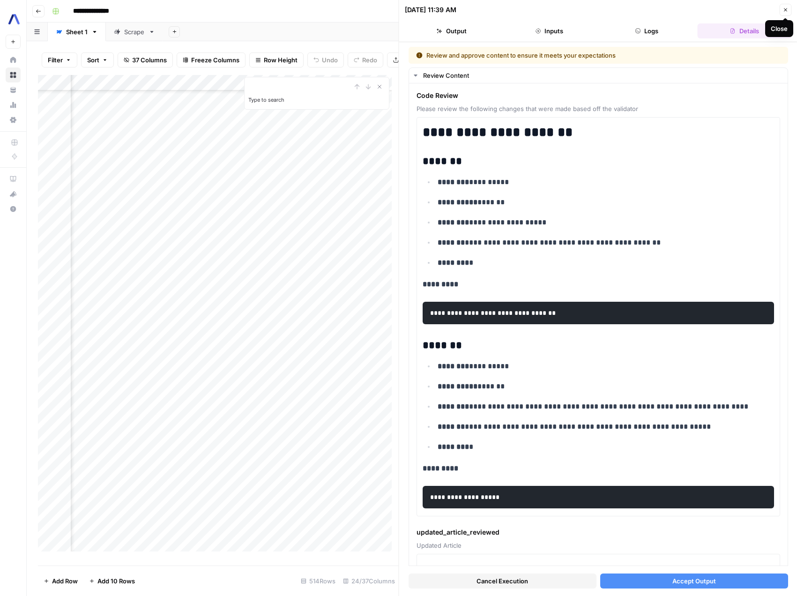
click at [782, 8] on icon "button" at bounding box center [785, 10] width 6 height 6
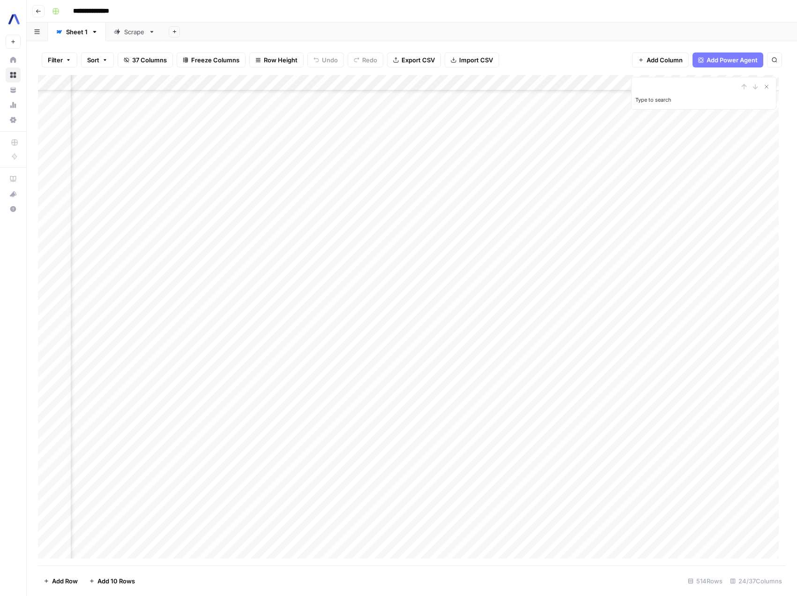
click at [552, 82] on div "Add Column" at bounding box center [412, 320] width 748 height 490
click at [468, 268] on div "Add Column" at bounding box center [412, 320] width 748 height 490
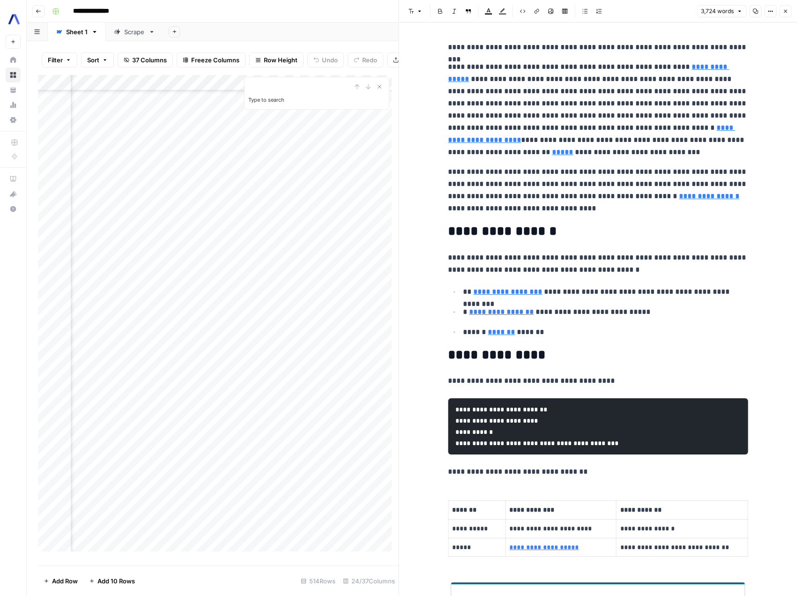
click at [643, 204] on p "**********" at bounding box center [598, 190] width 300 height 49
click at [752, 12] on icon "button" at bounding box center [755, 11] width 6 height 6
click at [788, 10] on button "Close" at bounding box center [785, 11] width 12 height 12
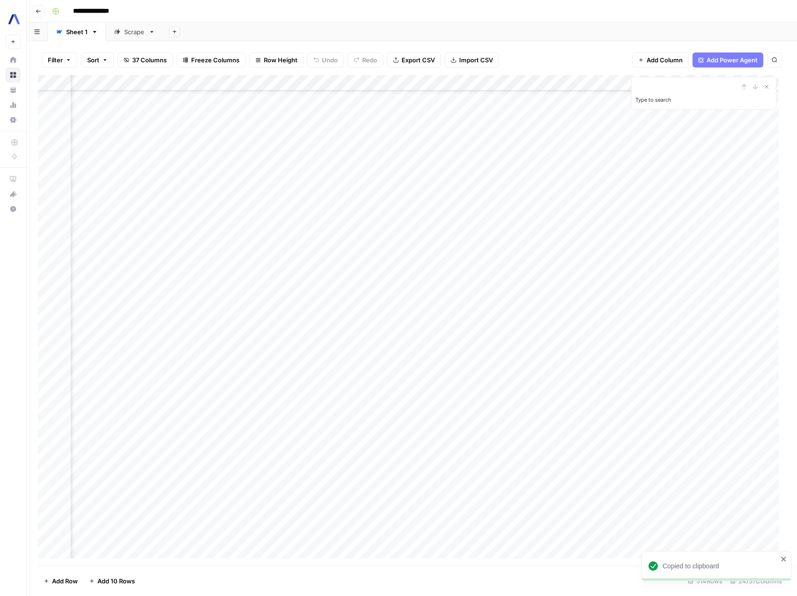
scroll to position [719, 1119]
click at [578, 82] on div "Add Column" at bounding box center [412, 320] width 748 height 490
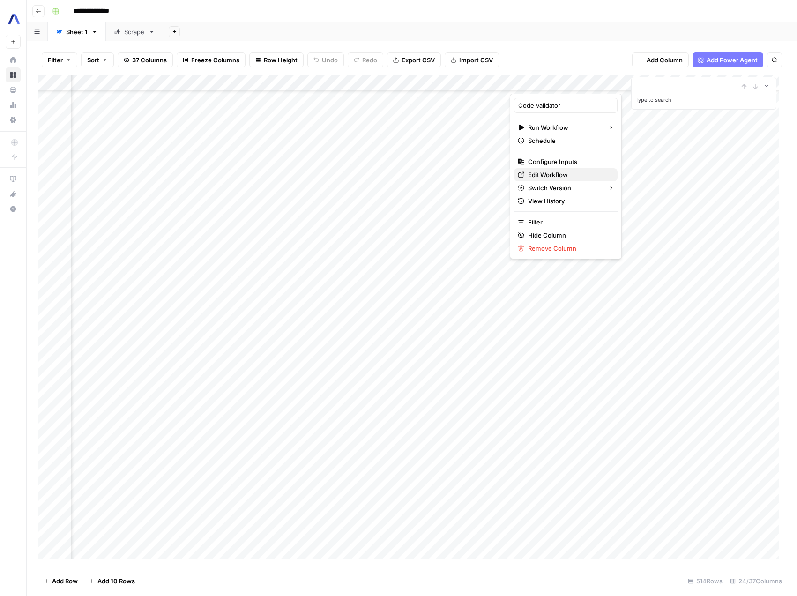
click at [564, 171] on span "Edit Workflow" at bounding box center [569, 174] width 82 height 9
click at [127, 269] on div "Add Column" at bounding box center [412, 320] width 748 height 490
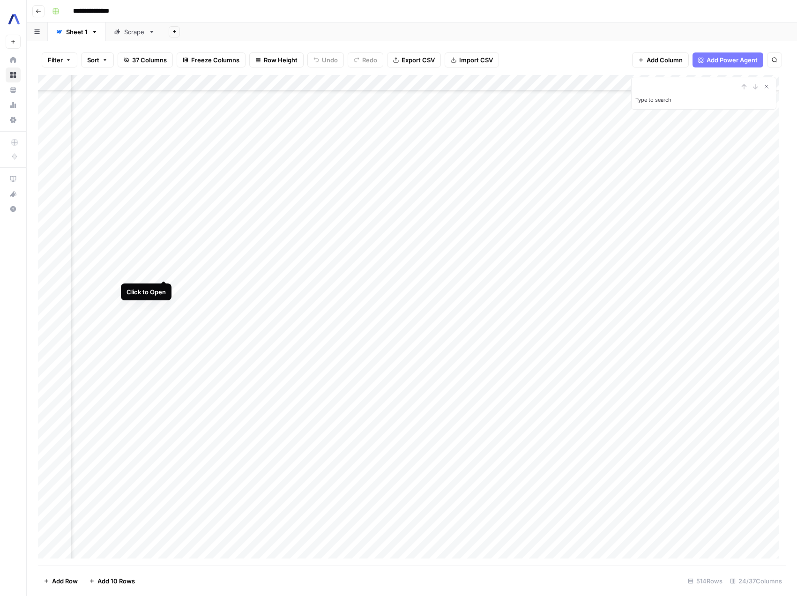
click at [164, 269] on div "Add Column" at bounding box center [412, 320] width 748 height 490
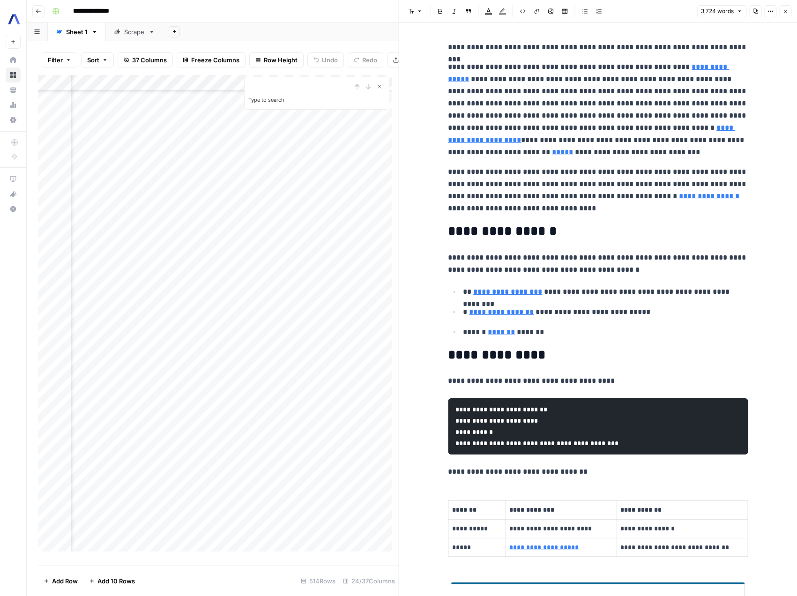
click at [759, 12] on button "Copy" at bounding box center [755, 11] width 12 height 12
click at [785, 11] on icon "button" at bounding box center [785, 11] width 6 height 6
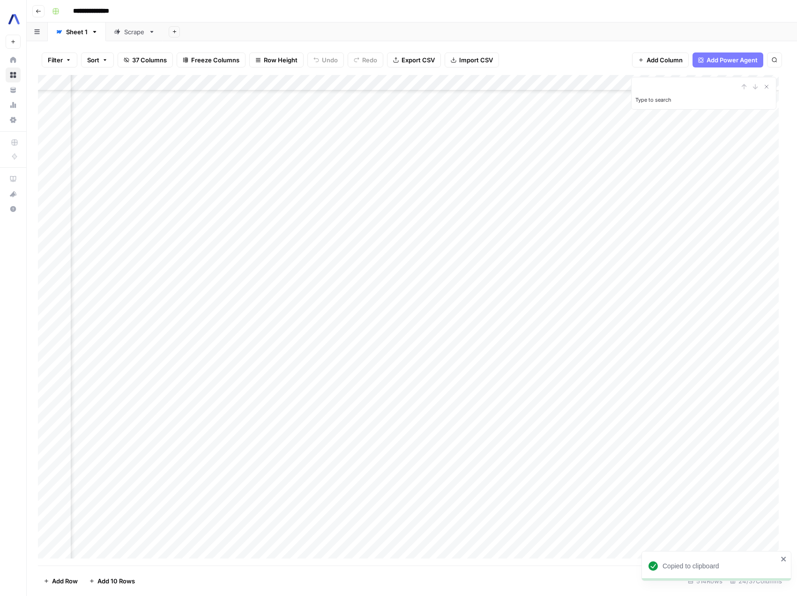
click at [572, 81] on div "Add Column" at bounding box center [412, 320] width 748 height 490
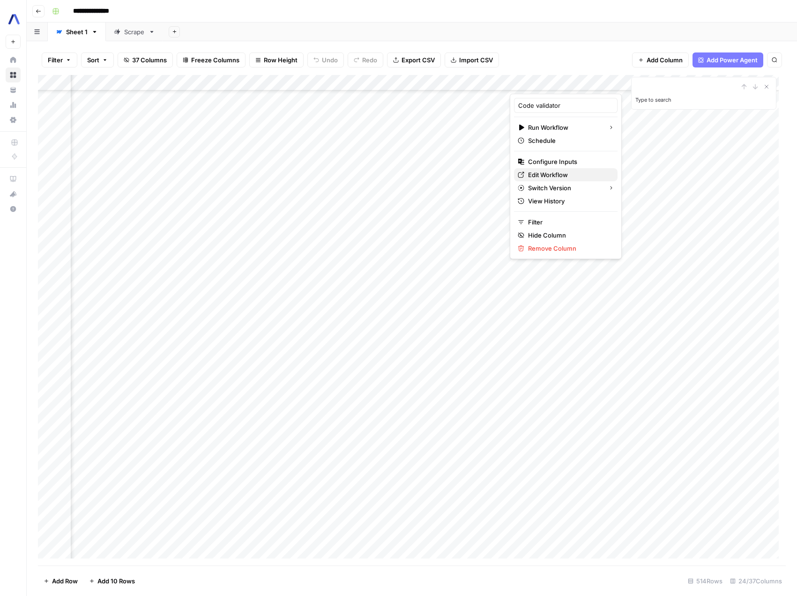
click at [566, 174] on span "Edit Workflow" at bounding box center [569, 174] width 82 height 9
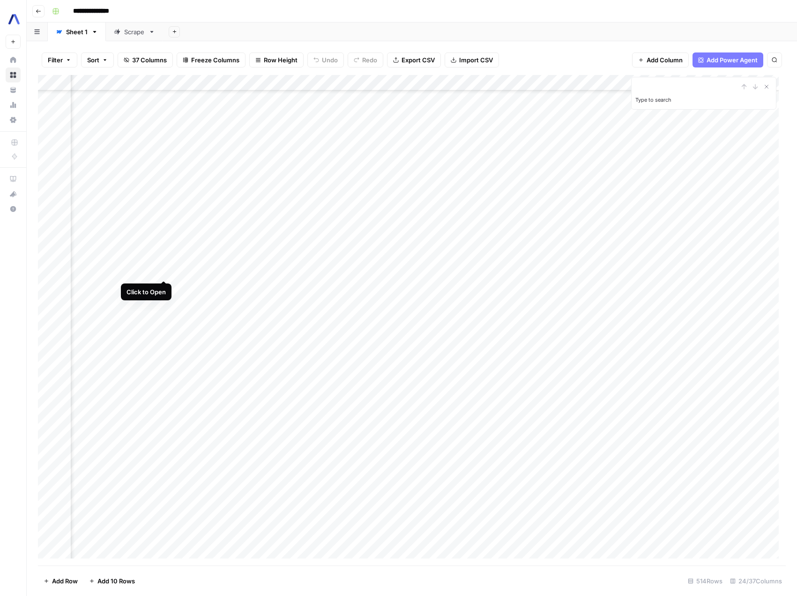
click at [164, 270] on div "Add Column" at bounding box center [412, 320] width 748 height 490
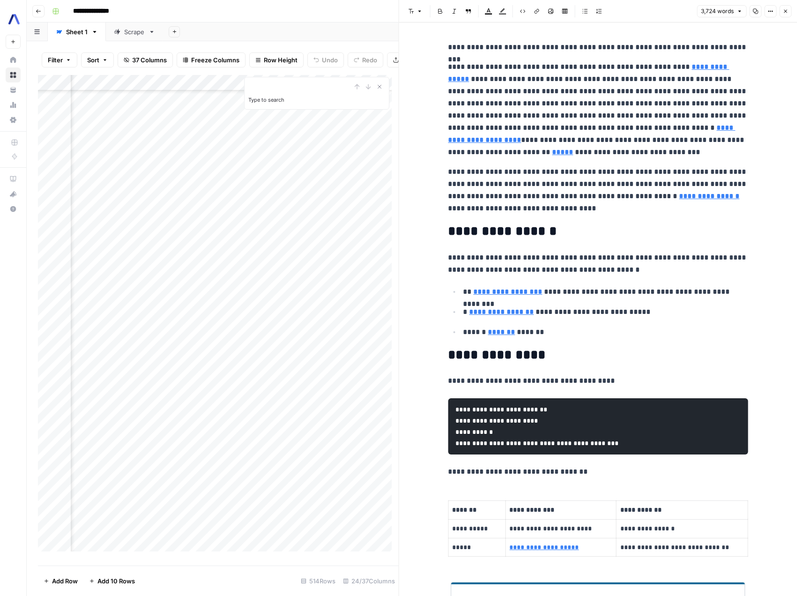
click at [754, 11] on icon "button" at bounding box center [755, 11] width 6 height 6
click at [770, 13] on icon "button" at bounding box center [770, 11] width 6 height 6
click at [743, 104] on button "Code" at bounding box center [738, 99] width 67 height 13
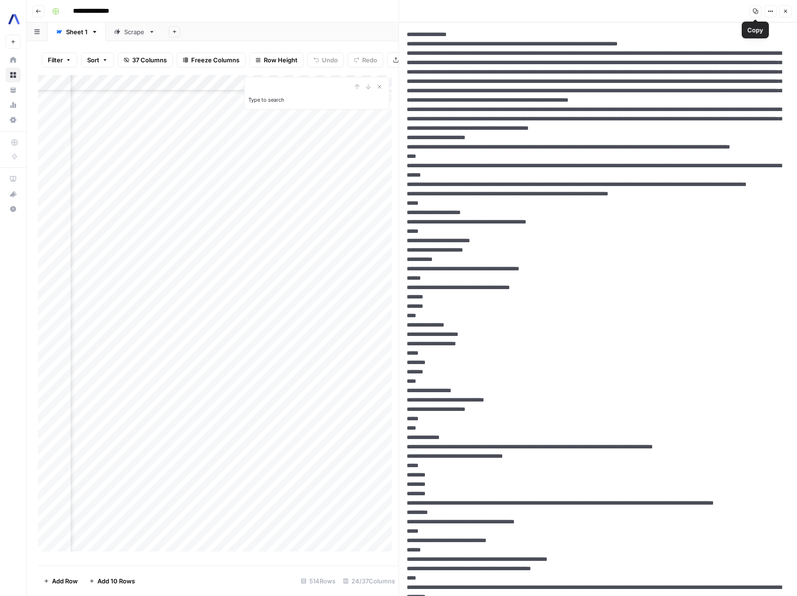
click at [758, 14] on button "Copy" at bounding box center [755, 11] width 12 height 12
click at [206, 281] on div "Add Column" at bounding box center [218, 316] width 361 height 483
click at [116, 280] on div "Add Column" at bounding box center [218, 316] width 361 height 483
click at [783, 8] on icon "button" at bounding box center [785, 11] width 6 height 6
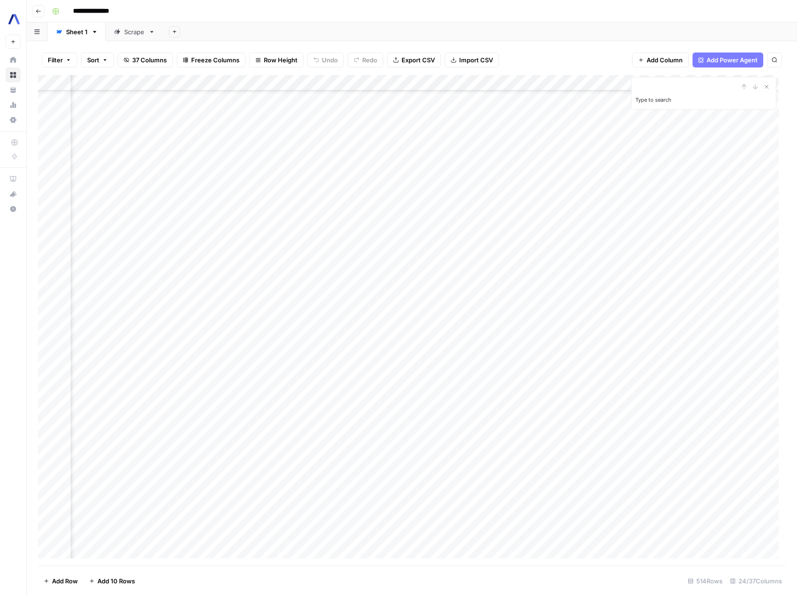
scroll to position [719, 1271]
click at [433, 271] on div "Add Column" at bounding box center [412, 320] width 748 height 490
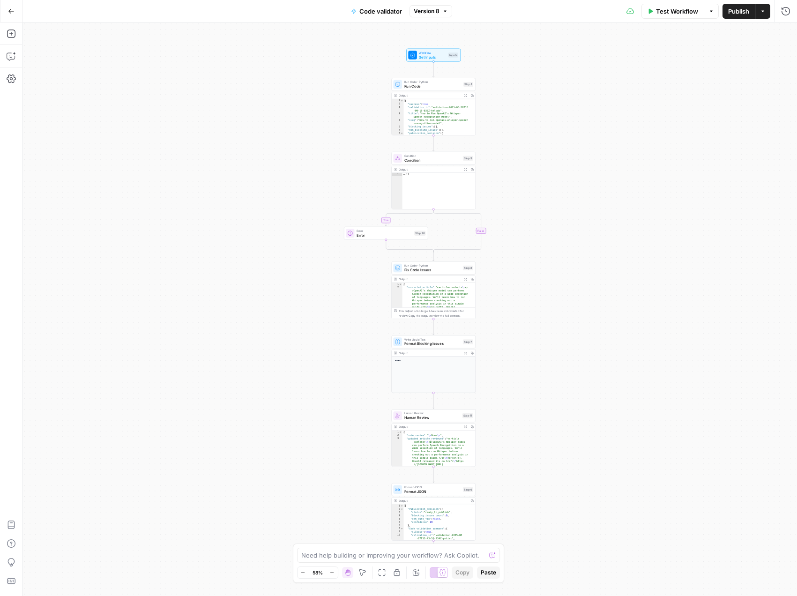
click at [675, 9] on span "Test Workflow" at bounding box center [677, 11] width 42 height 9
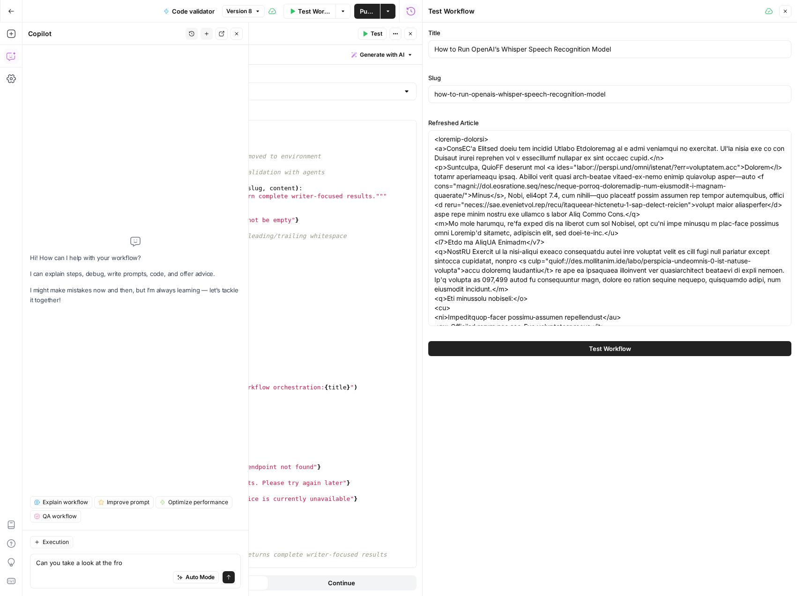
scroll to position [37, 0]
click at [785, 13] on icon "button" at bounding box center [785, 11] width 6 height 6
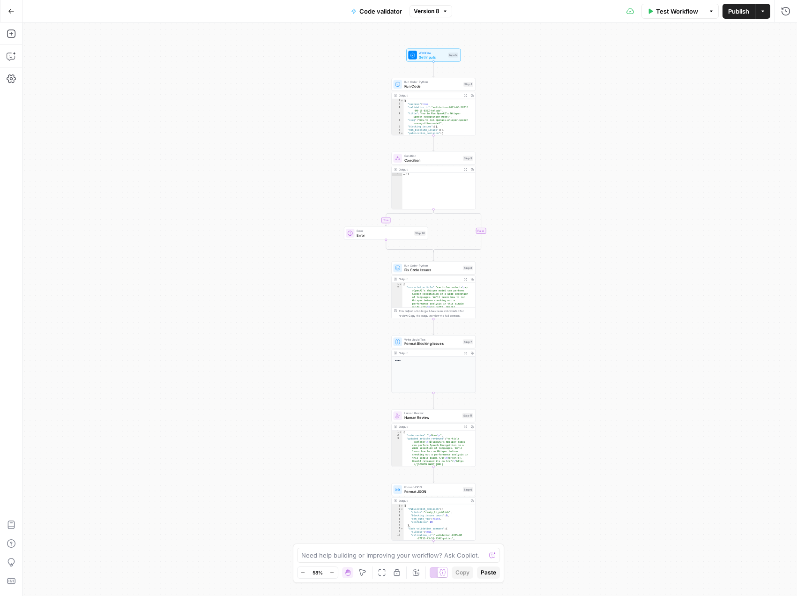
click at [671, 16] on button "Test Workflow" at bounding box center [672, 11] width 63 height 15
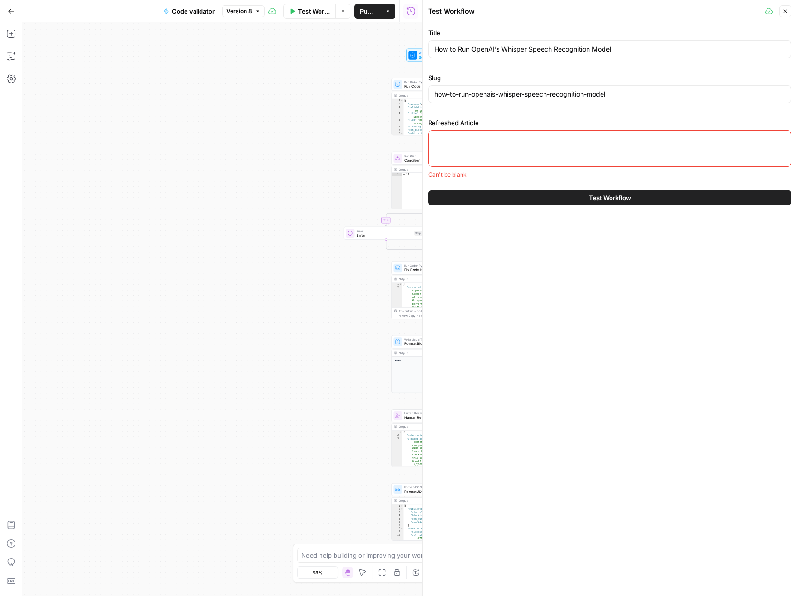
paste textarea "Learn how to translate speech in real-time in JavaScript with AssemblyAI and De…"
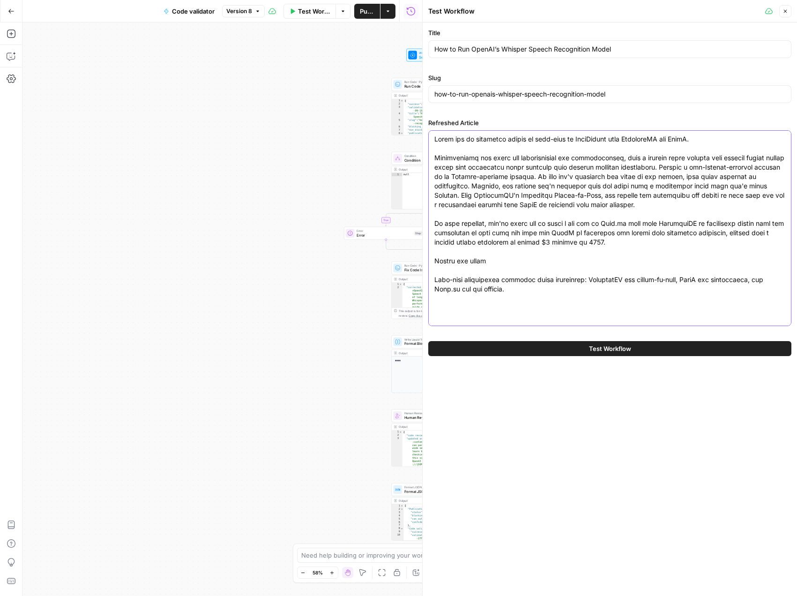
type textarea "Learn how to translate speech in real-time in JavaScript with AssemblyAI and De…"
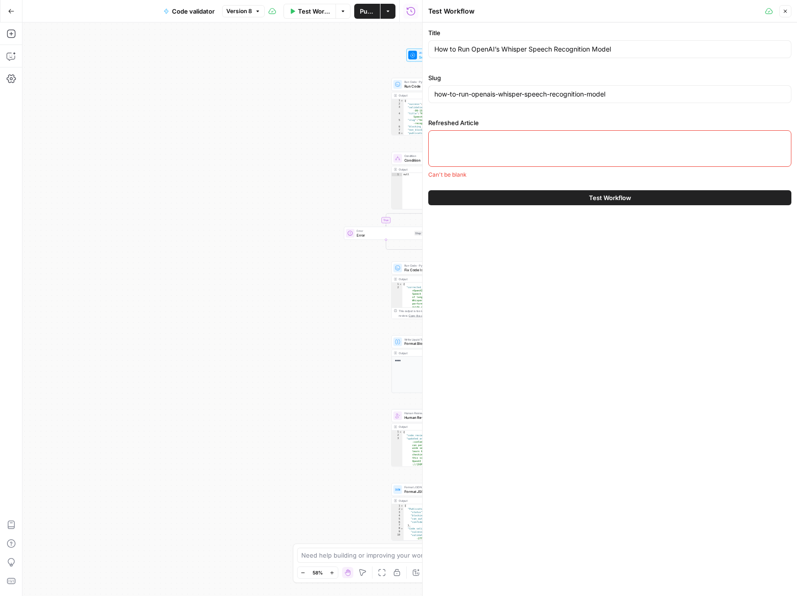
type textarea "<article-content> <p>OpenAI's Whisper model can perform Speech Recognition on a…"
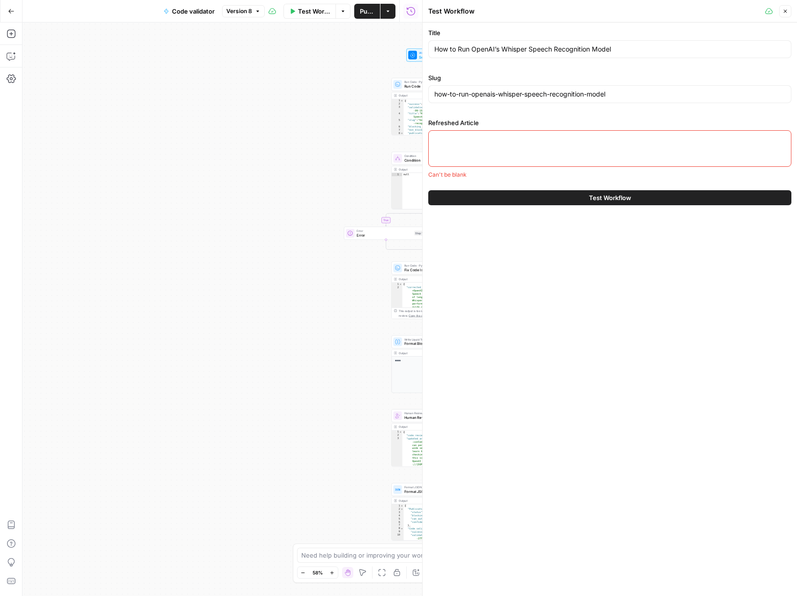
paste textarea "<article-content> <p>Learn how to translate speech in real-time in JavaScript w…"
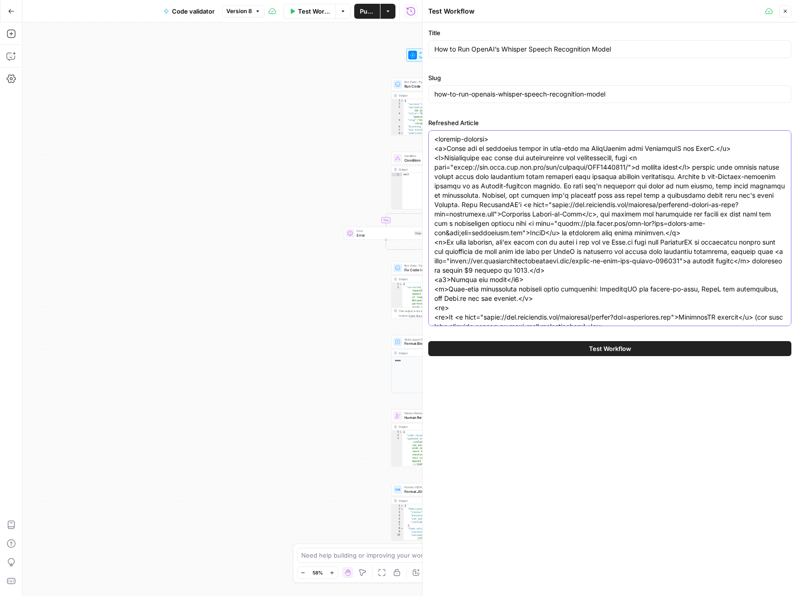
scroll to position [9250, 0]
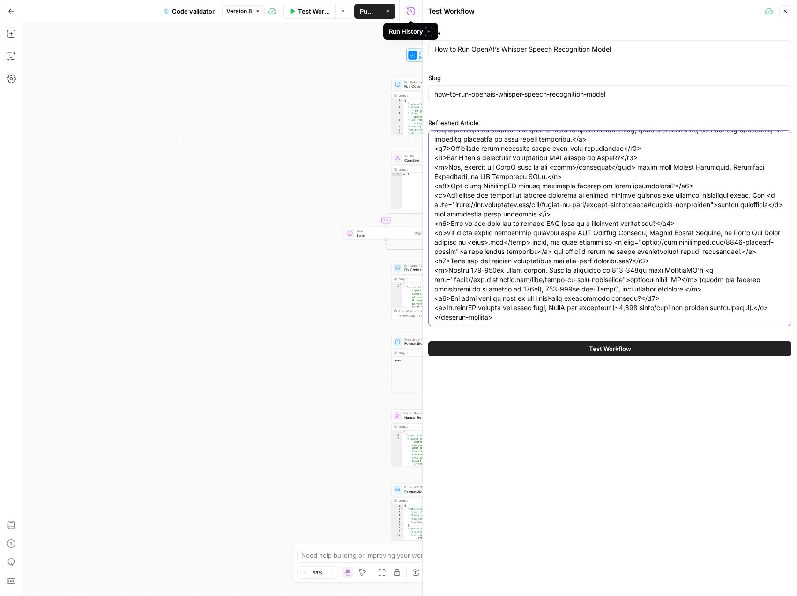
type textarea "<article-content> <p>Learn how to translate speech in real-time in JavaScript w…"
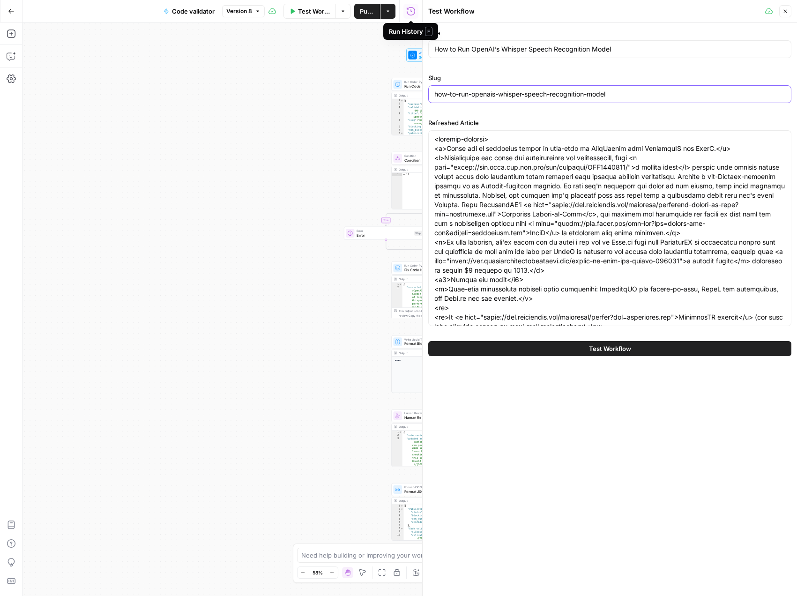
click at [512, 89] on input "how-to-run-openais-whisper-speech-recognition-model" at bounding box center [609, 93] width 351 height 9
paste input "create-a-real-time-language-translation-service-with-assemblyai-and-deepl-in-ja…"
type input "how-to-create-a-real-time-language-translation-service-with-assemblyai-and-deep…"
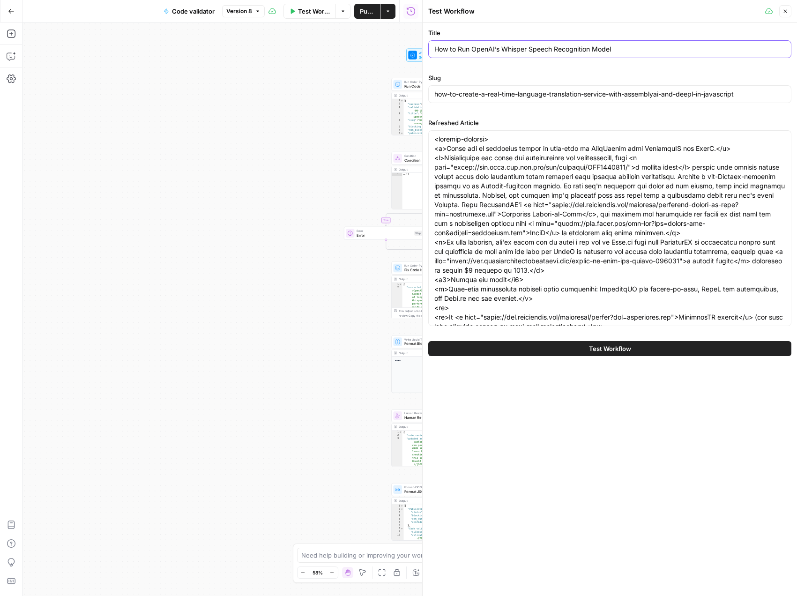
click at [509, 45] on input "How to Run OpenAI’s Whisper Speech Recognition Model" at bounding box center [609, 48] width 351 height 9
paste input "Create a Real-Time Language Translation Service with AssemblyAI and DeepL in Ja…"
type input "How to Create a Real-Time Language Translation Service with AssemblyAI and Deep…"
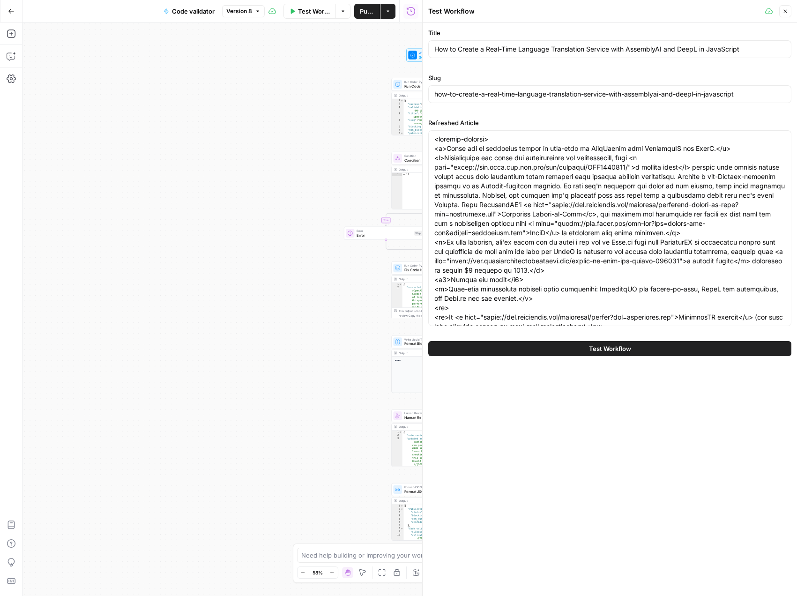
click at [640, 434] on div "Title How to Create a Real-Time Language Translation Service with AssemblyAI an…" at bounding box center [609, 308] width 374 height 573
click at [568, 352] on button "Test Workflow" at bounding box center [609, 348] width 363 height 15
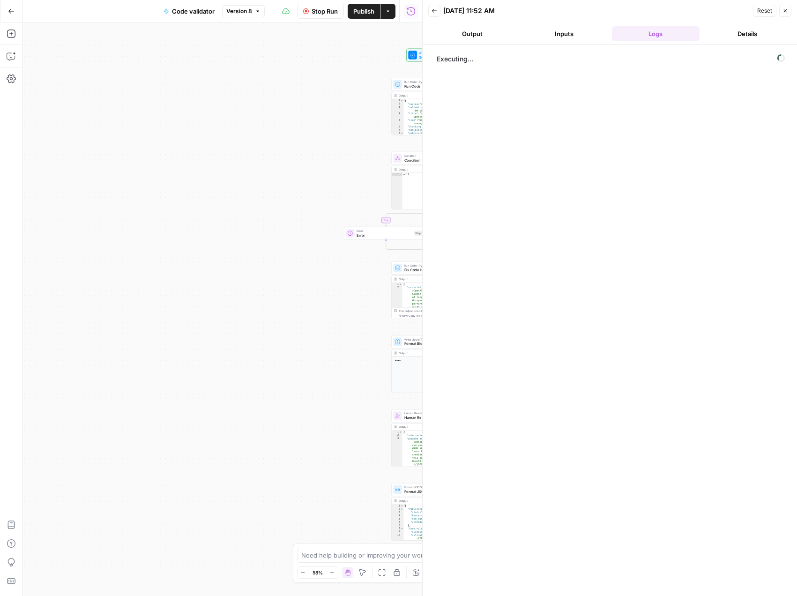
click at [478, 32] on button "Output" at bounding box center [472, 33] width 88 height 15
click at [573, 37] on button "Inputs" at bounding box center [564, 33] width 88 height 15
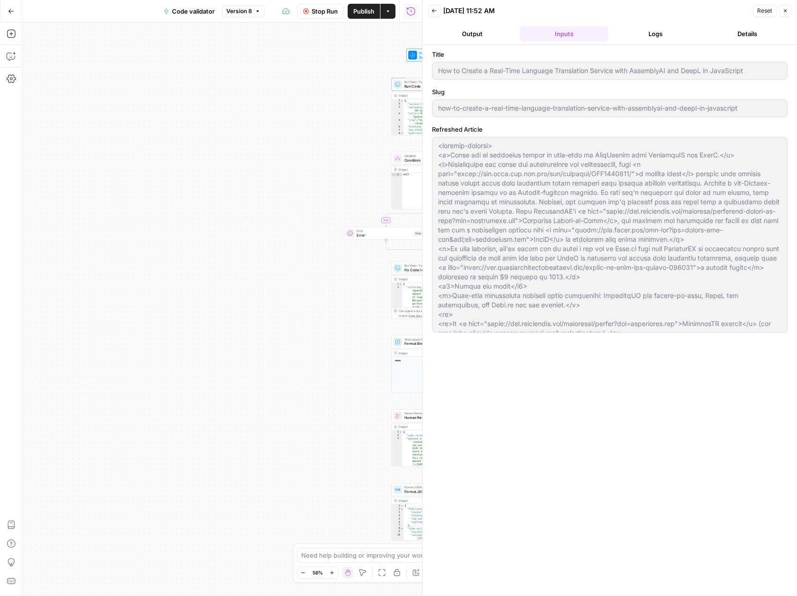
click at [651, 35] on button "Logs" at bounding box center [656, 33] width 88 height 15
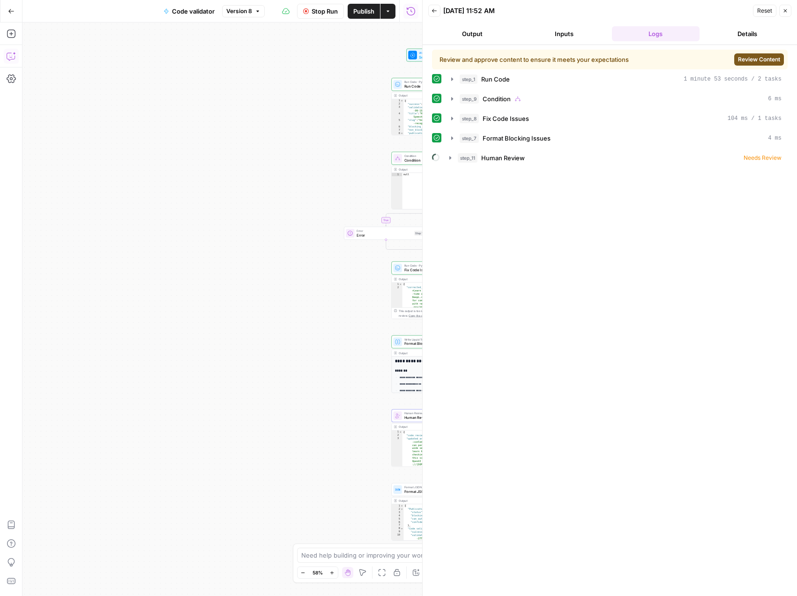
click at [15, 58] on icon "button" at bounding box center [11, 56] width 8 height 7
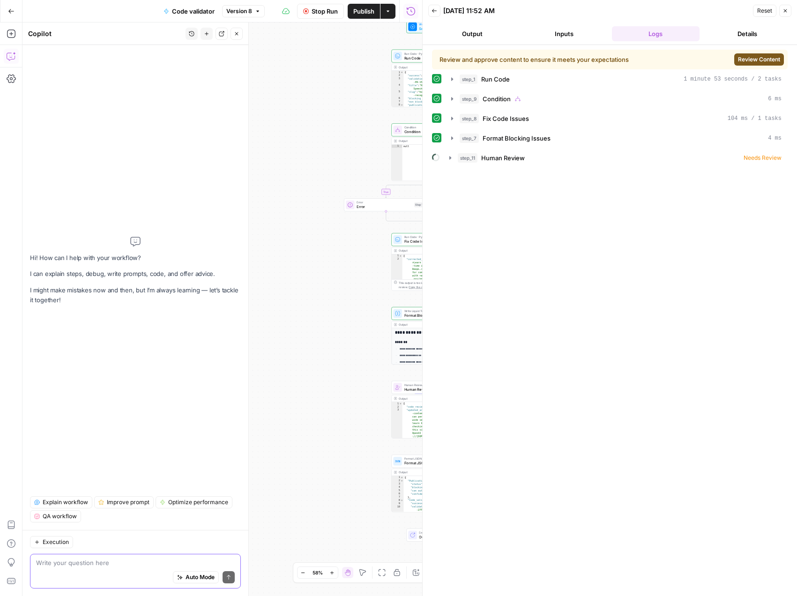
click at [105, 558] on textarea at bounding box center [135, 562] width 199 height 9
type textarea "I"
click at [520, 75] on div "step_1 Run Code 1 minute 53 seconds / 2 tasks" at bounding box center [620, 78] width 322 height 9
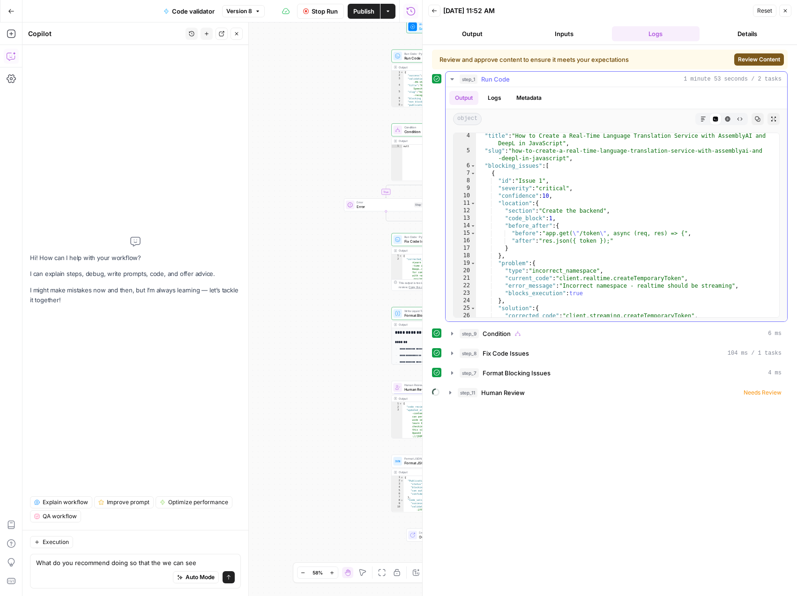
scroll to position [28, 0]
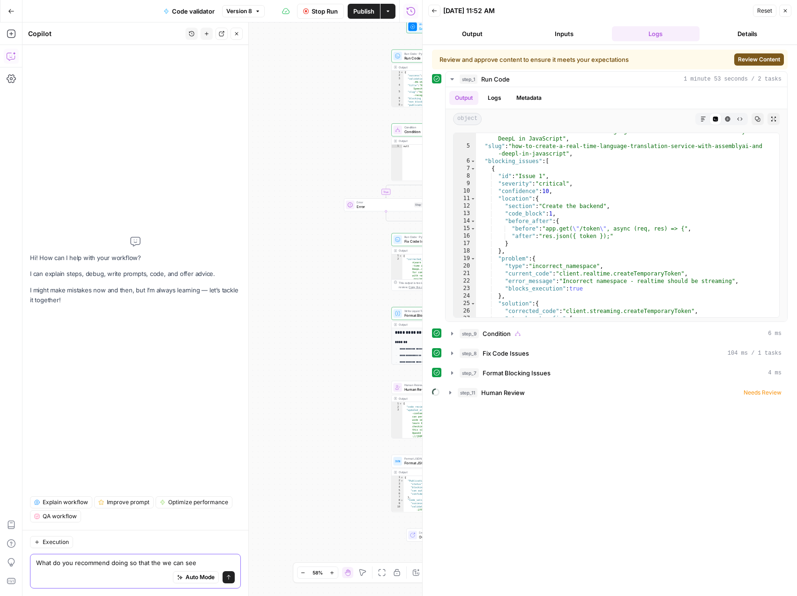
click at [202, 562] on textarea "What do you recommend doing so that the we can see" at bounding box center [135, 562] width 199 height 9
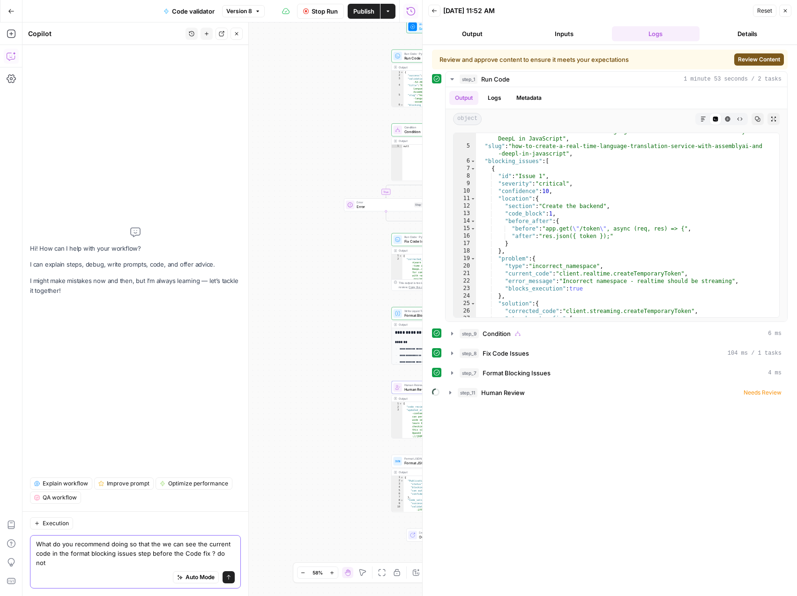
scroll to position [0, 0]
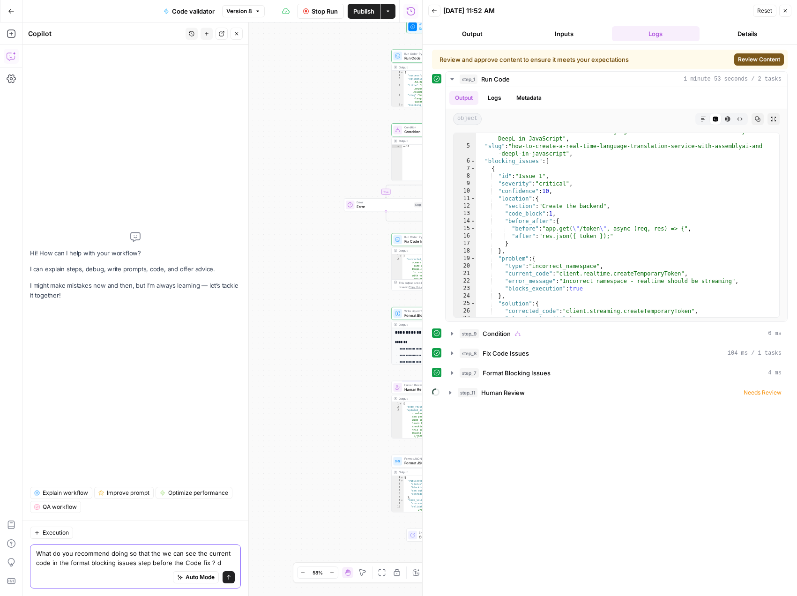
type textarea "What do you recommend doing so that the we can see the current code in the form…"
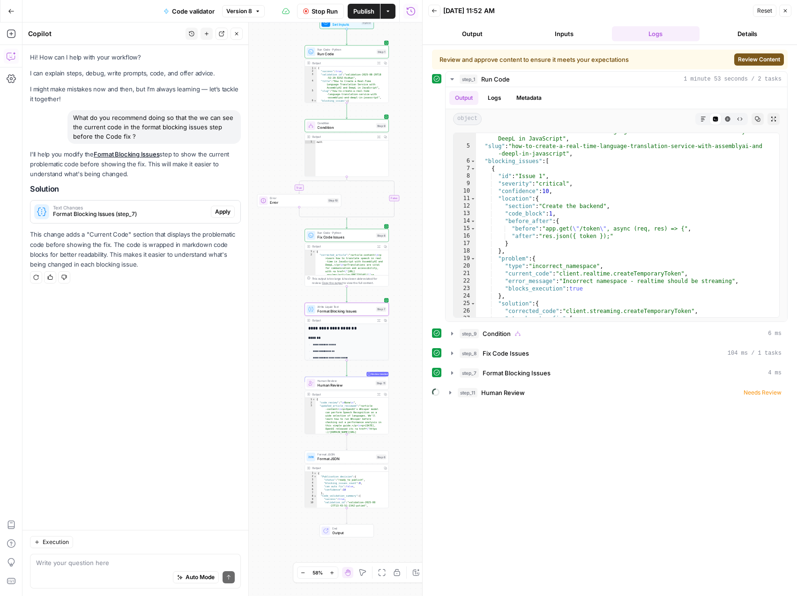
click at [222, 212] on span "Apply" at bounding box center [222, 211] width 15 height 8
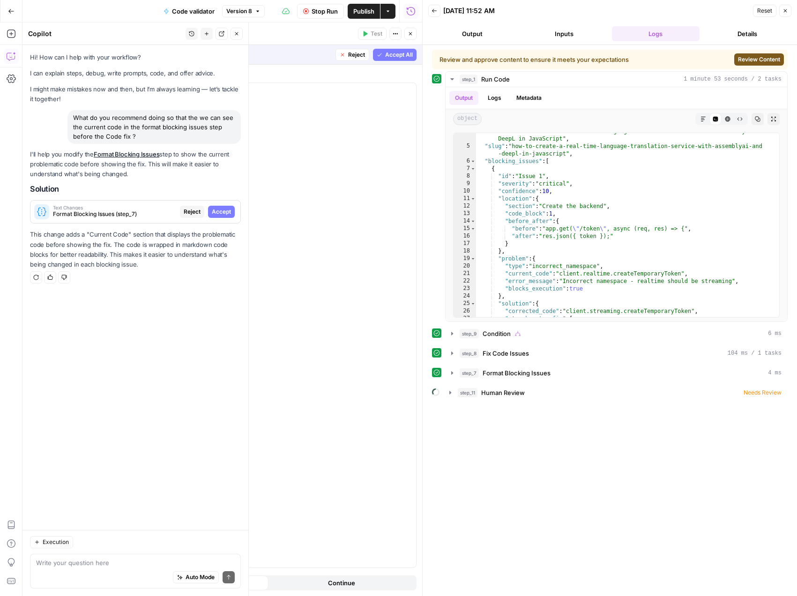
click at [222, 212] on span "Accept" at bounding box center [221, 211] width 19 height 8
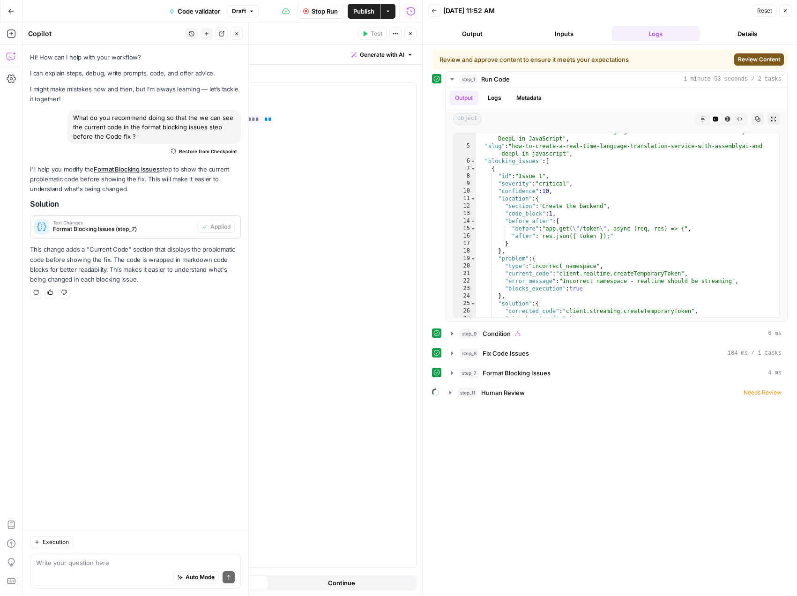
click at [321, 12] on span "Stop Run" at bounding box center [324, 11] width 26 height 9
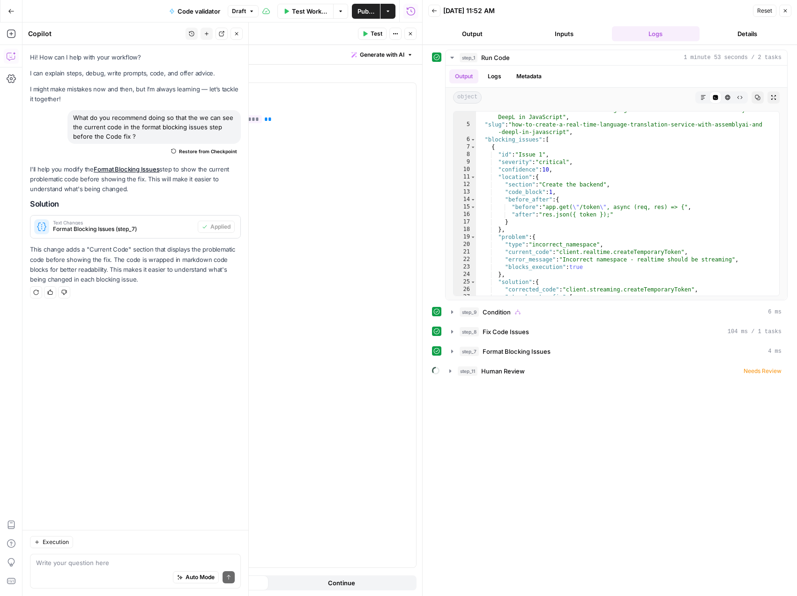
click at [305, 14] on span "Test Workflow" at bounding box center [310, 11] width 36 height 9
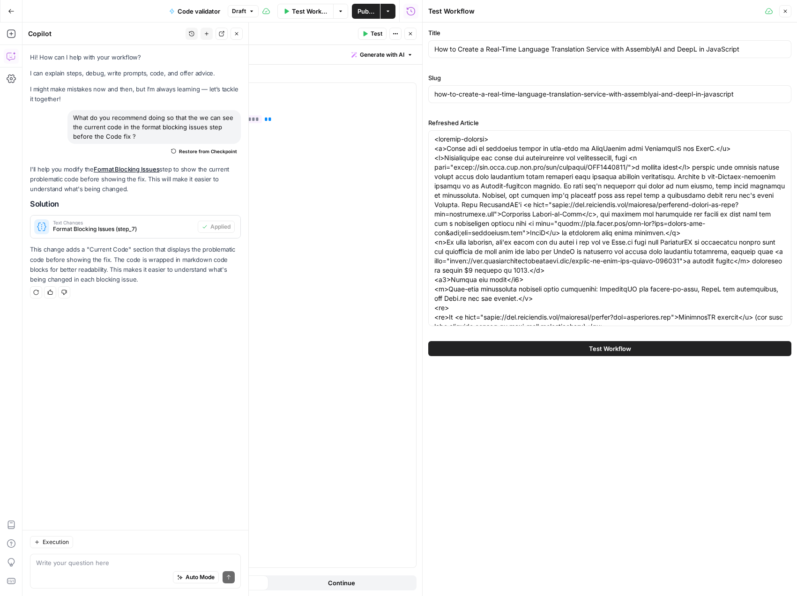
click at [593, 341] on button "Test Workflow" at bounding box center [609, 348] width 363 height 15
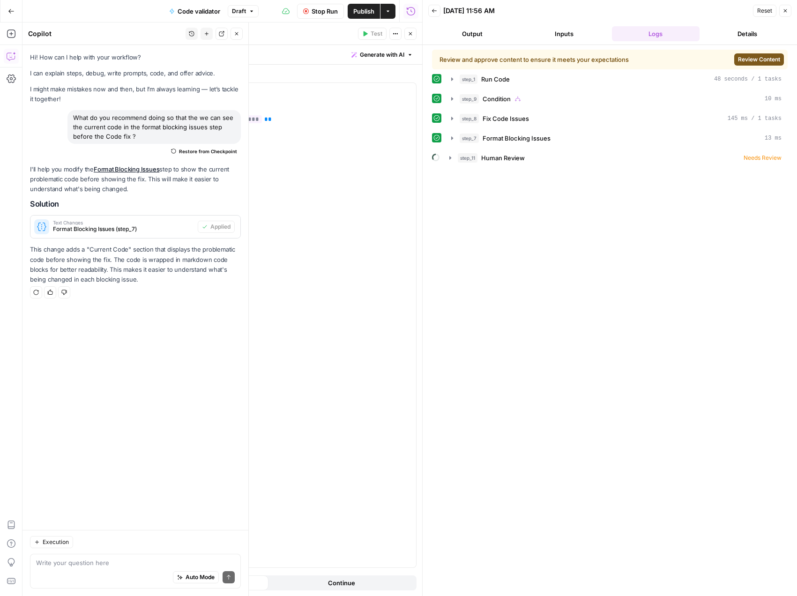
click at [747, 59] on span "Review Content" at bounding box center [759, 59] width 42 height 8
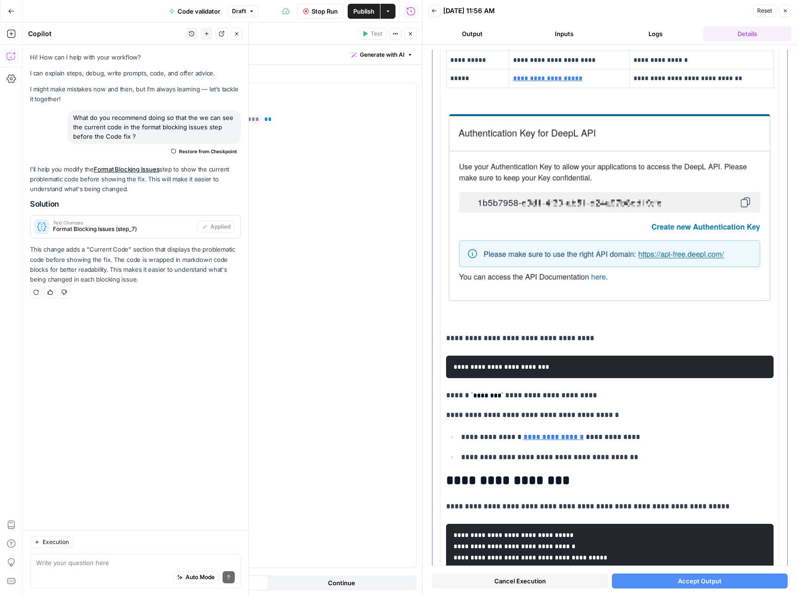
scroll to position [1152, 0]
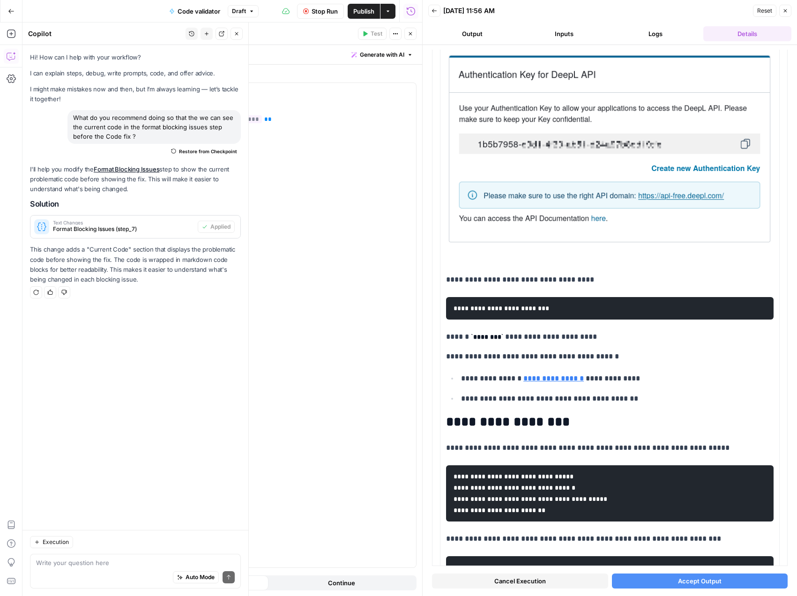
click at [784, 9] on icon "button" at bounding box center [785, 10] width 3 height 3
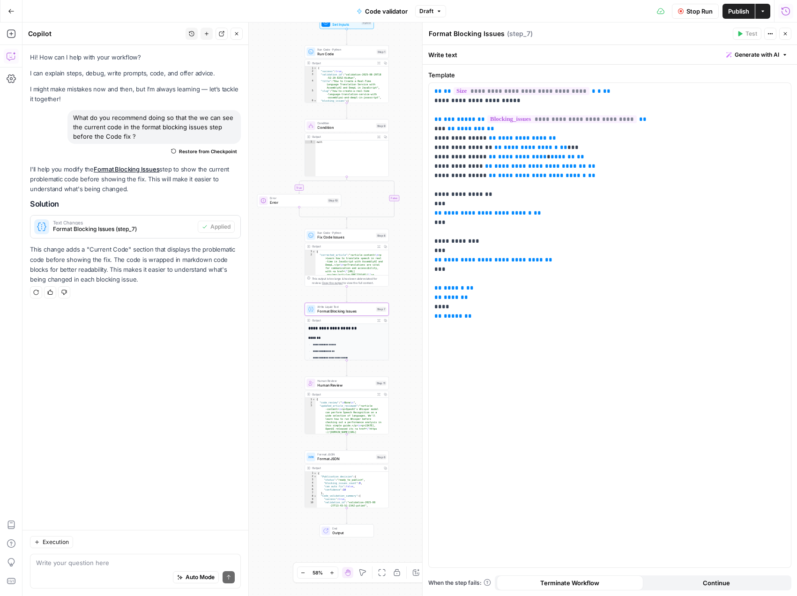
click at [736, 11] on span "Publish" at bounding box center [738, 11] width 21 height 9
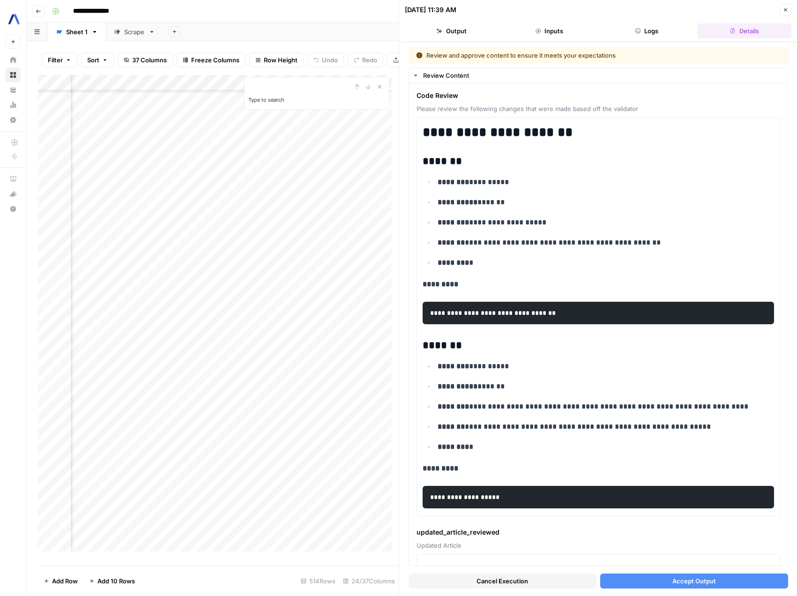
scroll to position [719, 1271]
drag, startPoint x: 786, startPoint y: 6, endPoint x: 718, endPoint y: 0, distance: 68.2
click at [786, 6] on button "Close" at bounding box center [785, 10] width 12 height 12
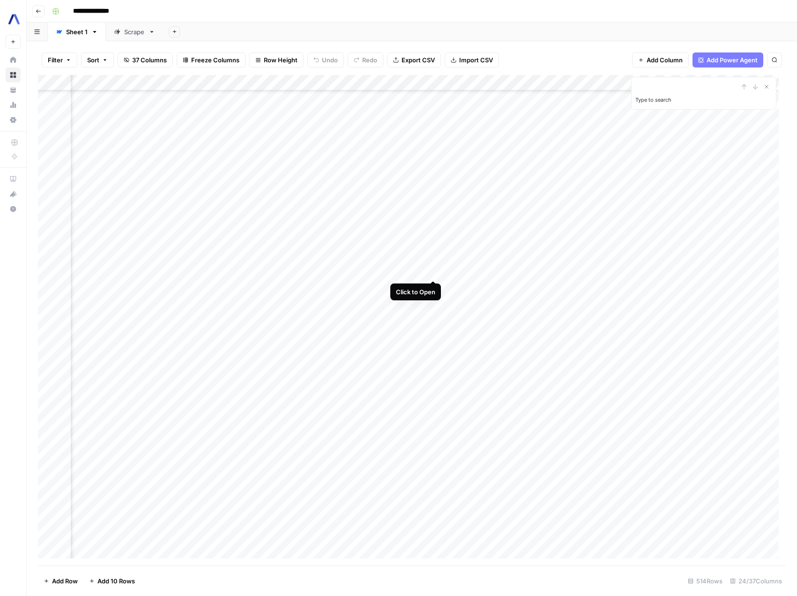
click at [436, 271] on div "Add Column" at bounding box center [412, 320] width 748 height 490
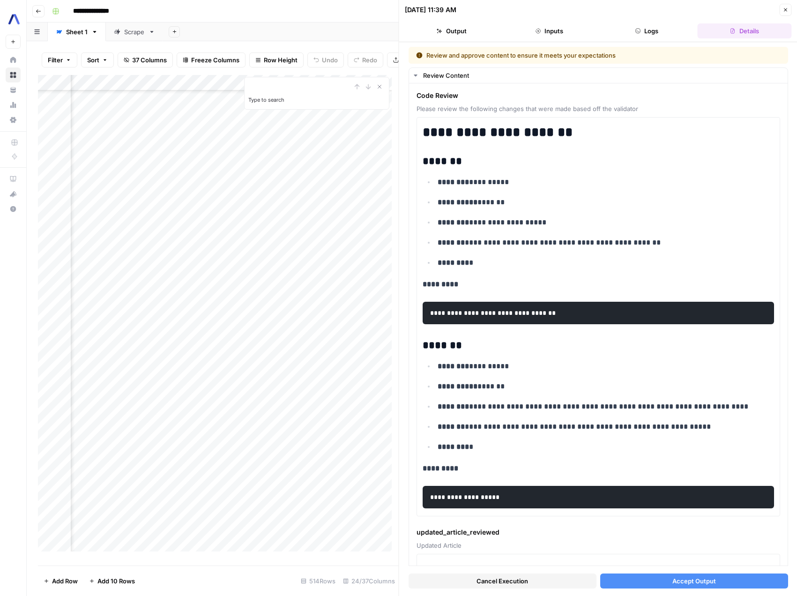
click at [563, 581] on button "Cancel Execution" at bounding box center [502, 580] width 188 height 15
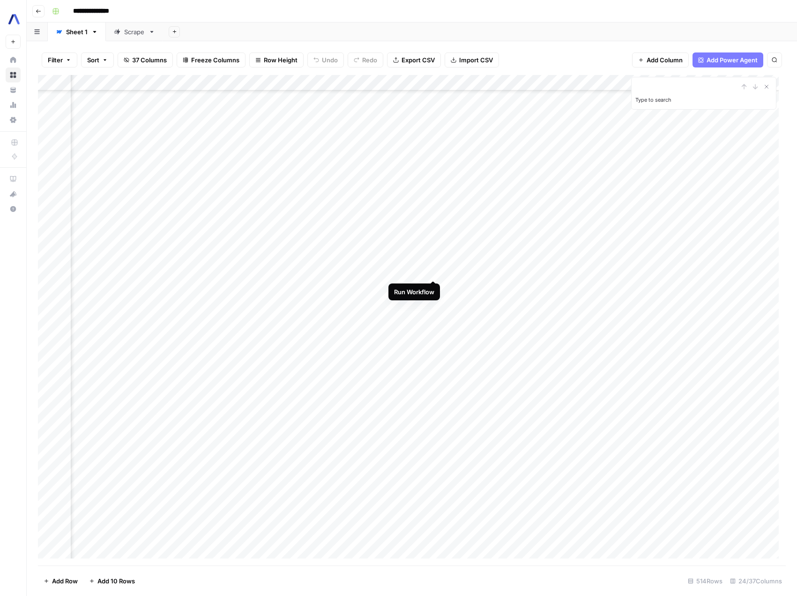
click at [432, 270] on div "Add Column" at bounding box center [412, 320] width 748 height 490
click at [540, 346] on div "Add Column" at bounding box center [412, 320] width 748 height 490
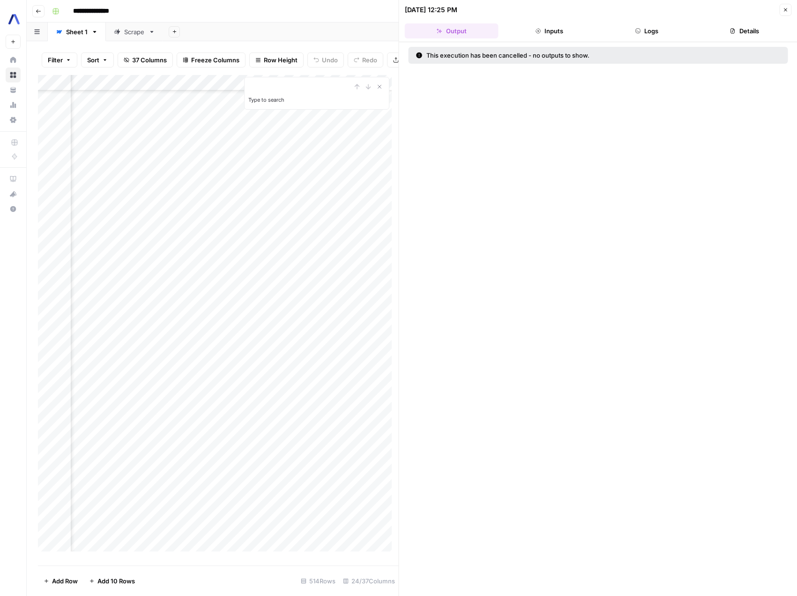
click at [788, 11] on button "Close" at bounding box center [785, 10] width 12 height 12
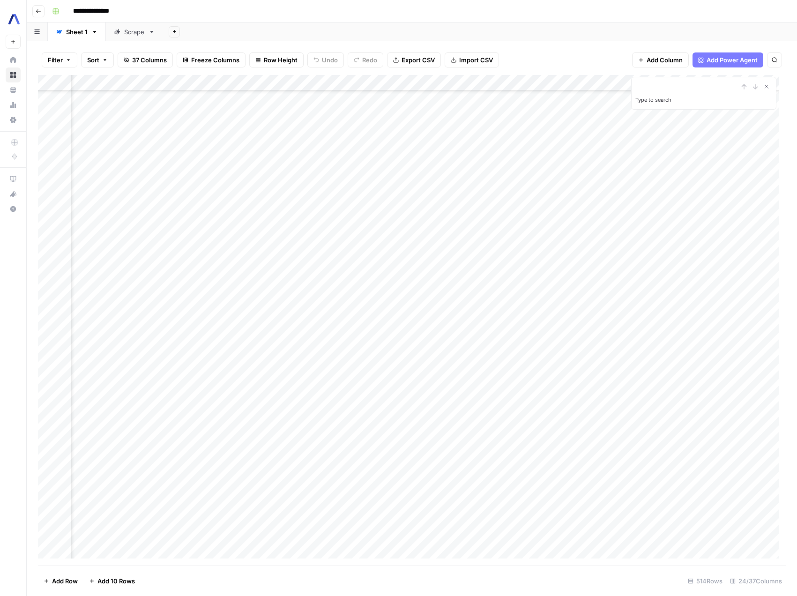
click at [539, 347] on div "Add Column" at bounding box center [412, 320] width 748 height 490
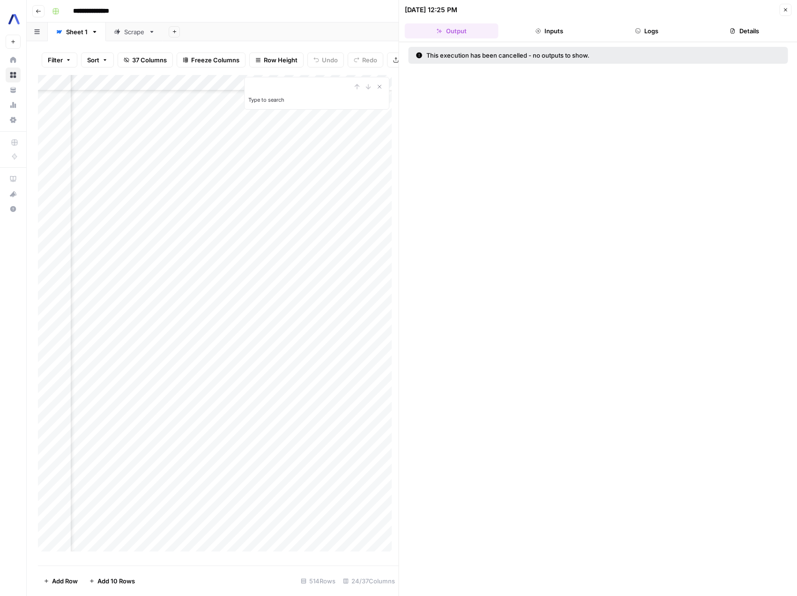
click at [784, 7] on icon "button" at bounding box center [785, 10] width 6 height 6
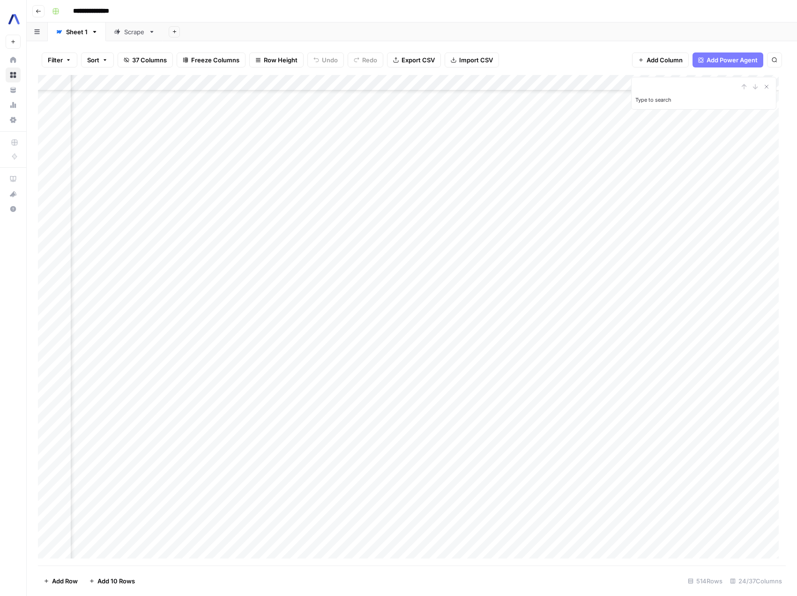
scroll to position [5192, 794]
click at [491, 350] on div "Add Column" at bounding box center [412, 320] width 748 height 490
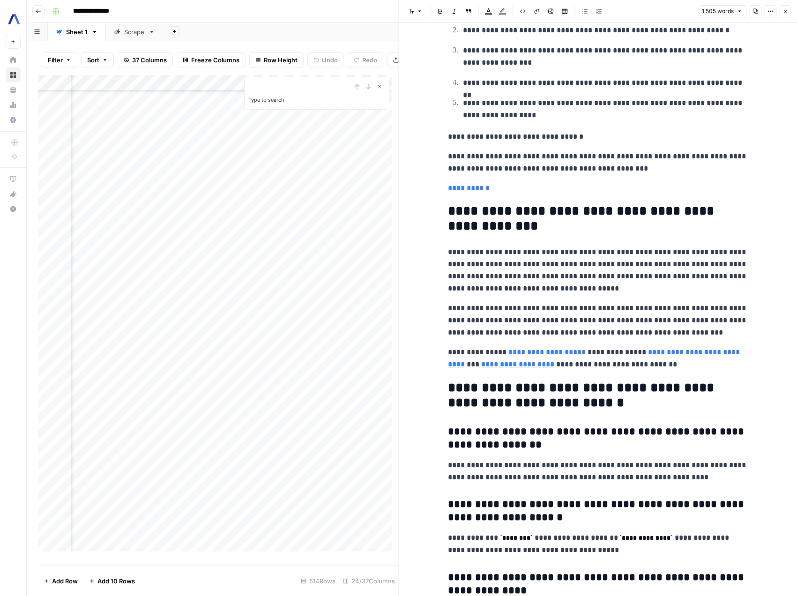
scroll to position [4753, 0]
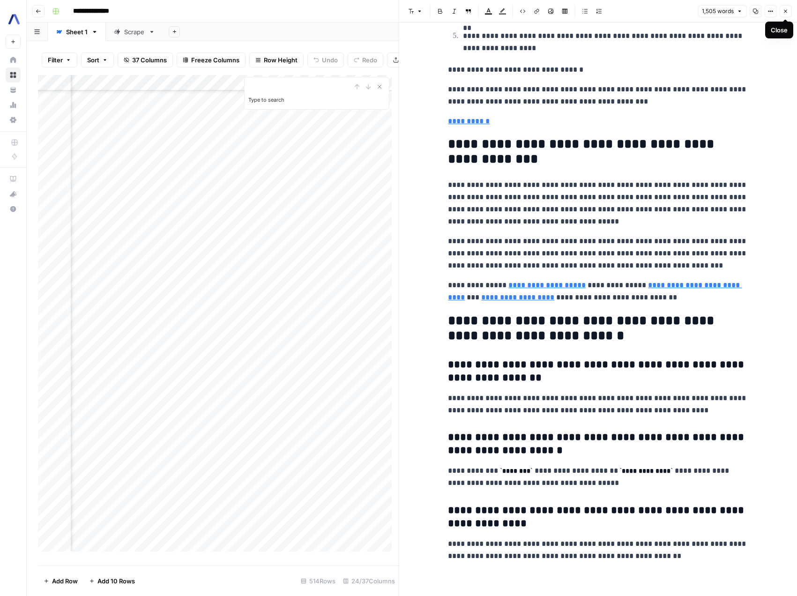
click at [785, 11] on icon "button" at bounding box center [785, 11] width 6 height 6
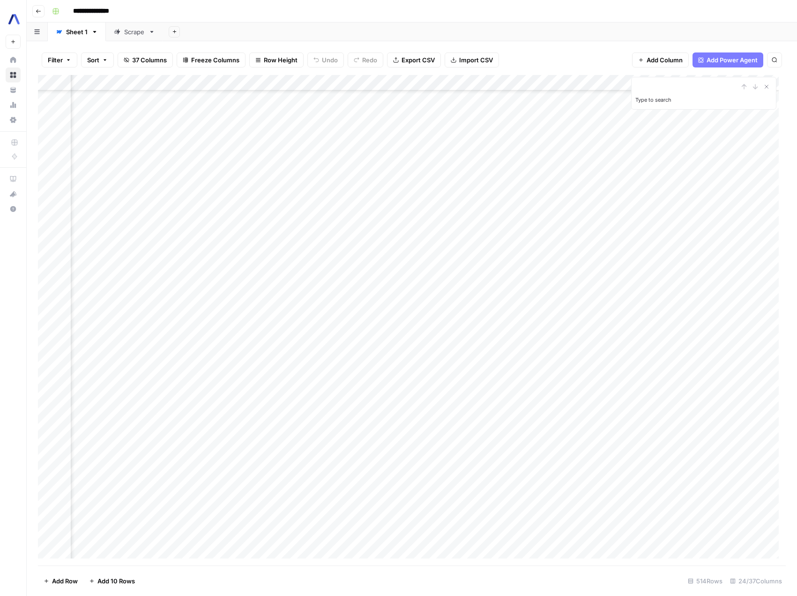
scroll to position [5192, 1183]
click at [488, 350] on div "Add Column" at bounding box center [412, 320] width 748 height 490
click at [521, 311] on div "Add Column" at bounding box center [412, 320] width 748 height 490
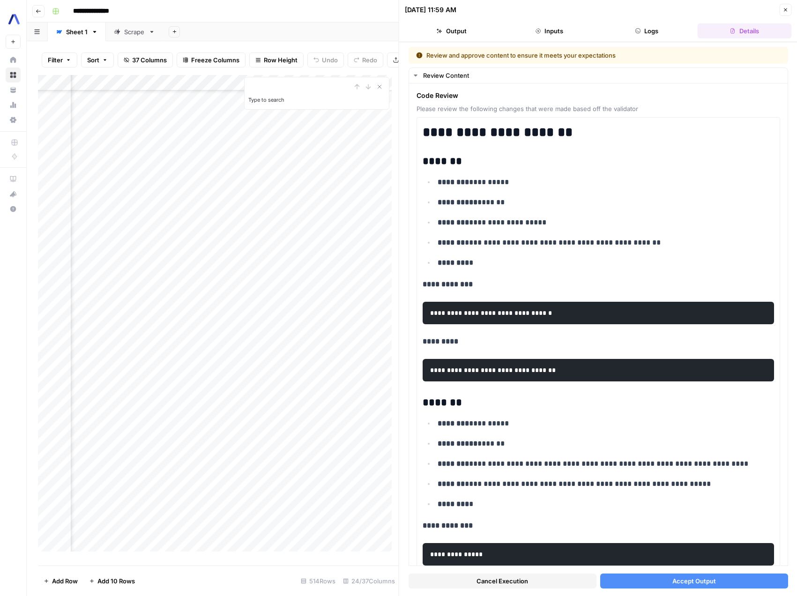
click at [780, 11] on button "Close" at bounding box center [785, 10] width 12 height 12
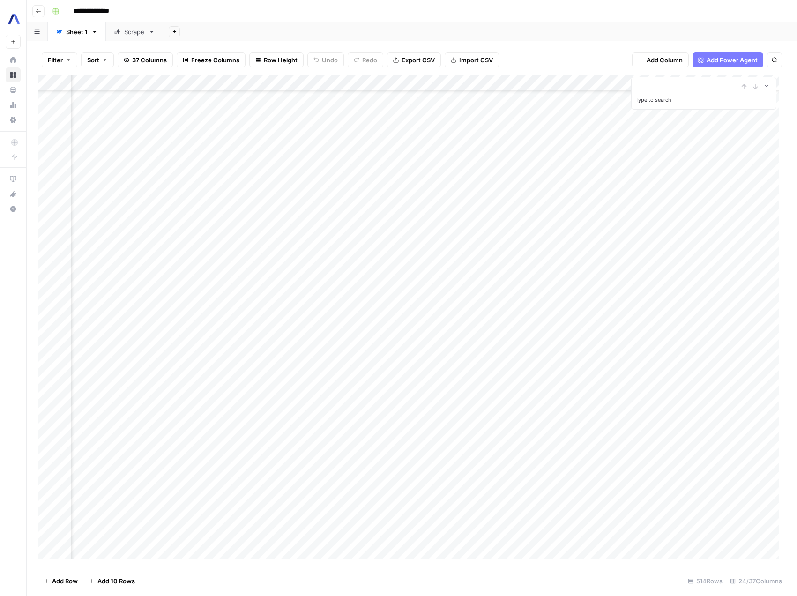
scroll to position [5295, 1183]
click at [508, 248] on div "Add Column" at bounding box center [412, 320] width 748 height 490
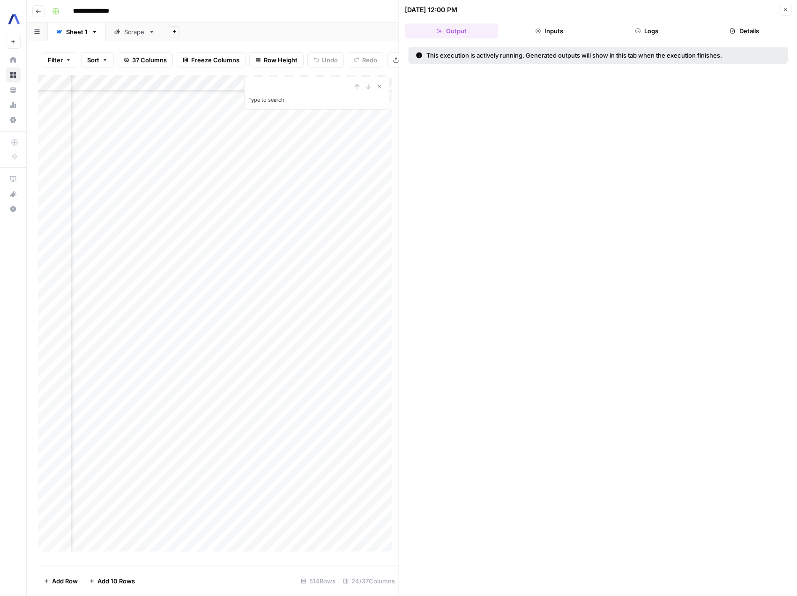
click at [650, 35] on button "Logs" at bounding box center [647, 30] width 94 height 15
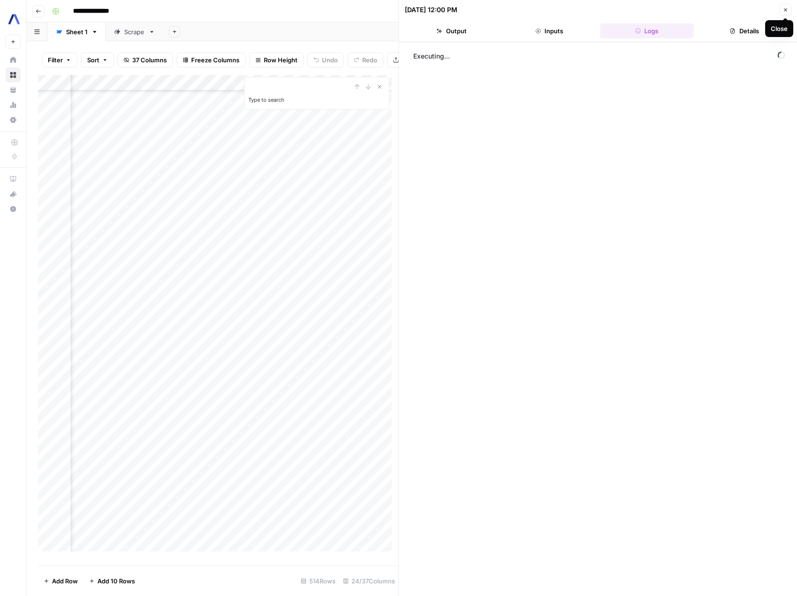
click at [784, 10] on icon "button" at bounding box center [785, 10] width 6 height 6
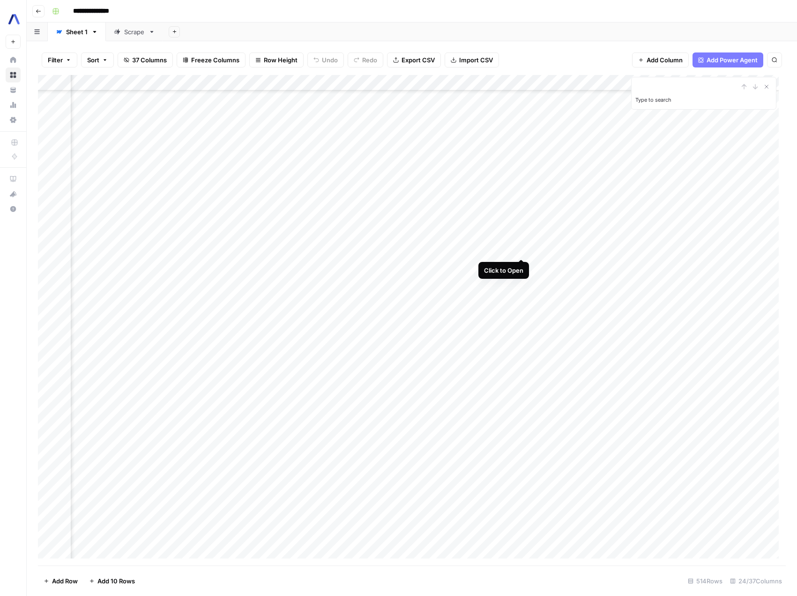
click at [520, 249] on div "Add Column" at bounding box center [412, 320] width 748 height 490
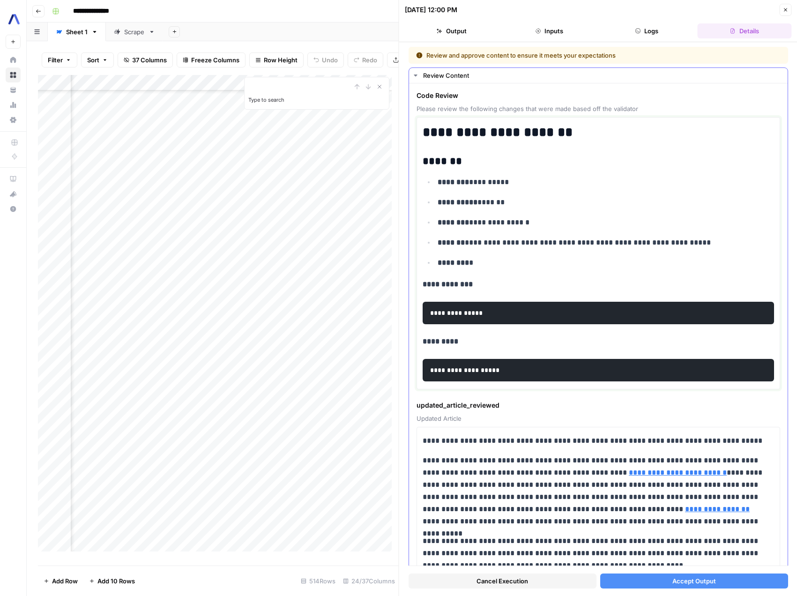
click at [489, 381] on pre "**********" at bounding box center [597, 370] width 351 height 22
drag, startPoint x: 516, startPoint y: 384, endPoint x: 411, endPoint y: 378, distance: 105.1
copy code "**********"
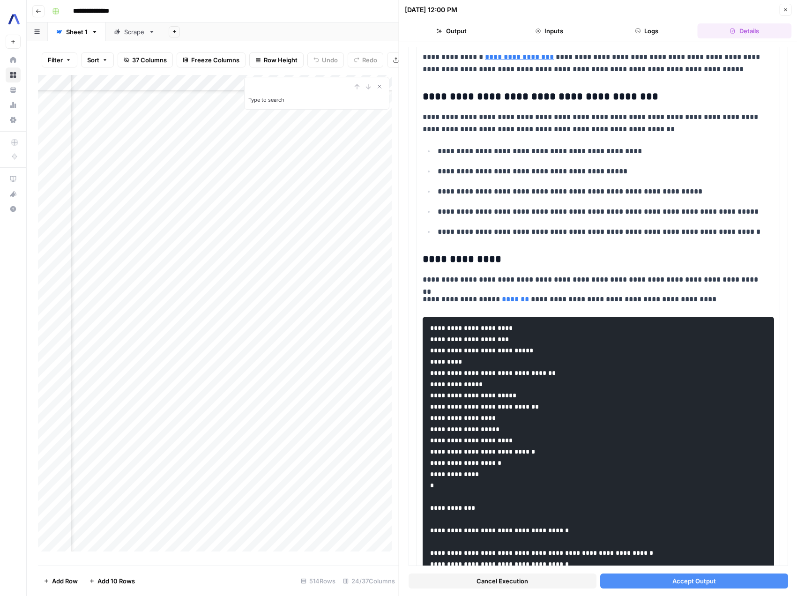
scroll to position [1680, 0]
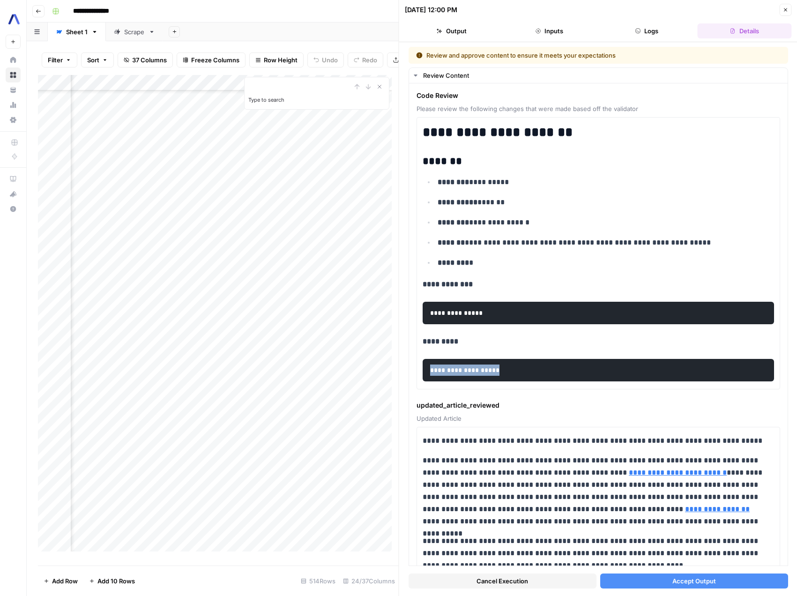
click at [784, 11] on icon "button" at bounding box center [785, 10] width 6 height 6
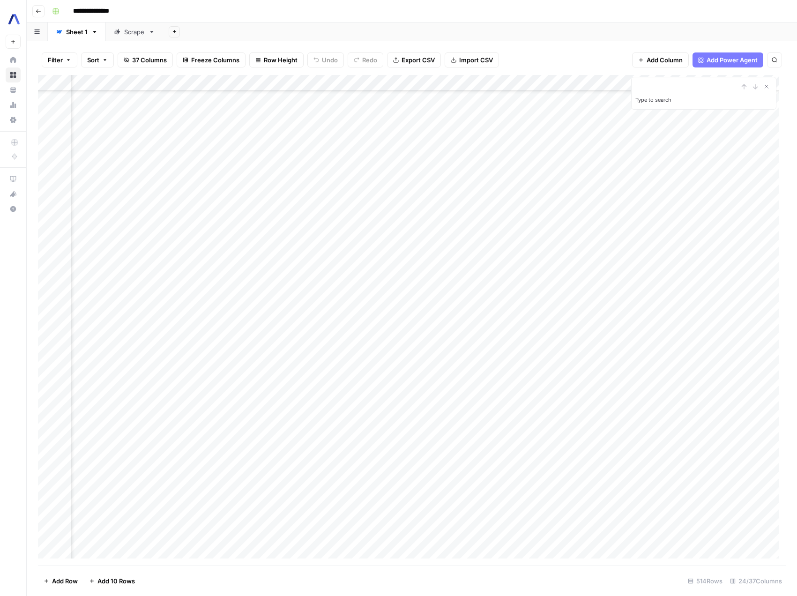
scroll to position [6812, 392]
drag, startPoint x: 310, startPoint y: 82, endPoint x: 482, endPoint y: 111, distance: 174.7
click at [482, 111] on div "Add Column" at bounding box center [412, 320] width 748 height 490
click at [313, 349] on div "Add Column" at bounding box center [412, 320] width 748 height 490
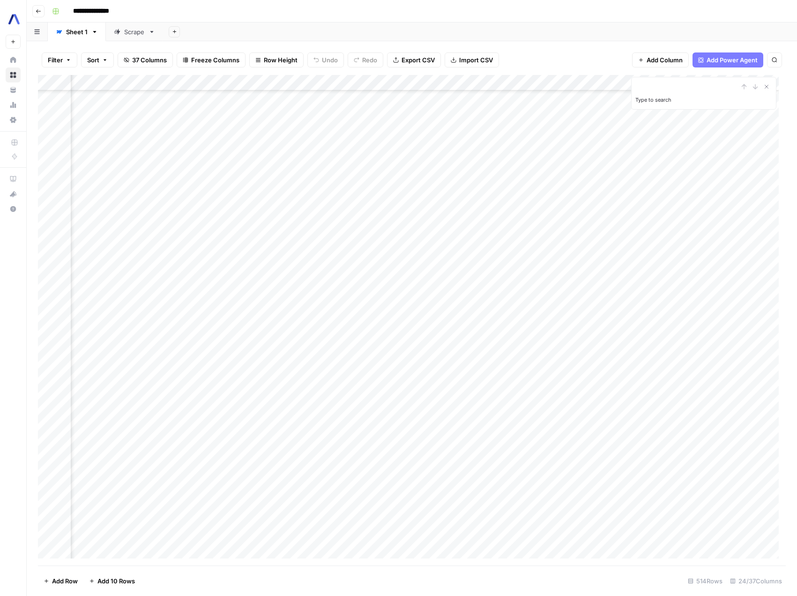
scroll to position [929, 686]
type textarea "*********"
click at [483, 348] on div "Add Column" at bounding box center [412, 320] width 748 height 490
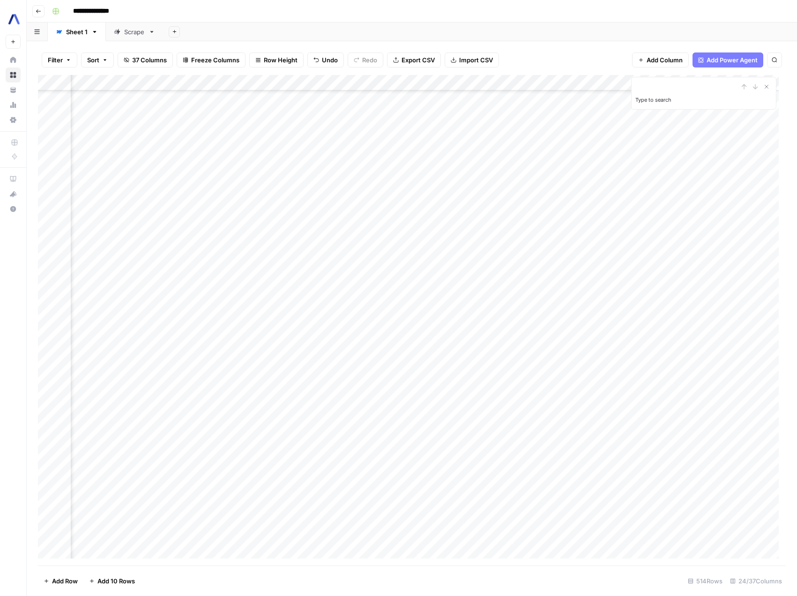
click at [352, 348] on div "Add Column" at bounding box center [412, 320] width 748 height 490
click at [286, 346] on div "Add Column" at bounding box center [412, 320] width 748 height 490
click at [209, 349] on div "Add Column" at bounding box center [412, 320] width 748 height 490
click at [228, 348] on div "Add Column" at bounding box center [412, 320] width 748 height 490
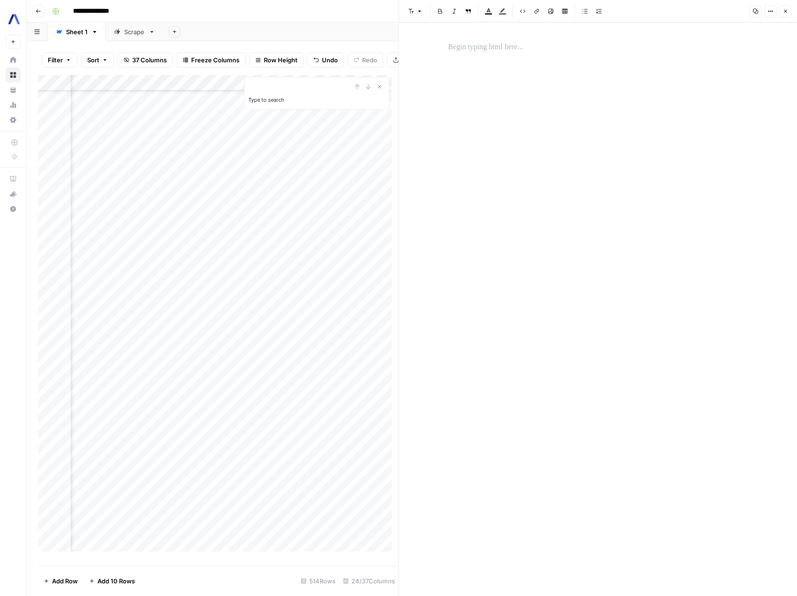
click at [786, 13] on icon "button" at bounding box center [785, 11] width 6 height 6
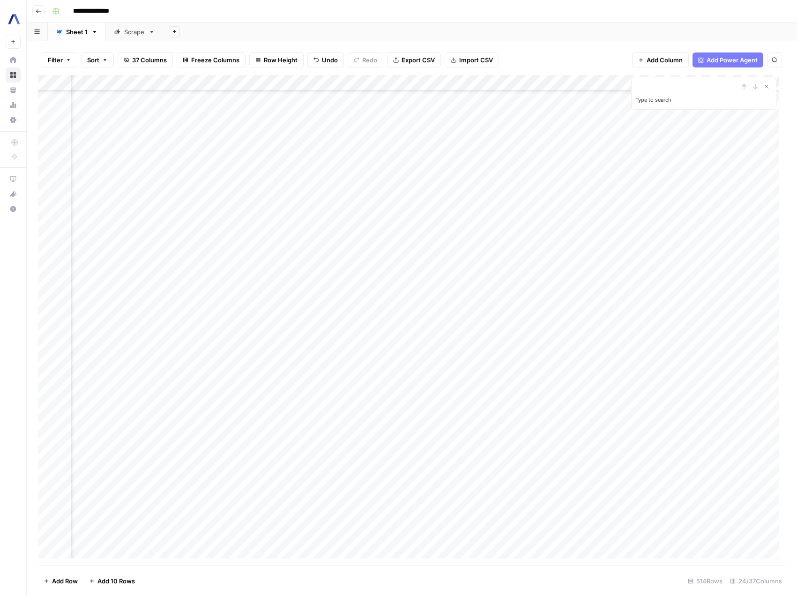
scroll to position [929, 121]
click at [202, 347] on div "Add Column" at bounding box center [412, 320] width 748 height 490
click at [422, 344] on div "Add Column" at bounding box center [412, 320] width 748 height 490
click at [542, 347] on div "Add Column" at bounding box center [412, 320] width 748 height 490
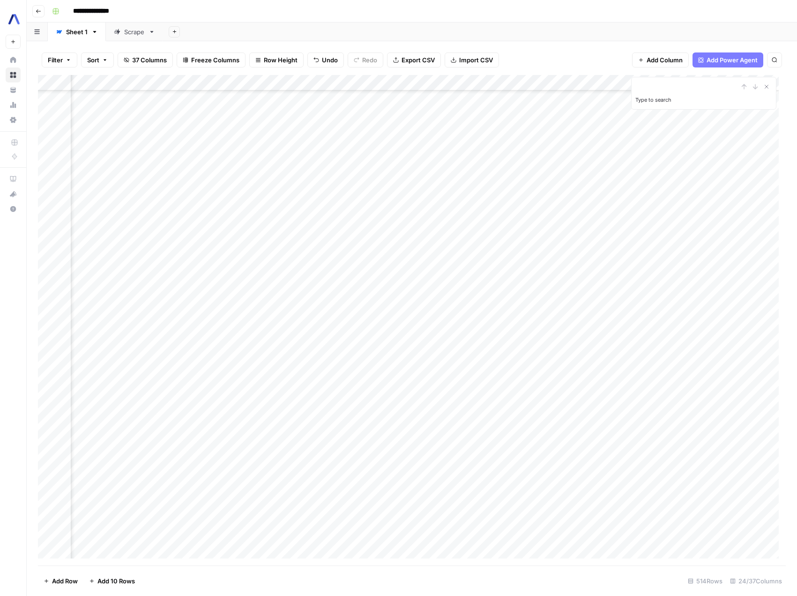
scroll to position [929, 770]
click at [567, 347] on div "Add Column" at bounding box center [412, 320] width 748 height 490
click at [173, 473] on div "Add Column" at bounding box center [412, 320] width 748 height 490
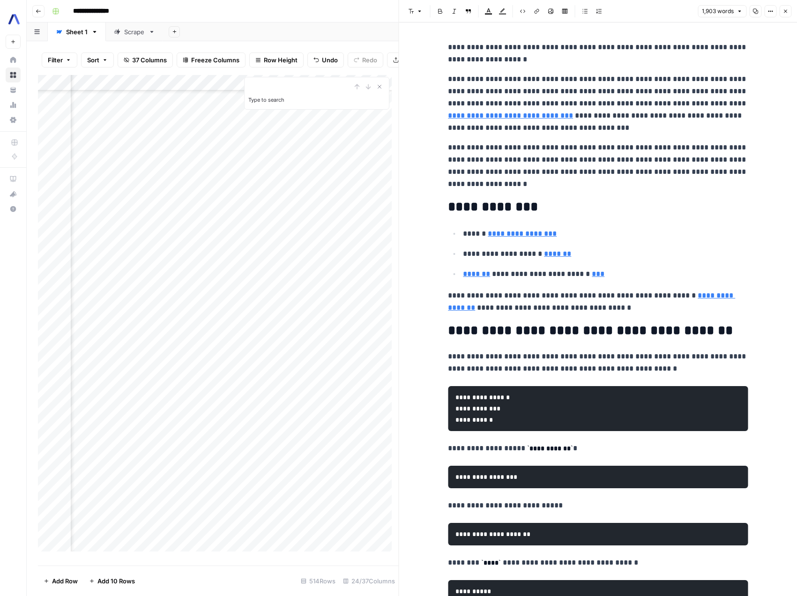
scroll to position [2, 0]
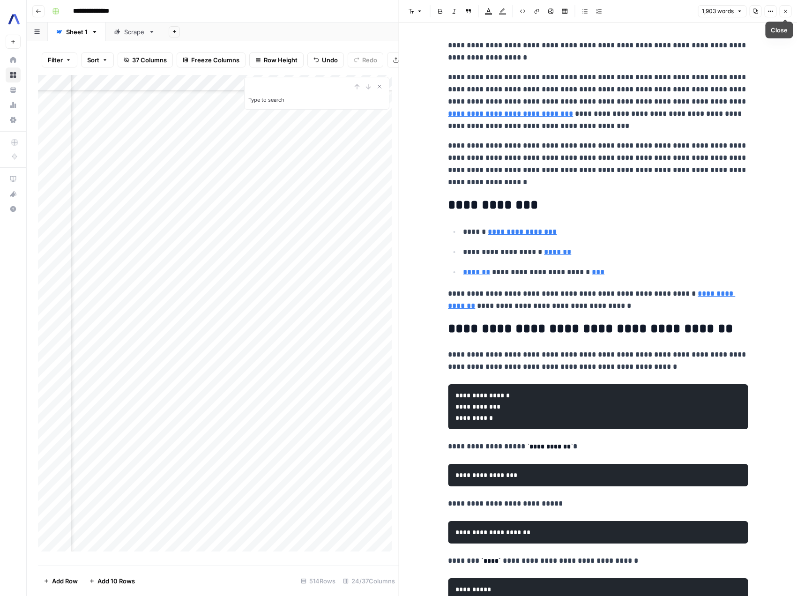
click at [787, 9] on icon "button" at bounding box center [785, 11] width 6 height 6
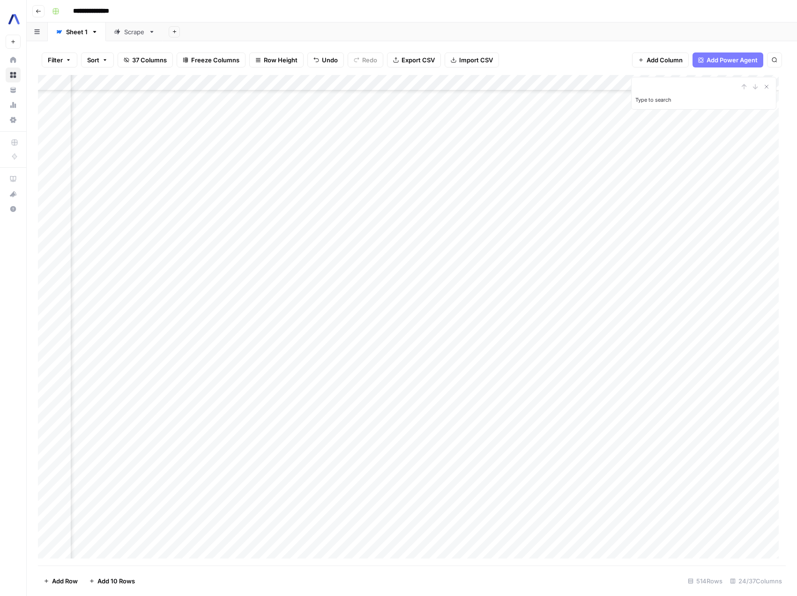
scroll to position [2205, 1282]
click at [563, 473] on div "Add Column" at bounding box center [412, 320] width 748 height 490
click at [307, 457] on div "Add Column" at bounding box center [412, 320] width 748 height 490
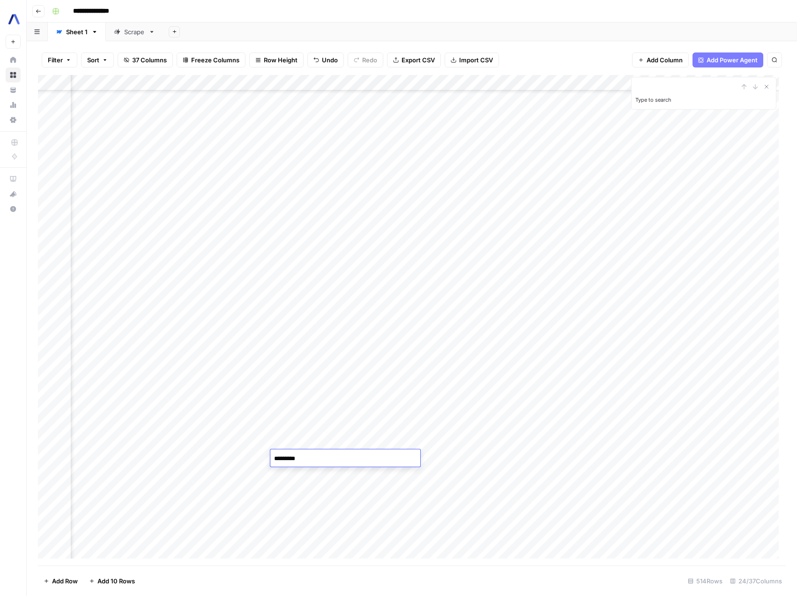
click at [315, 459] on textarea "*********" at bounding box center [345, 458] width 150 height 13
click at [336, 457] on textarea "*********" at bounding box center [345, 458] width 150 height 13
click at [314, 419] on div "Add Column" at bounding box center [412, 320] width 748 height 490
click at [312, 455] on div "Add Column" at bounding box center [412, 320] width 748 height 490
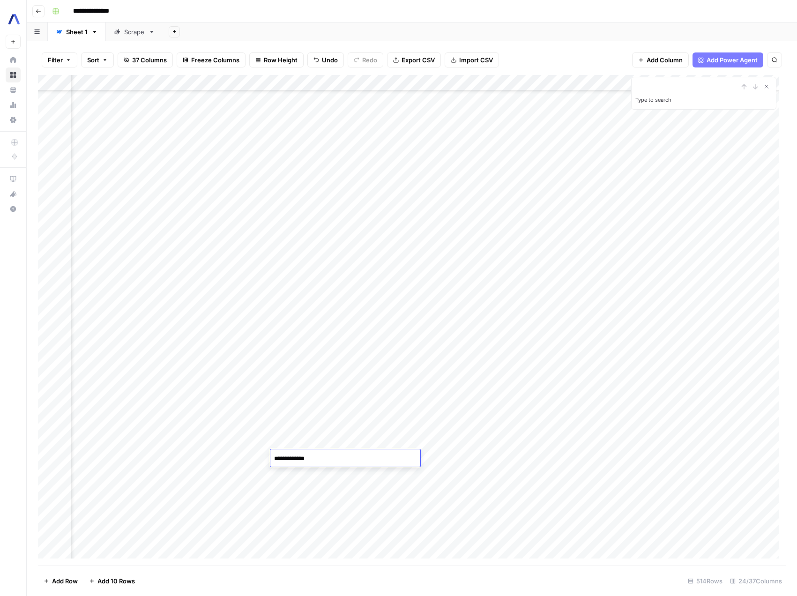
type textarea "**********"
click at [311, 365] on div "Add Column" at bounding box center [412, 320] width 748 height 490
click at [209, 386] on div "Add Column" at bounding box center [412, 320] width 748 height 490
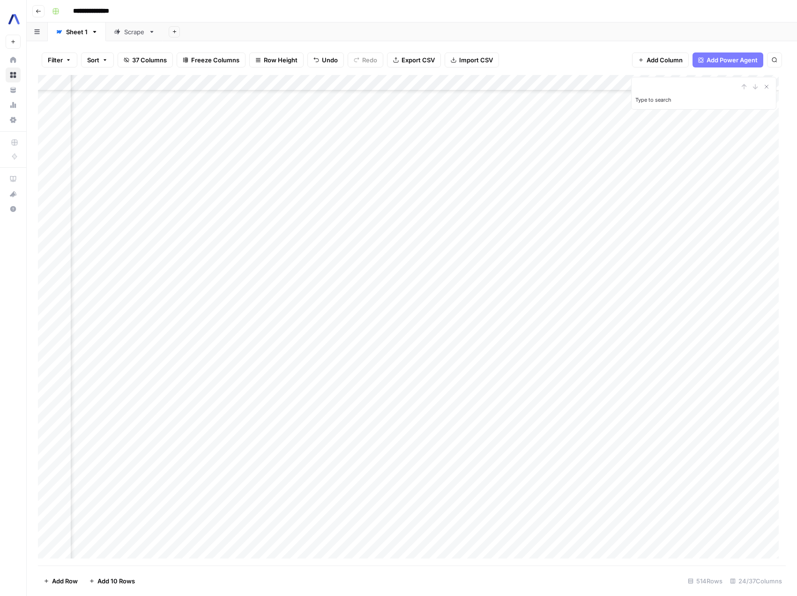
click at [218, 281] on div "Add Column" at bounding box center [412, 320] width 748 height 490
click at [494, 161] on div "Add Column" at bounding box center [412, 320] width 748 height 490
click at [535, 265] on div "Add Column" at bounding box center [412, 320] width 748 height 490
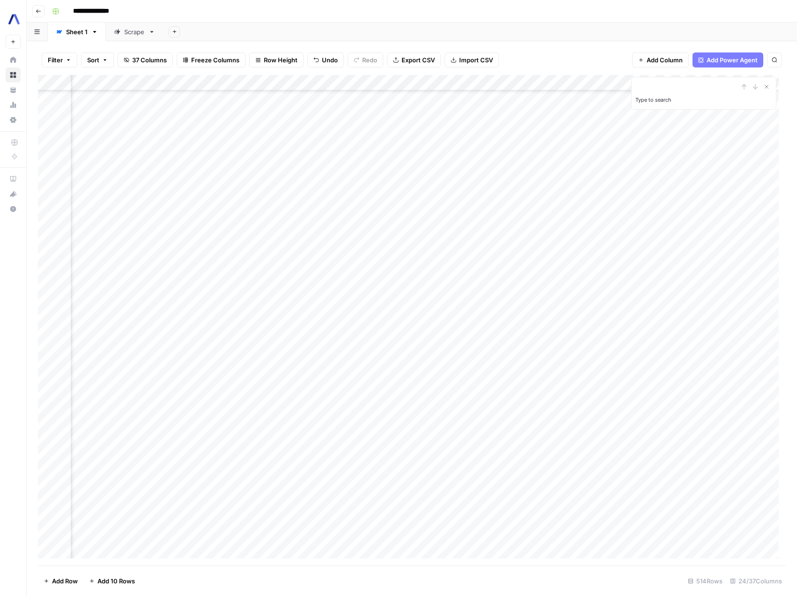
click at [512, 292] on div "Add Column" at bounding box center [412, 320] width 748 height 490
click at [274, 298] on div "Add Column" at bounding box center [412, 320] width 748 height 490
click at [444, 305] on div "Add Column" at bounding box center [412, 320] width 748 height 490
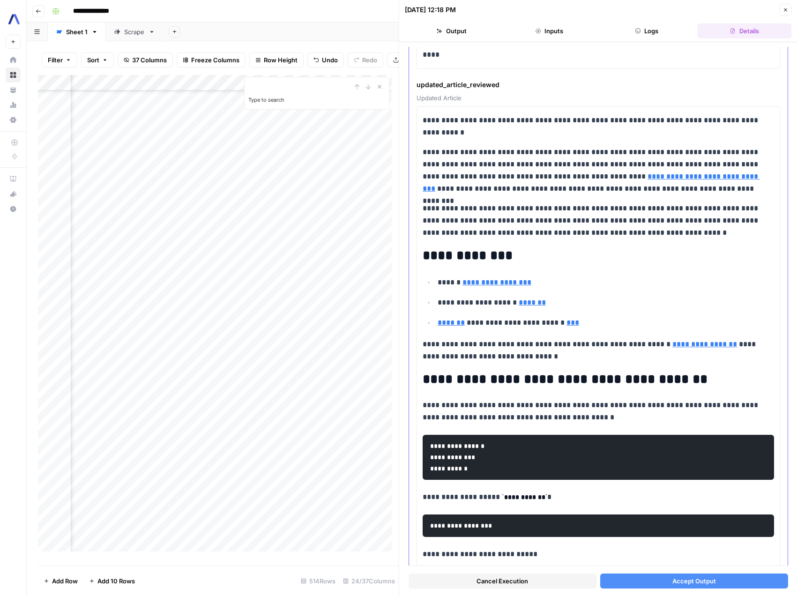
scroll to position [116, 0]
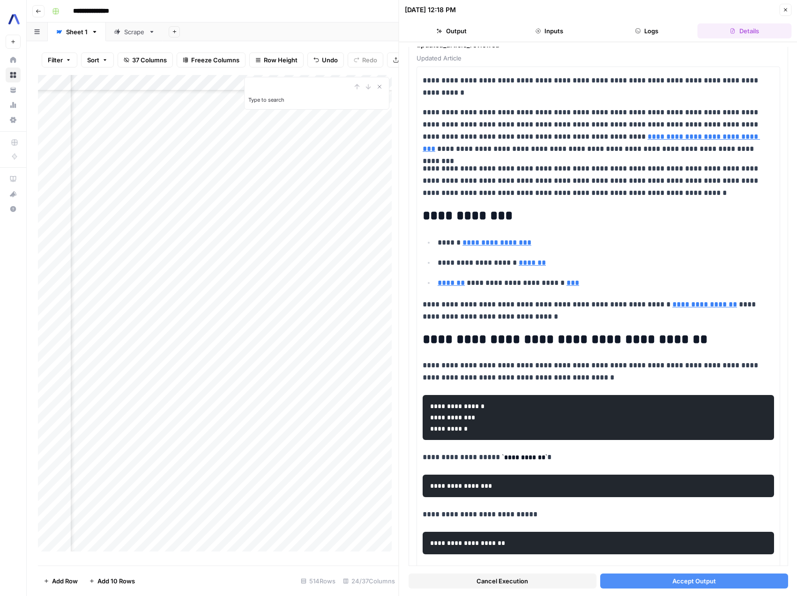
click at [651, 33] on button "Logs" at bounding box center [647, 30] width 94 height 15
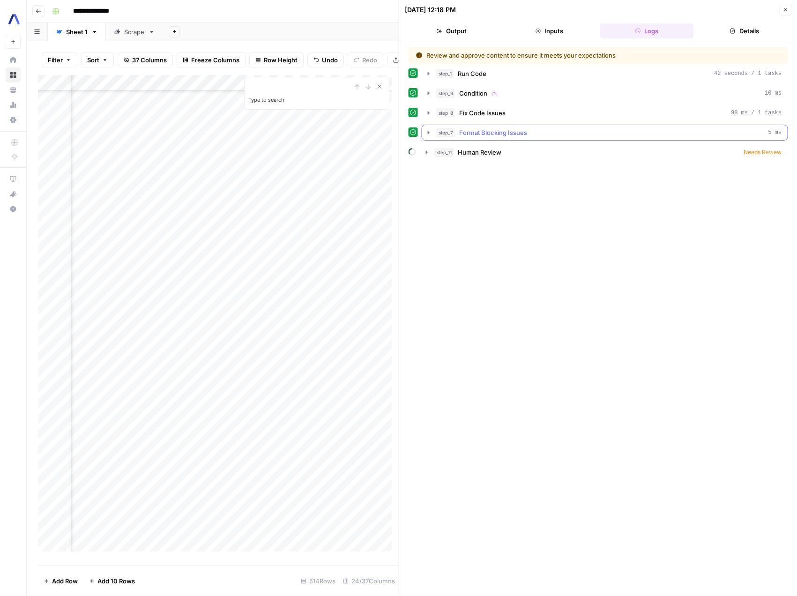
click at [497, 133] on span "Format Blocking Issues" at bounding box center [493, 132] width 68 height 9
click at [513, 114] on div "step_8 Fix Code Issues 98 ms / 1 tasks" at bounding box center [609, 112] width 346 height 9
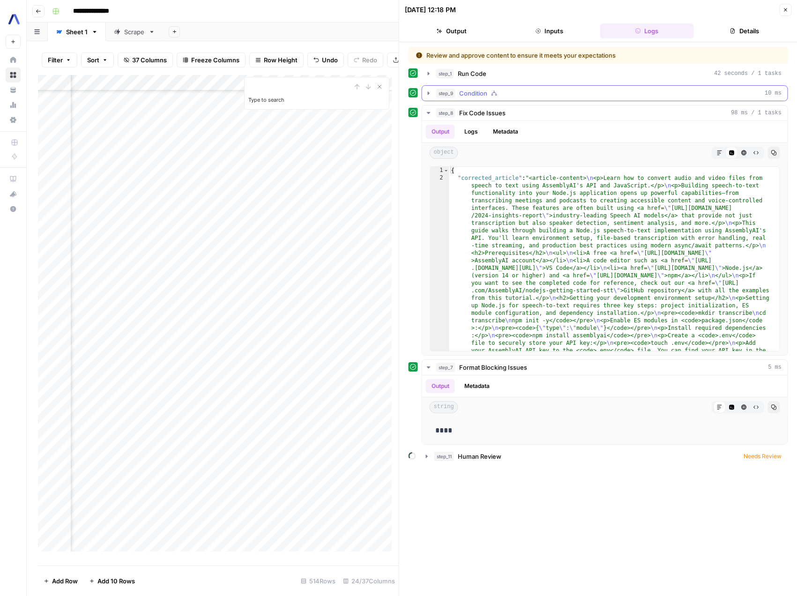
click at [553, 95] on div "step_9 Condition 10 ms" at bounding box center [609, 93] width 346 height 9
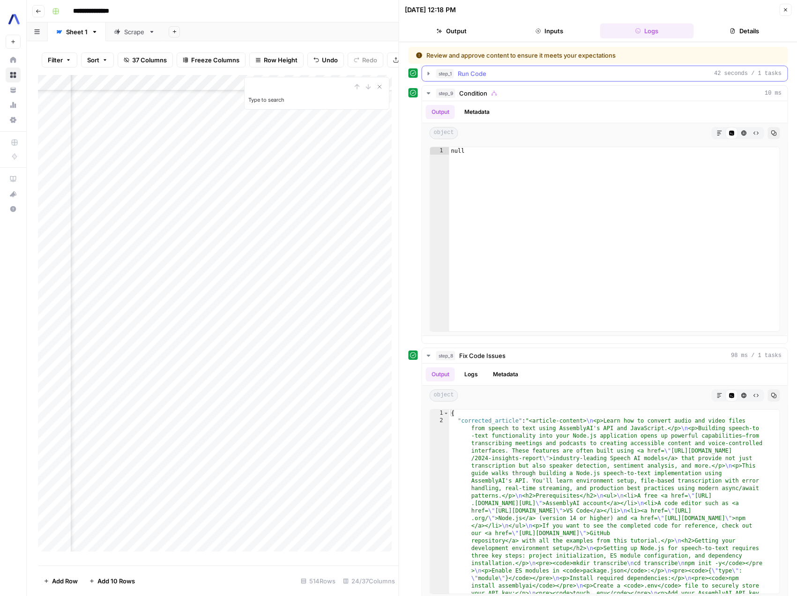
click at [569, 77] on div "step_1 Run Code 42 seconds / 1 tasks" at bounding box center [609, 73] width 346 height 9
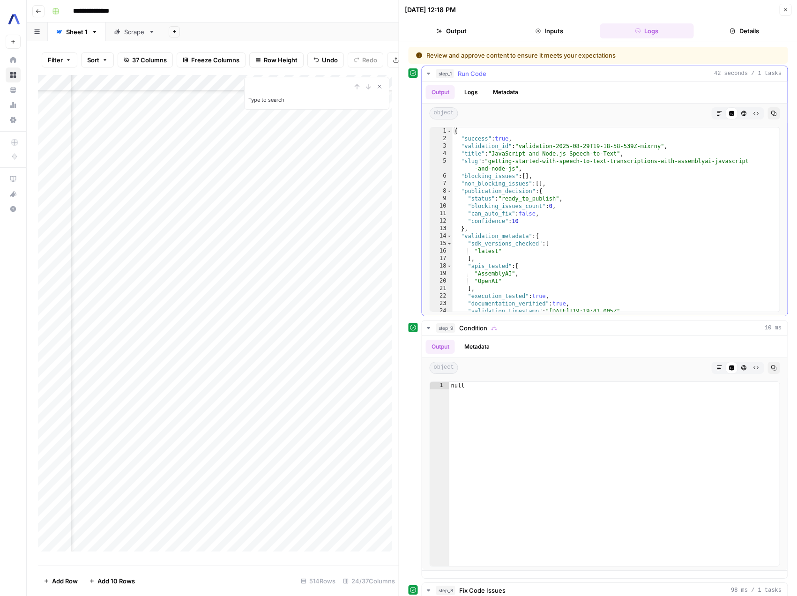
click at [569, 77] on div "step_1 Run Code 42 seconds / 1 tasks" at bounding box center [609, 73] width 346 height 9
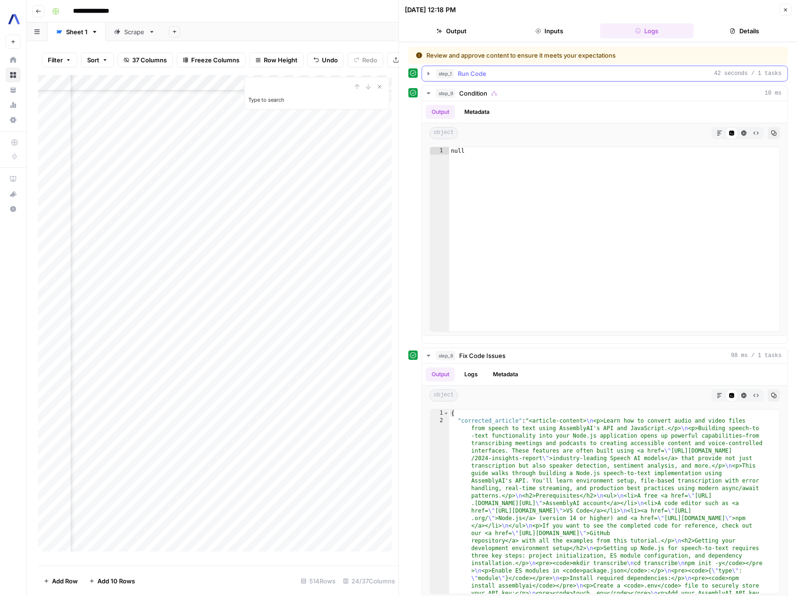
click at [544, 79] on button "step_1 Run Code 42 seconds / 1 tasks" at bounding box center [604, 73] width 365 height 15
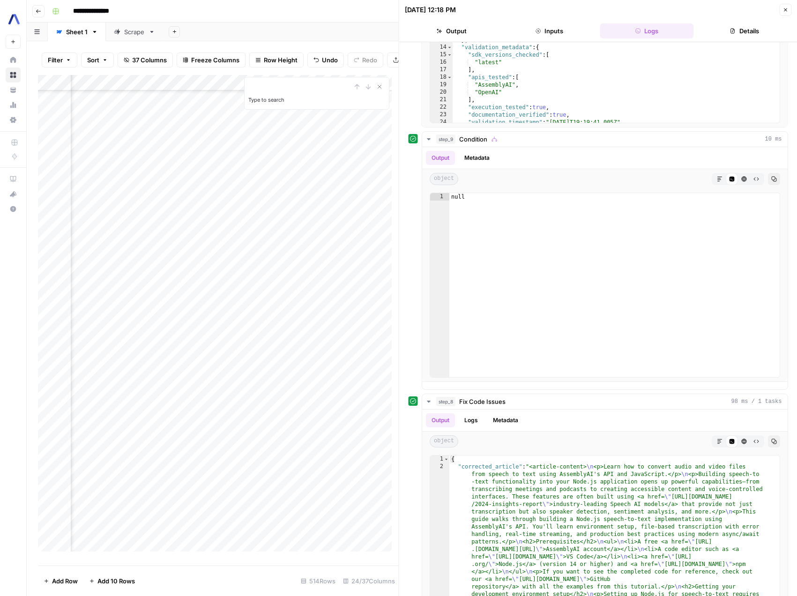
scroll to position [0, 0]
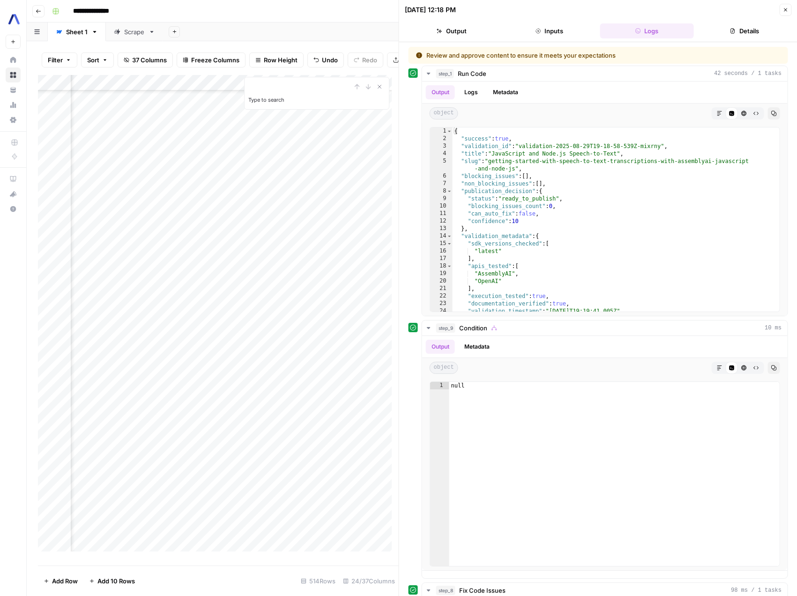
click at [459, 33] on button "Output" at bounding box center [452, 30] width 94 height 15
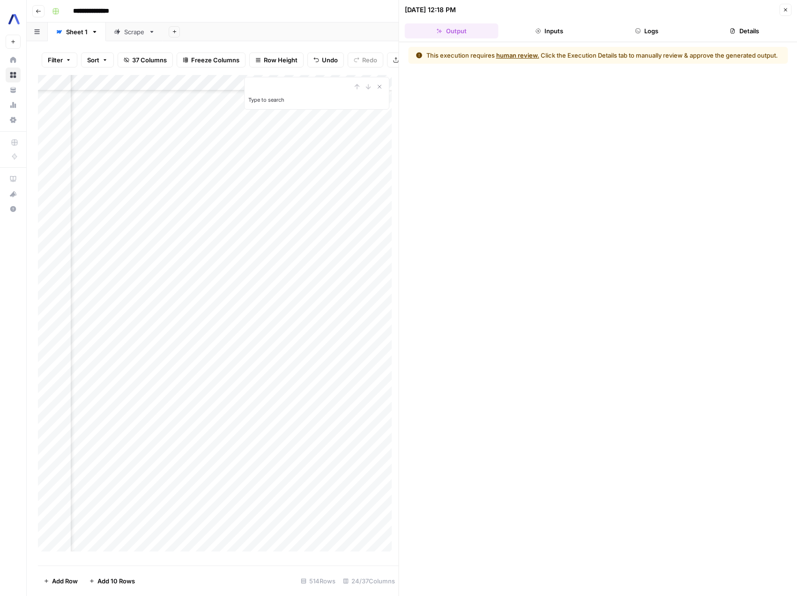
click at [787, 10] on icon "button" at bounding box center [785, 10] width 6 height 6
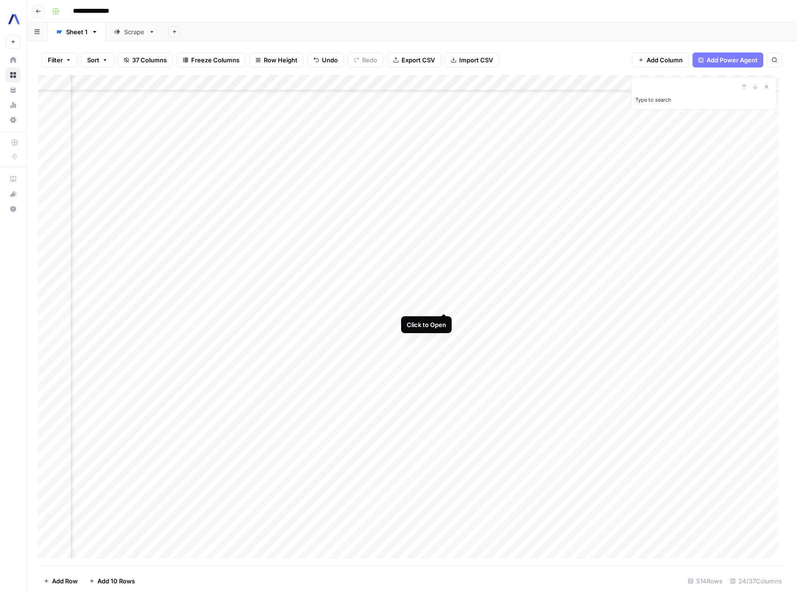
click at [444, 304] on div "Add Column" at bounding box center [412, 320] width 748 height 490
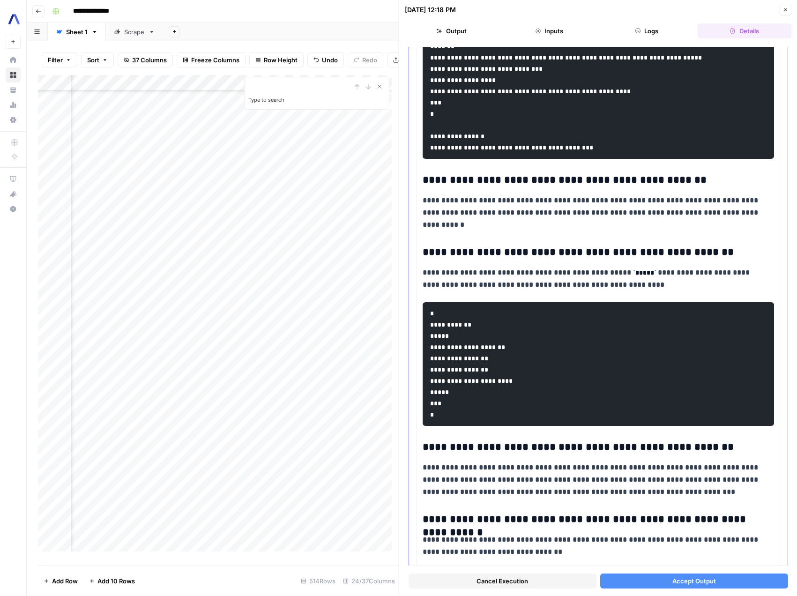
scroll to position [4831, 0]
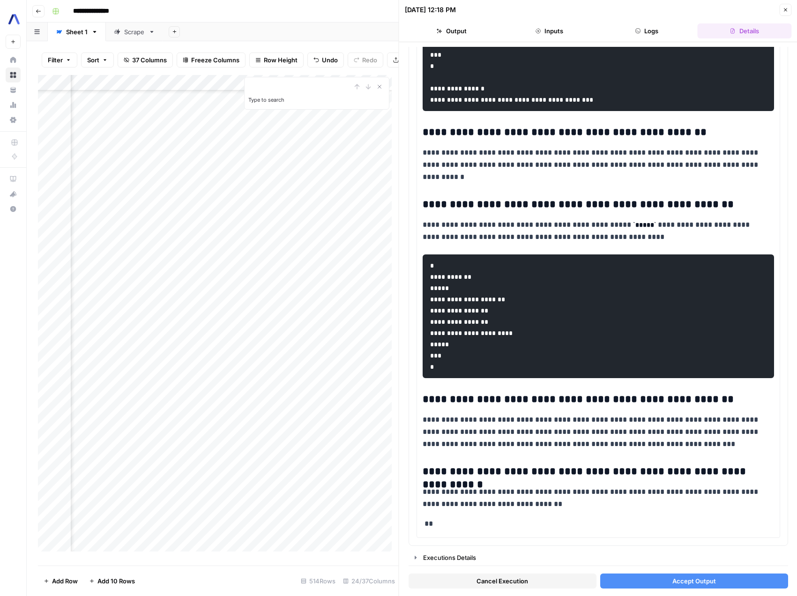
click at [782, 12] on icon "button" at bounding box center [785, 10] width 6 height 6
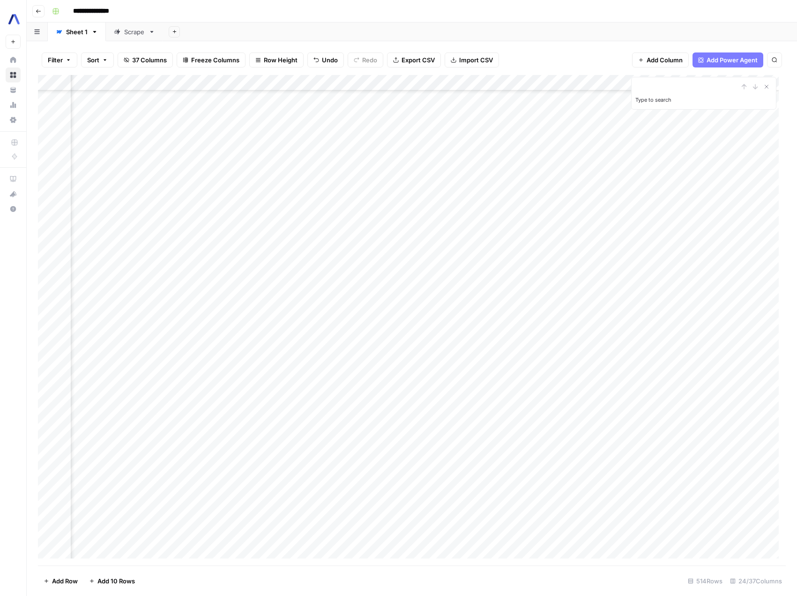
scroll to position [767, 993]
click at [275, 223] on div "Add Column" at bounding box center [412, 320] width 748 height 490
click at [272, 222] on div "Add Column" at bounding box center [412, 320] width 748 height 490
click at [272, 222] on textarea "**********" at bounding box center [292, 223] width 150 height 13
click at [275, 222] on textarea "**********" at bounding box center [292, 223] width 150 height 13
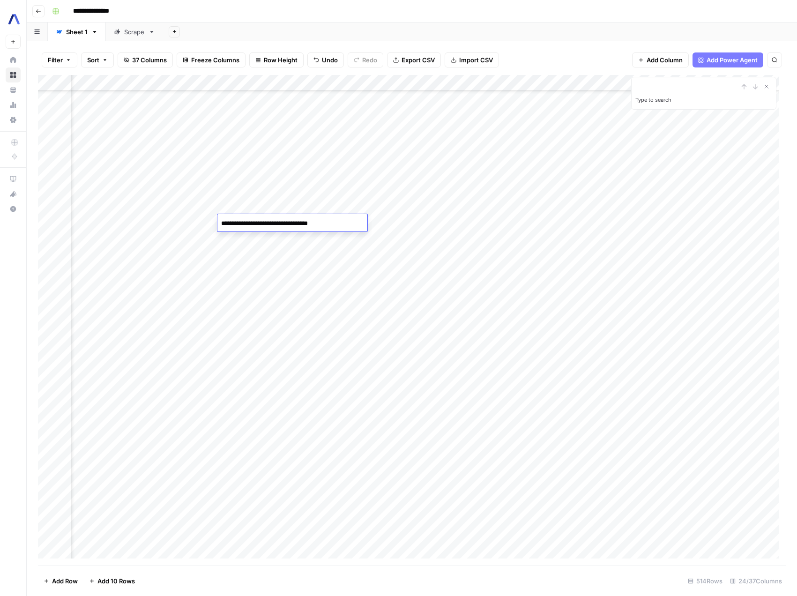
type textarea "**********"
click at [256, 295] on div "Add Column" at bounding box center [412, 320] width 748 height 490
click at [255, 220] on div "Add Column" at bounding box center [412, 320] width 748 height 490
drag, startPoint x: 272, startPoint y: 81, endPoint x: 330, endPoint y: 88, distance: 59.0
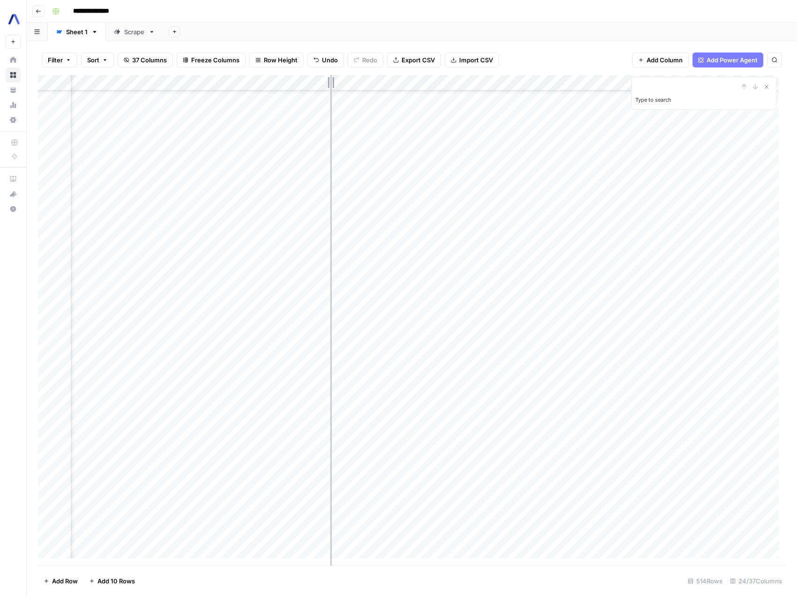
click at [330, 88] on div "Add Column" at bounding box center [412, 320] width 748 height 490
click at [578, 295] on div "Add Column" at bounding box center [412, 320] width 748 height 490
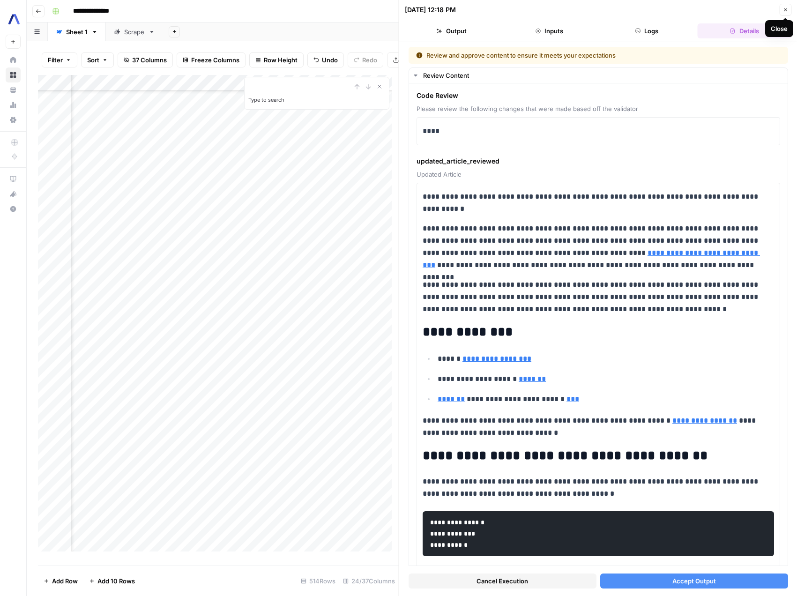
click at [784, 9] on icon "button" at bounding box center [785, 9] width 3 height 3
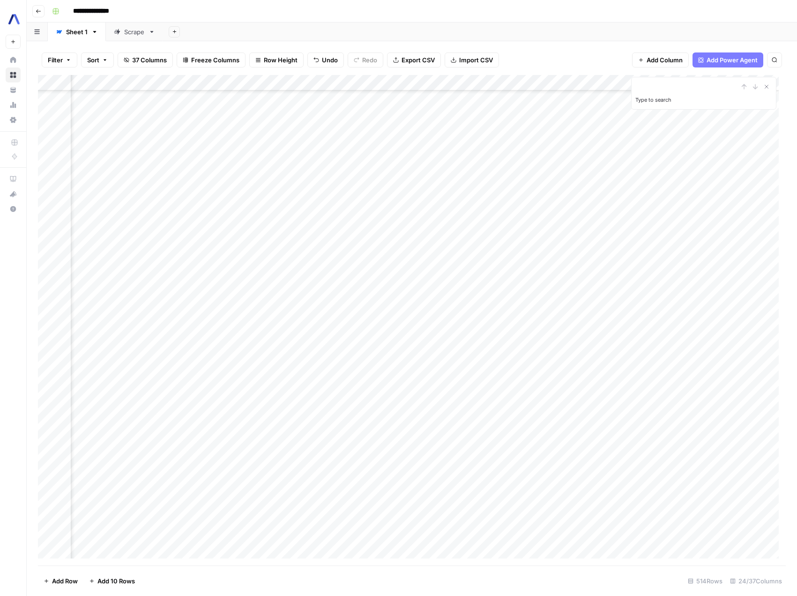
click at [578, 299] on div "Add Column" at bounding box center [412, 320] width 748 height 490
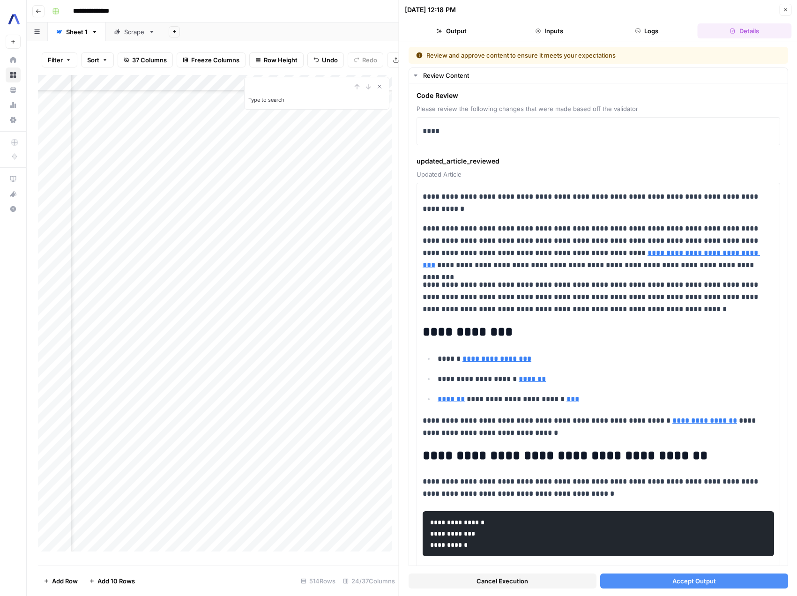
click at [577, 579] on button "Cancel Execution" at bounding box center [502, 580] width 188 height 15
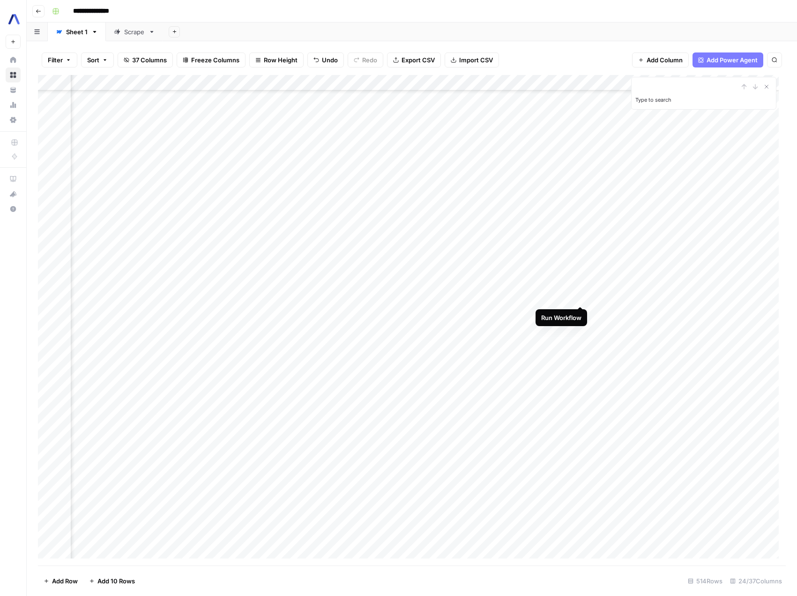
click at [578, 297] on div "Add Column" at bounding box center [412, 320] width 748 height 490
click at [567, 296] on div "Add Column" at bounding box center [412, 320] width 748 height 490
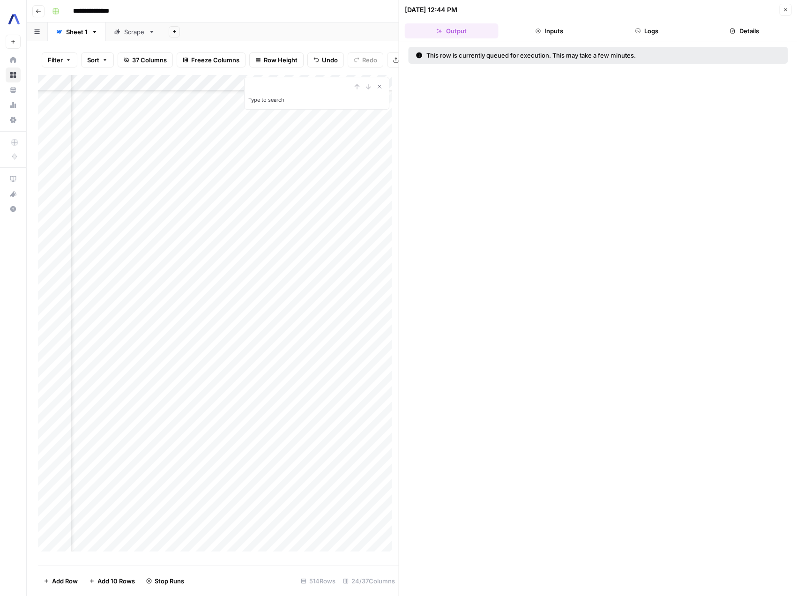
click at [545, 32] on button "Inputs" at bounding box center [549, 30] width 94 height 15
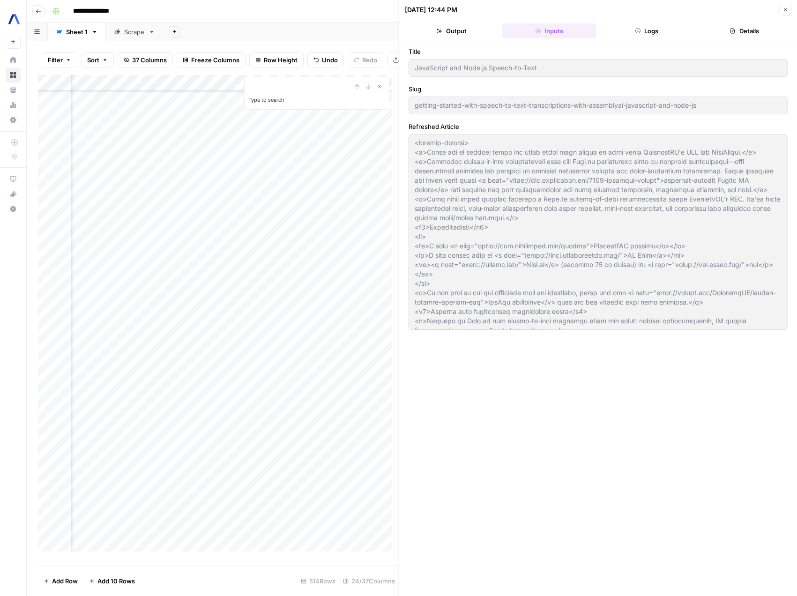
click at [621, 30] on button "Logs" at bounding box center [647, 30] width 94 height 15
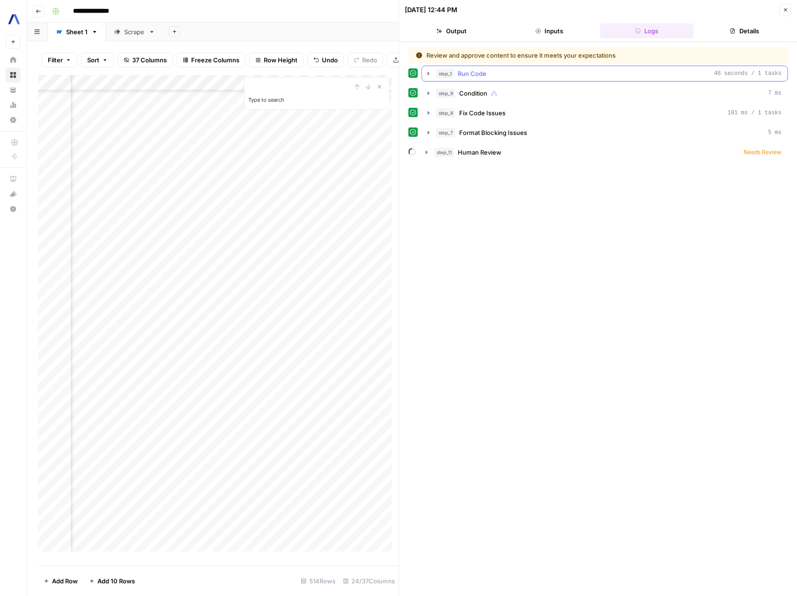
click at [431, 71] on icon "button" at bounding box center [428, 73] width 7 height 7
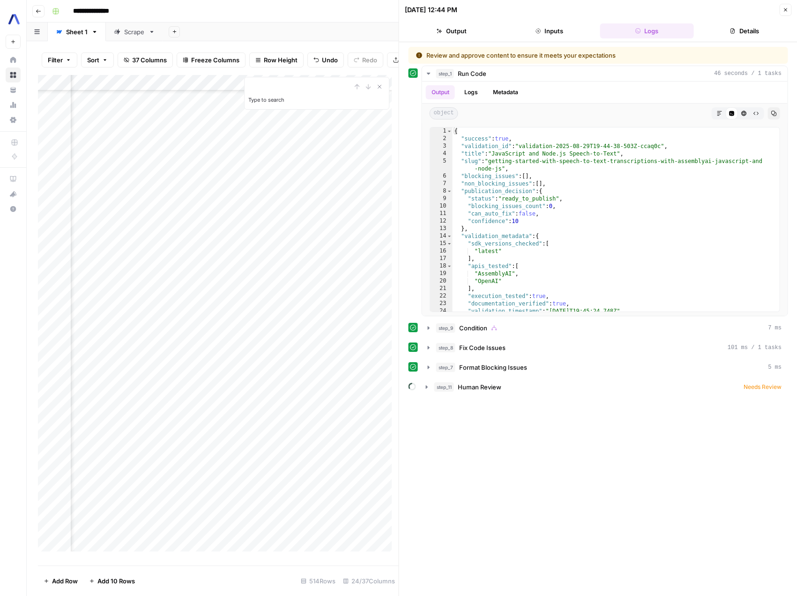
click at [786, 9] on icon "button" at bounding box center [785, 10] width 6 height 6
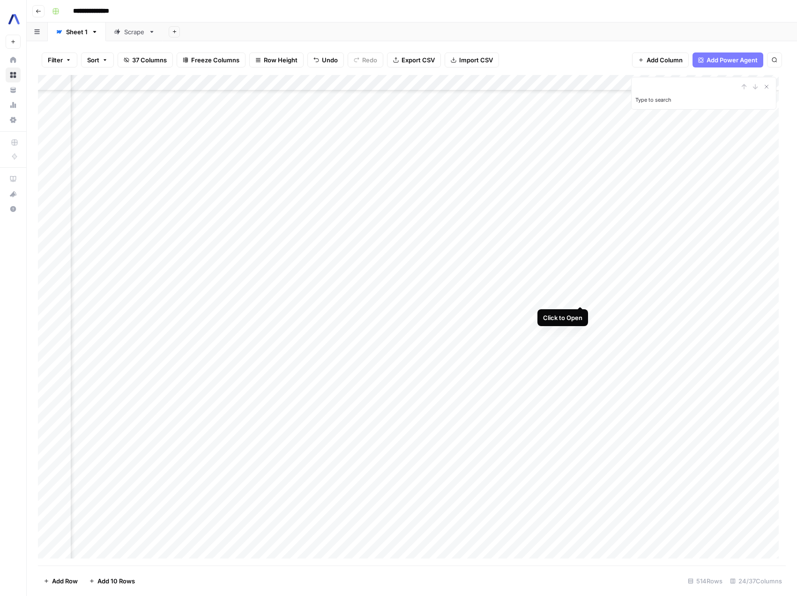
click at [578, 295] on div "Add Column" at bounding box center [412, 320] width 748 height 490
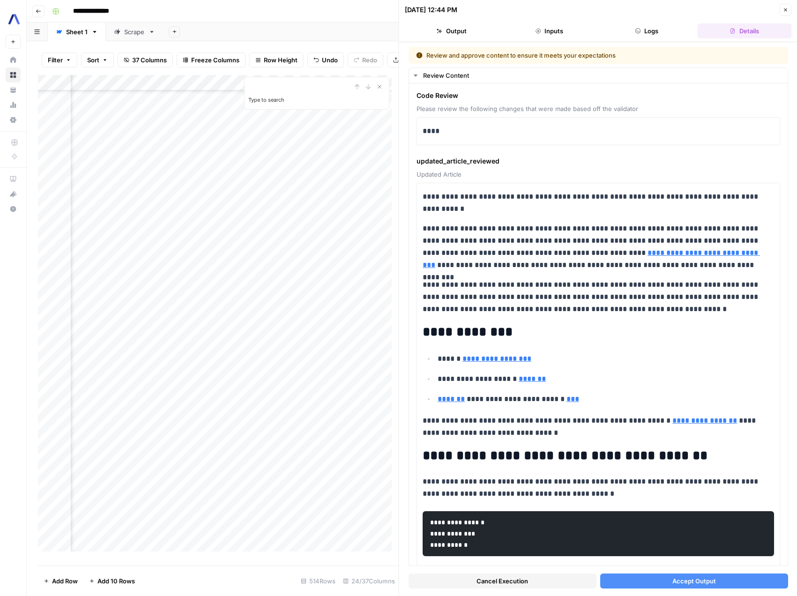
click at [785, 9] on icon "button" at bounding box center [785, 9] width 3 height 3
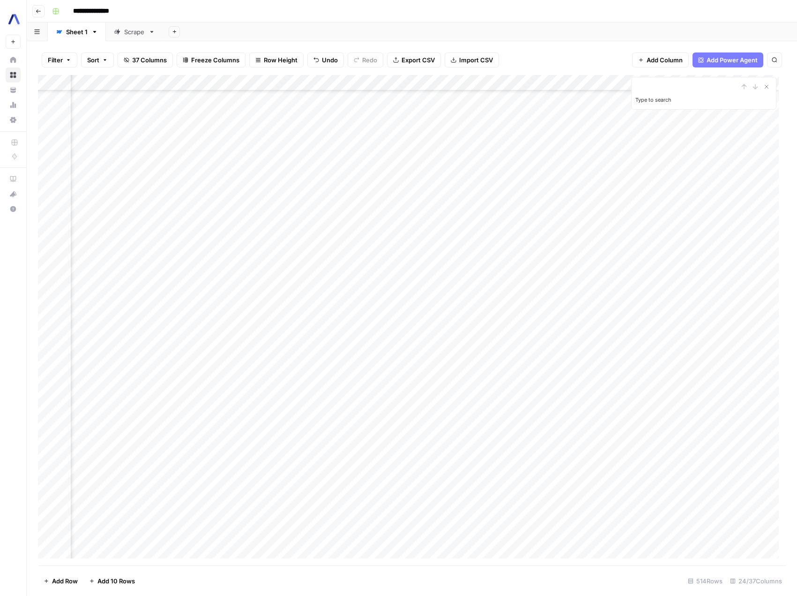
scroll to position [2381, 1356]
click at [492, 372] on div "Add Column" at bounding box center [412, 320] width 748 height 490
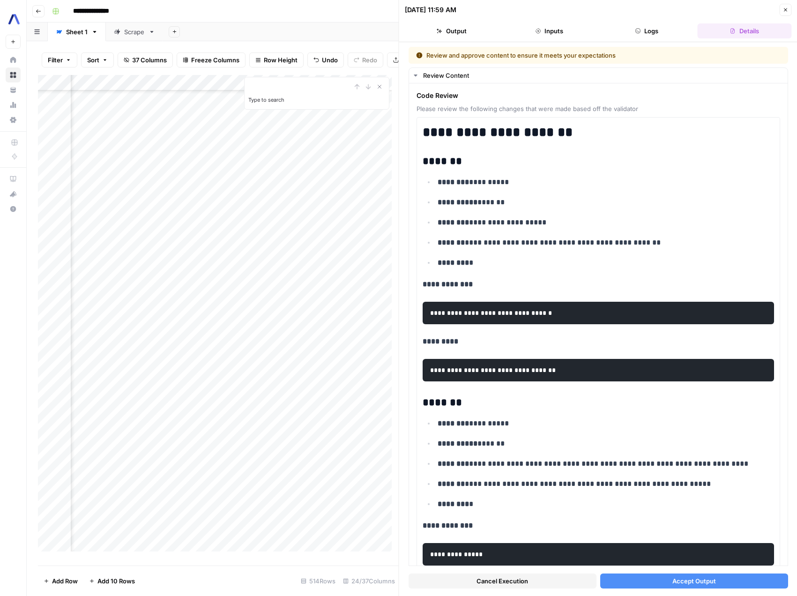
click at [565, 584] on button "Cancel Execution" at bounding box center [502, 580] width 188 height 15
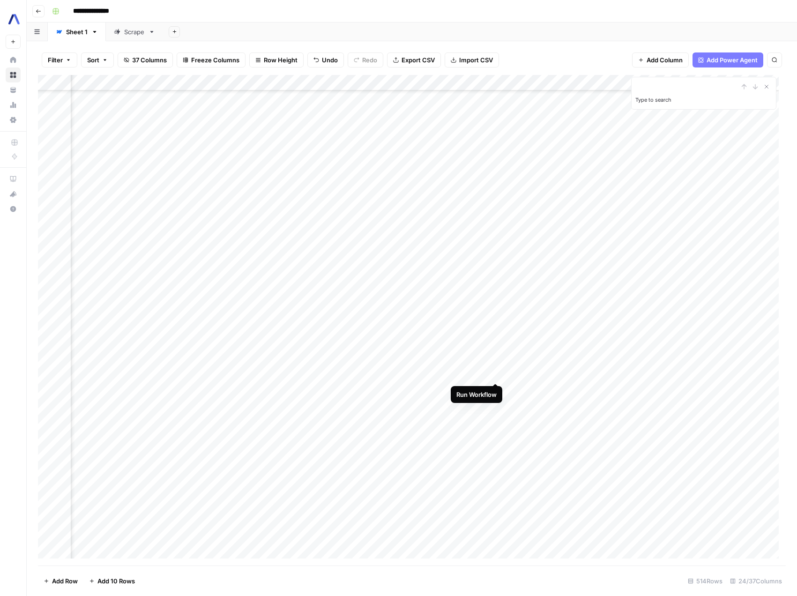
click at [495, 372] on div "Add Column" at bounding box center [412, 320] width 748 height 490
click at [496, 375] on div "Add Column" at bounding box center [412, 320] width 748 height 490
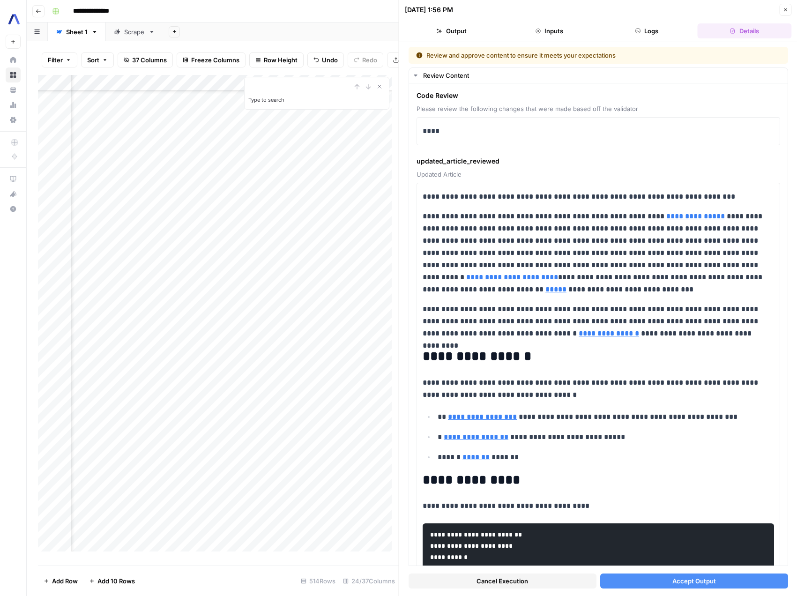
click at [561, 29] on button "Inputs" at bounding box center [549, 30] width 94 height 15
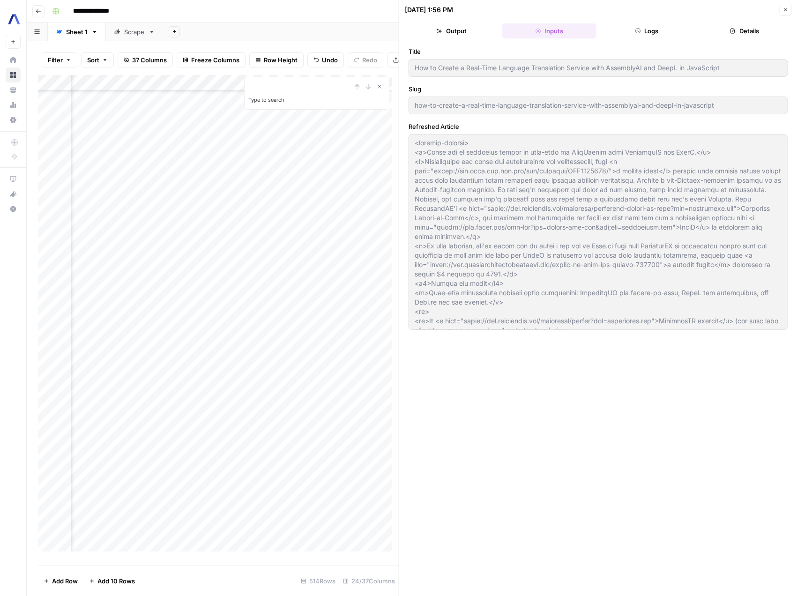
click at [644, 28] on button "Logs" at bounding box center [647, 30] width 94 height 15
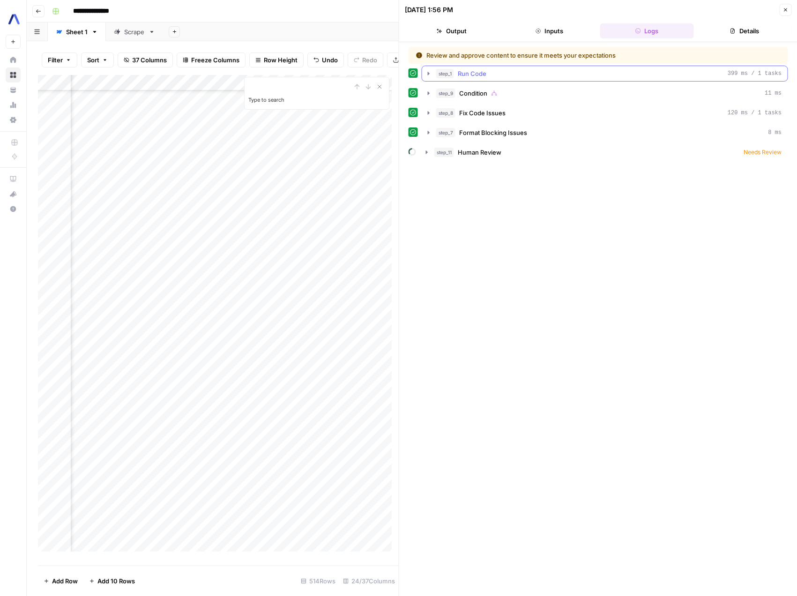
click at [477, 73] on span "Run Code" at bounding box center [472, 73] width 29 height 9
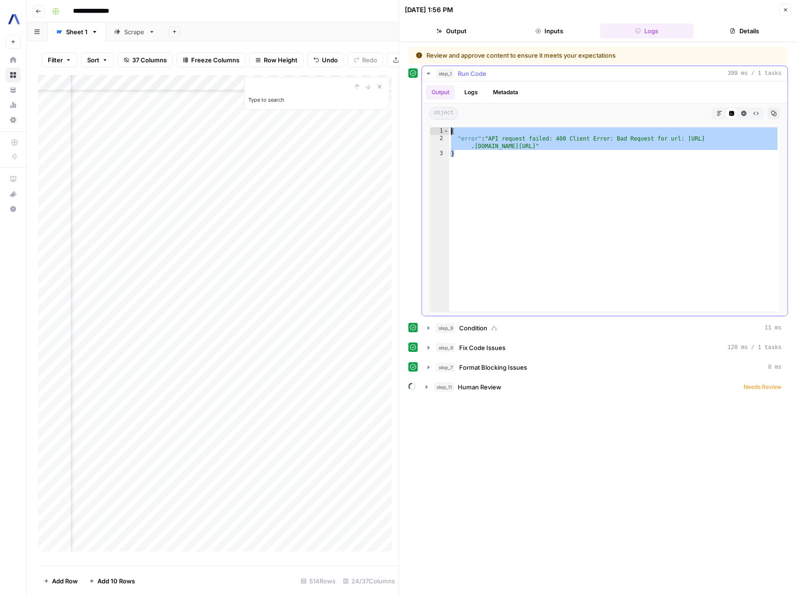
drag, startPoint x: 457, startPoint y: 156, endPoint x: 449, endPoint y: 133, distance: 25.3
click at [449, 133] on div "{ "error" : "API request failed: 400 Client Error: Bad Request for url: [URL] .…" at bounding box center [614, 226] width 330 height 199
type textarea "**********"
click at [787, 14] on button "Close" at bounding box center [785, 10] width 12 height 12
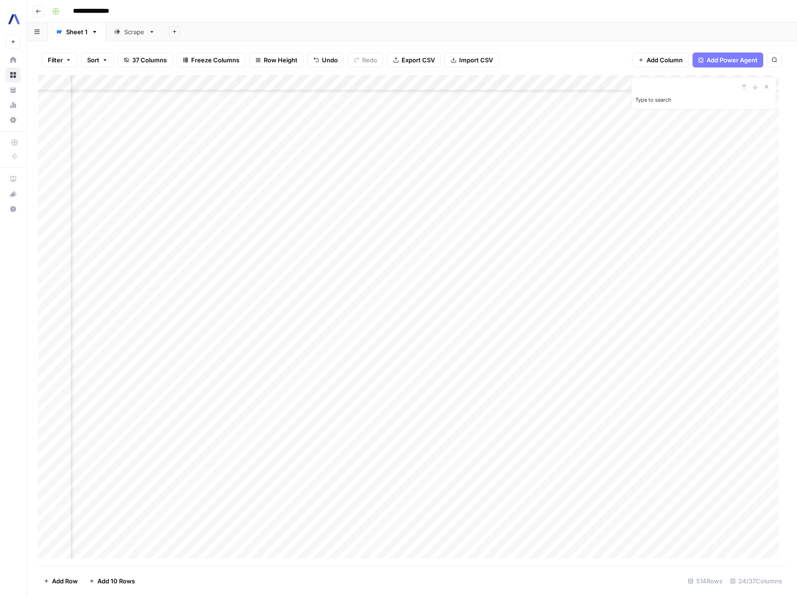
click at [497, 370] on div "Add Column" at bounding box center [412, 320] width 748 height 490
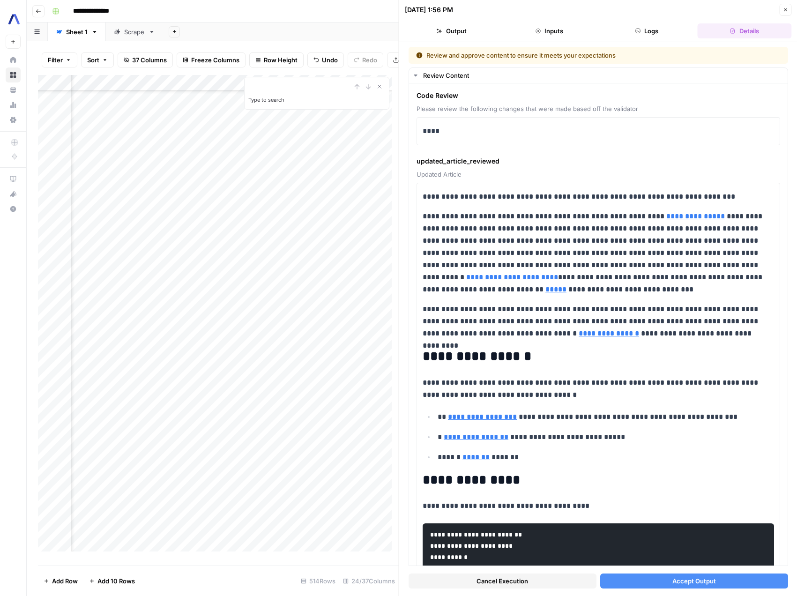
click at [549, 579] on button "Cancel Execution" at bounding box center [502, 580] width 188 height 15
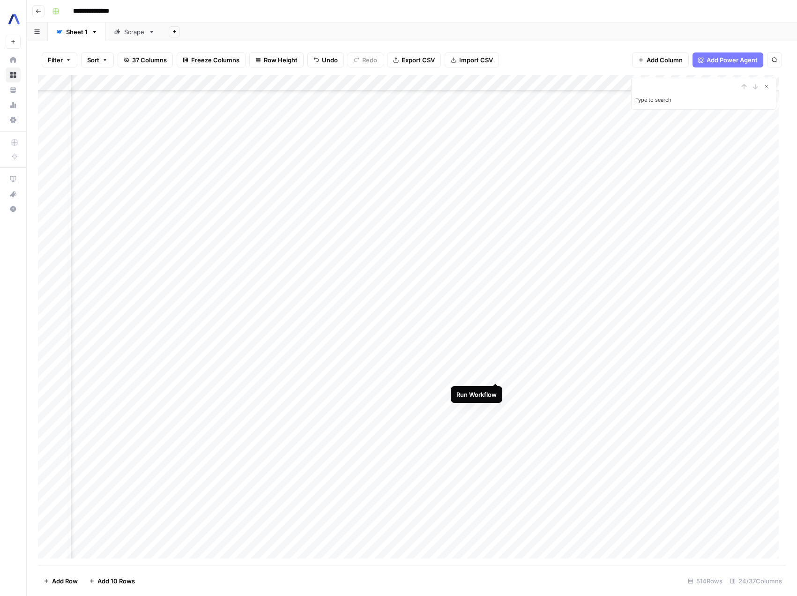
click at [494, 372] on div "Add Column" at bounding box center [412, 320] width 748 height 490
click at [493, 373] on div "Add Column" at bounding box center [412, 320] width 748 height 490
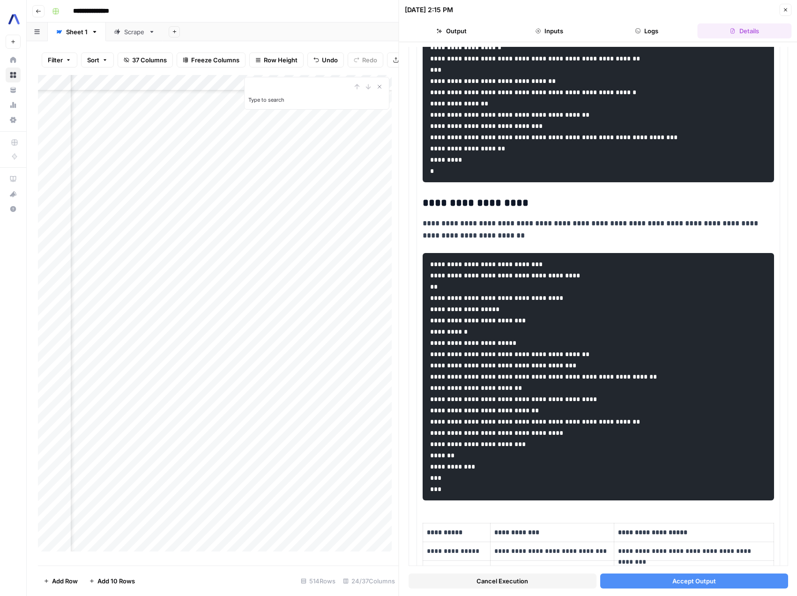
scroll to position [9778, 0]
